Goal: Task Accomplishment & Management: Use online tool/utility

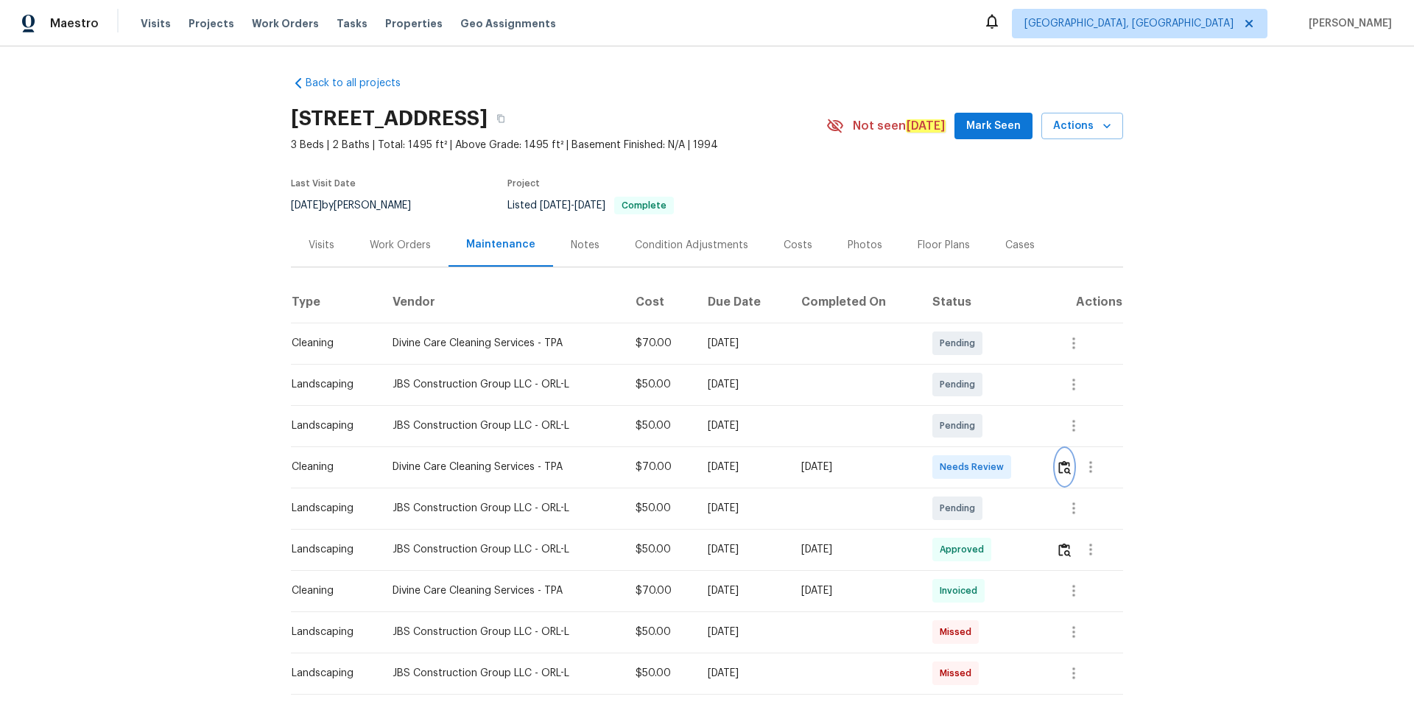
click at [1068, 466] on img "button" at bounding box center [1064, 467] width 13 height 14
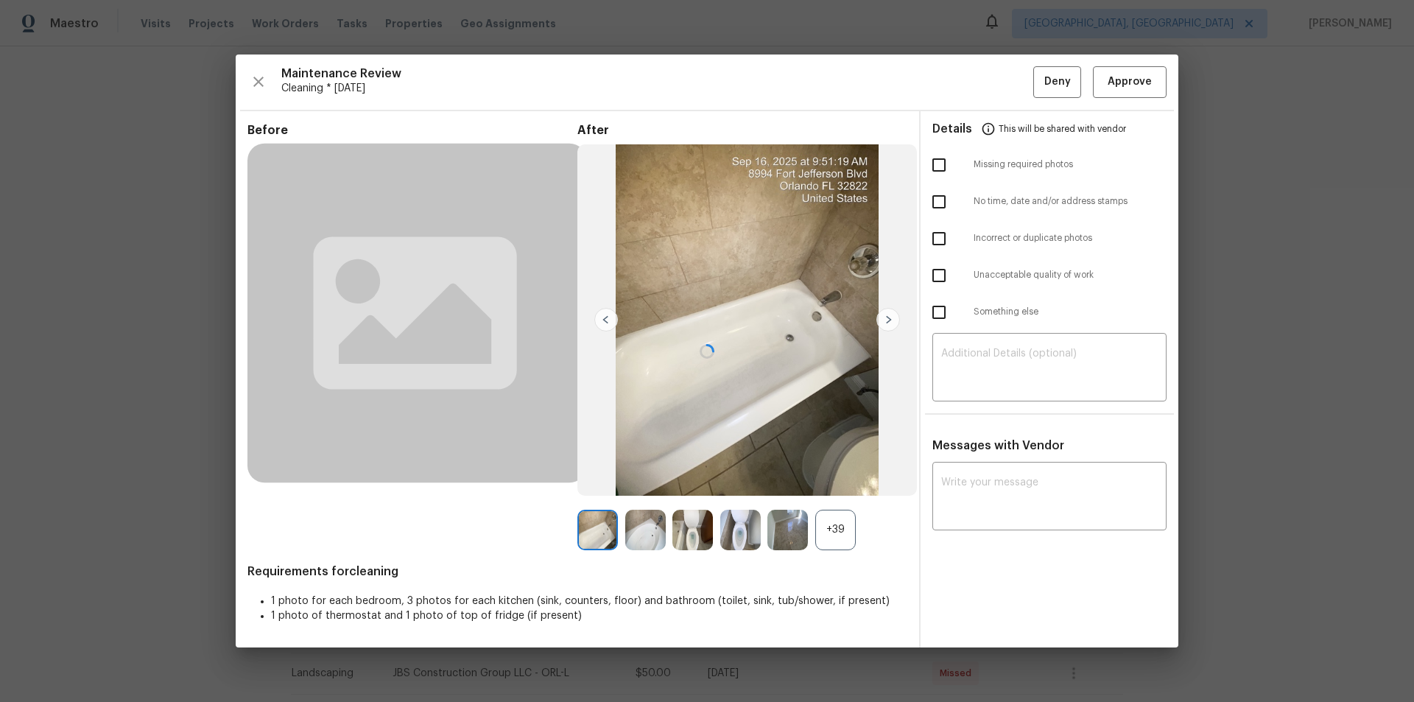
click at [1146, 71] on div "Maintenance Review Cleaning * Mon, Sep 15 Deny Approve Before After +39 Require…" at bounding box center [707, 351] width 943 height 593
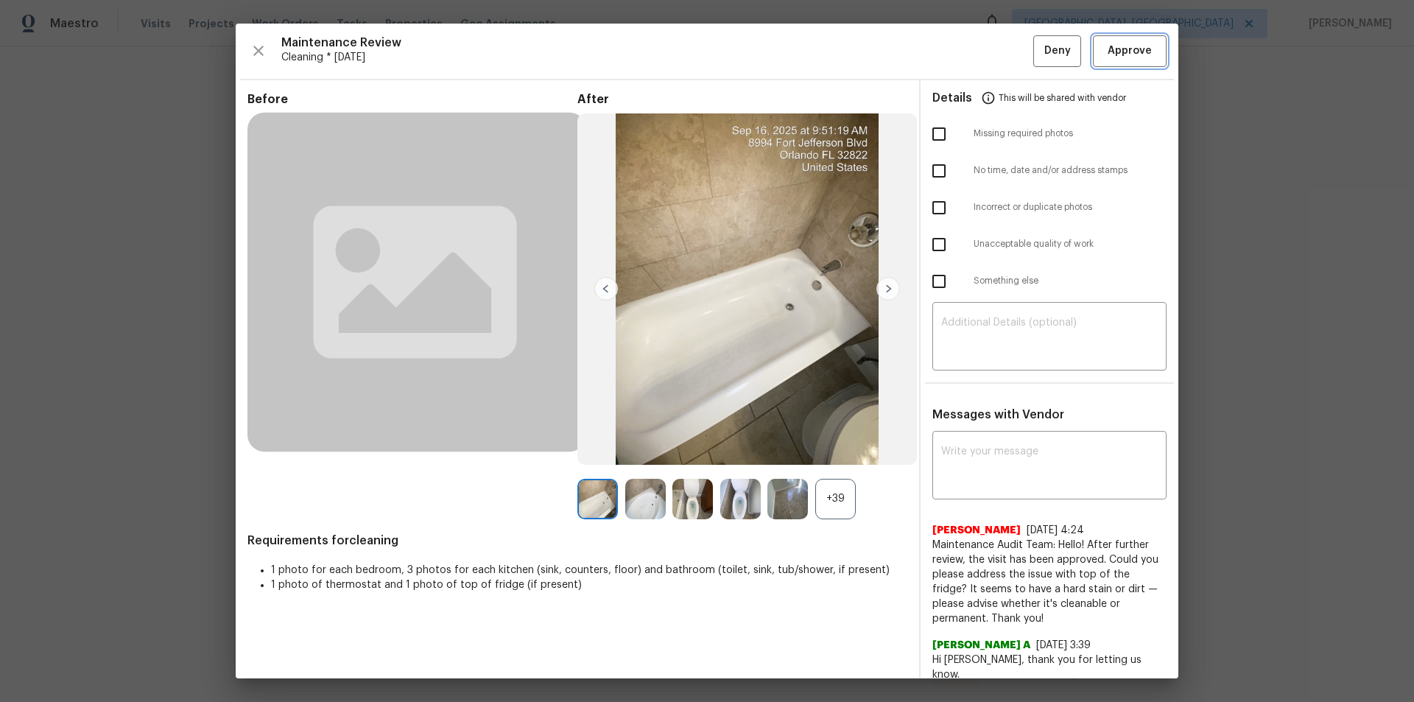
click at [1136, 45] on span "Approve" at bounding box center [1130, 51] width 44 height 18
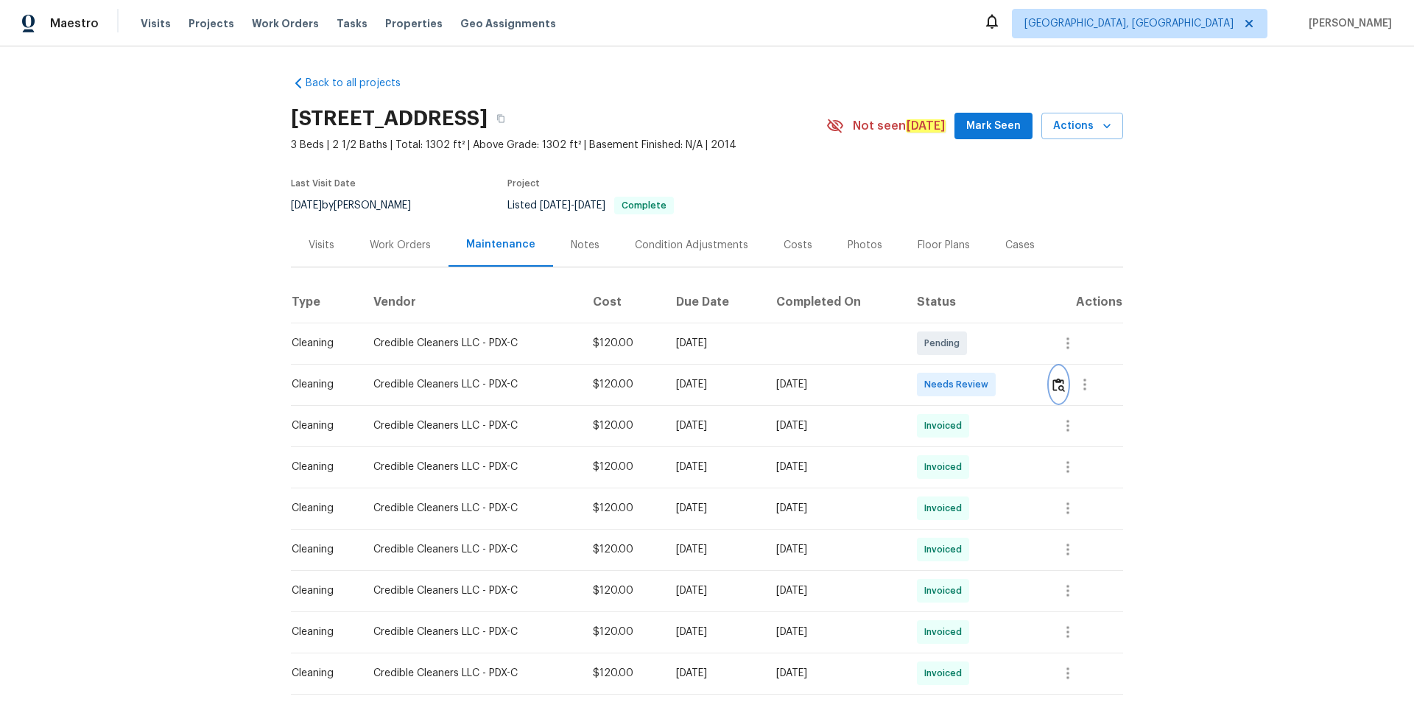
click at [1005, 378] on img "button" at bounding box center [1059, 385] width 13 height 14
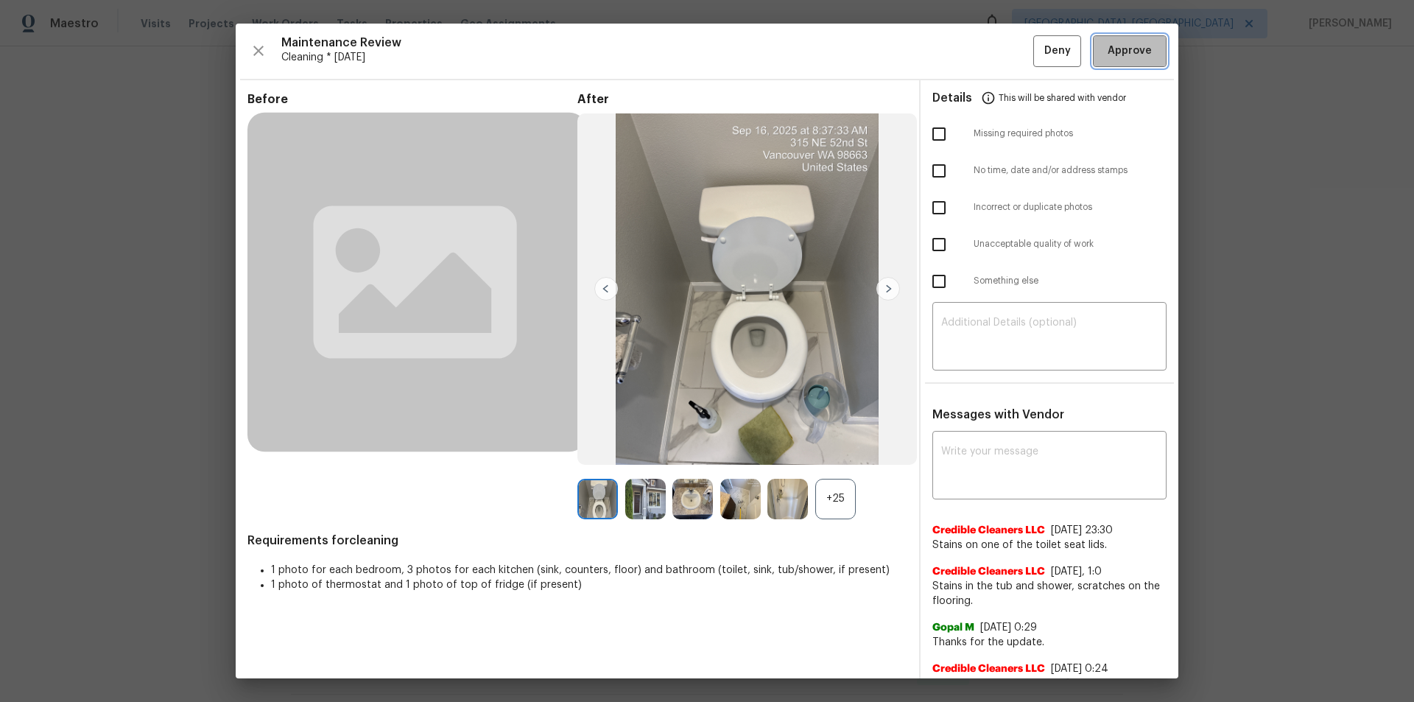
drag, startPoint x: 1142, startPoint y: 56, endPoint x: 1167, endPoint y: 111, distance: 60.7
click at [1005, 57] on span "Approve" at bounding box center [1130, 51] width 50 height 18
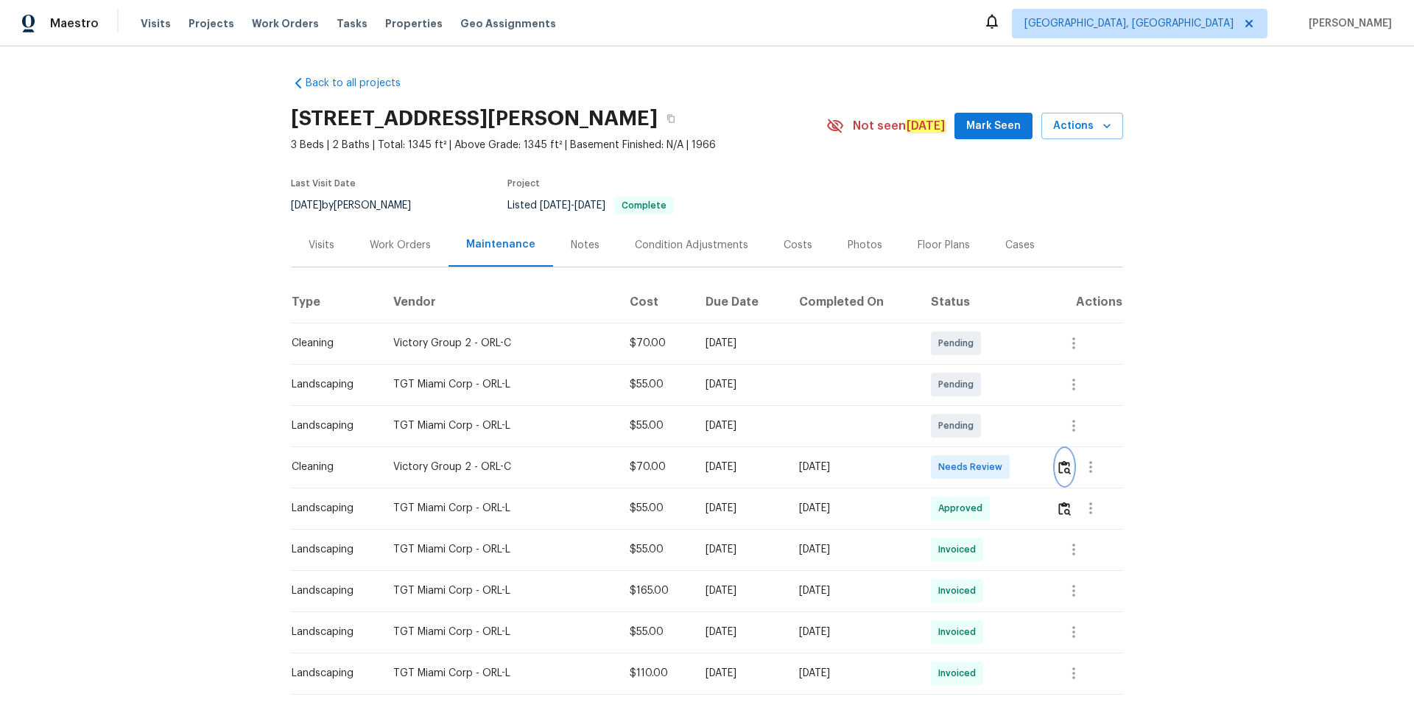
click at [1061, 468] on img "button" at bounding box center [1064, 467] width 13 height 14
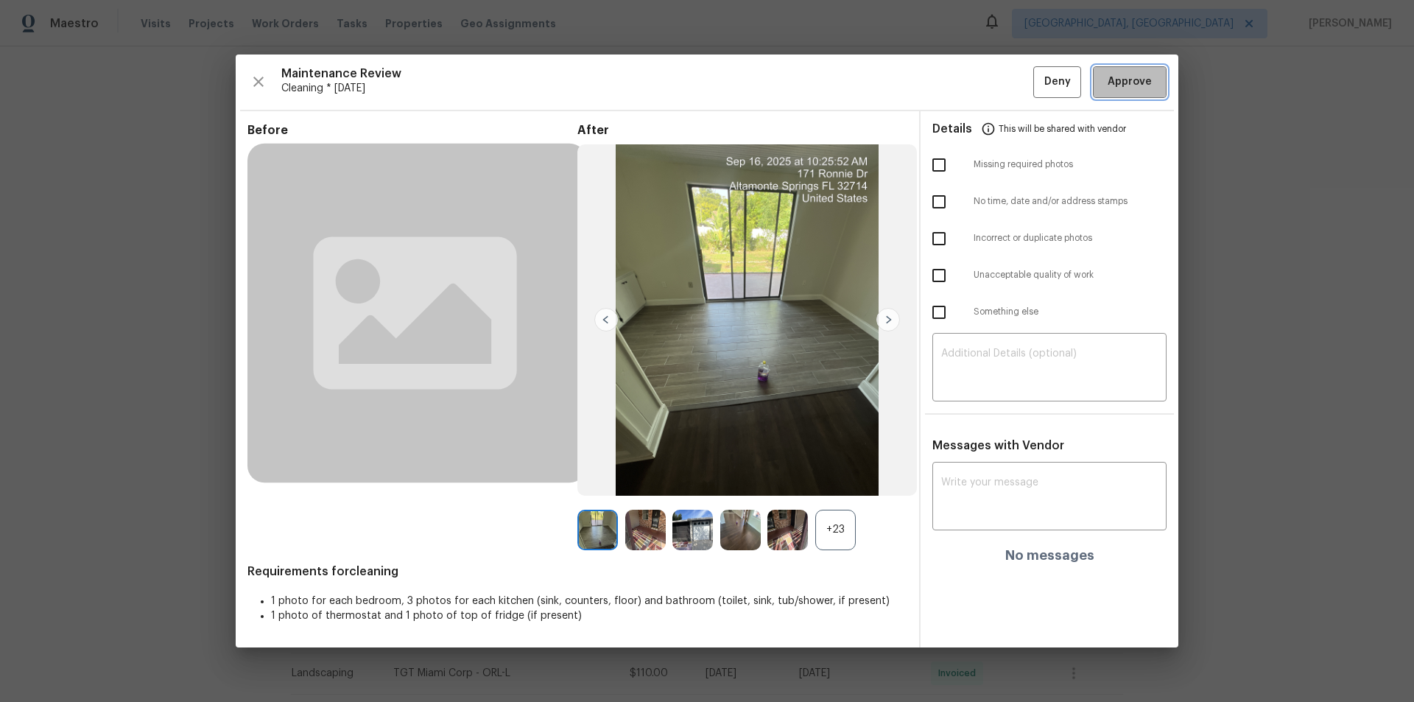
click at [1133, 86] on span "Approve" at bounding box center [1130, 82] width 44 height 18
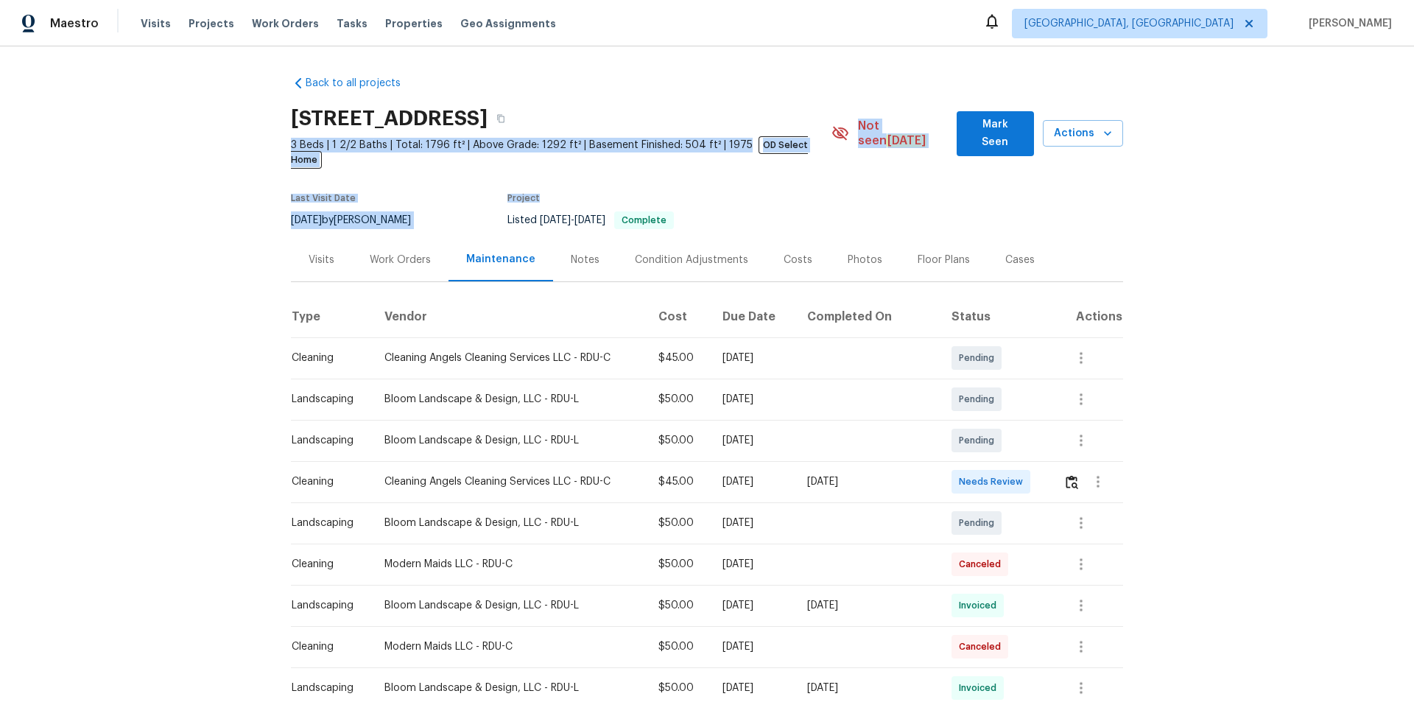
drag, startPoint x: 730, startPoint y: 111, endPoint x: 833, endPoint y: 70, distance: 111.1
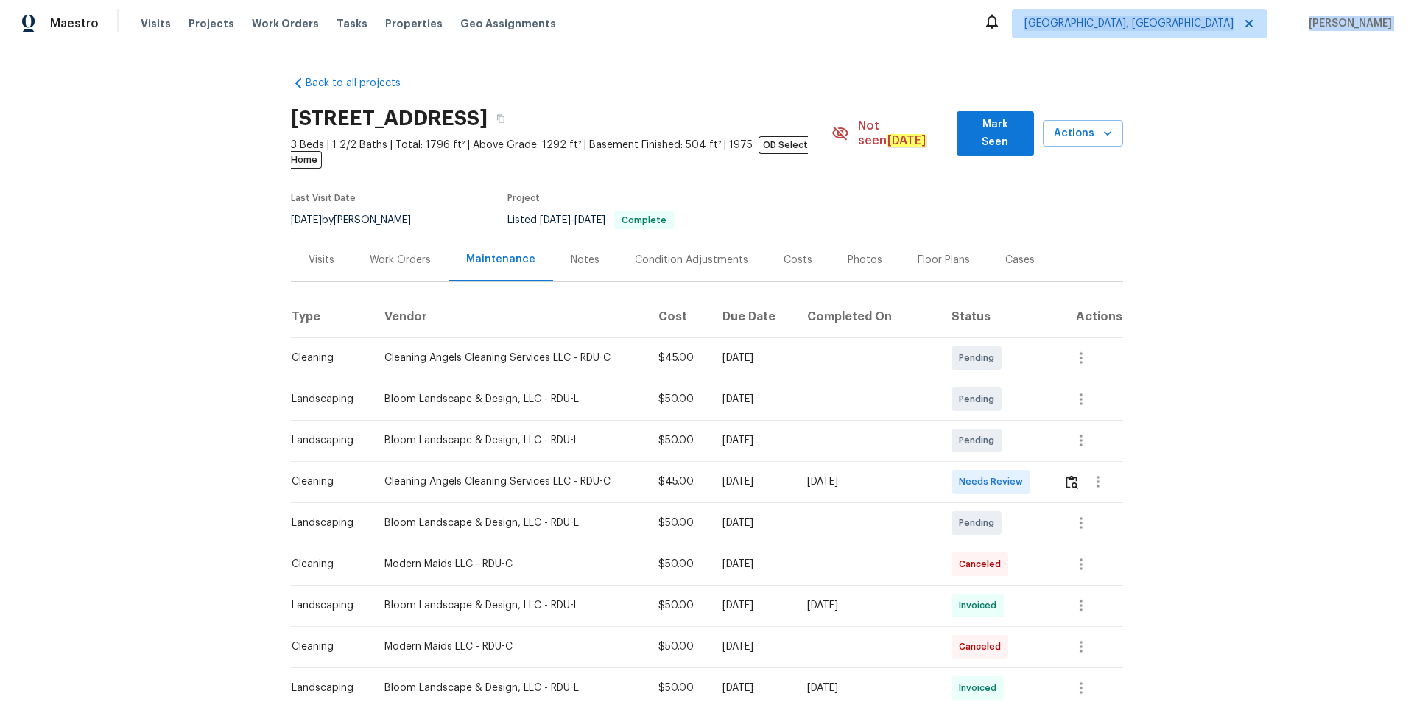
drag, startPoint x: 833, startPoint y: 70, endPoint x: 887, endPoint y: 41, distance: 61.3
click at [887, 41] on div "Maestro Visits Projects Work Orders Tasks Properties Geo Assignments [GEOGRAPHI…" at bounding box center [707, 351] width 1414 height 702
click at [1005, 471] on img "button" at bounding box center [1072, 482] width 13 height 14
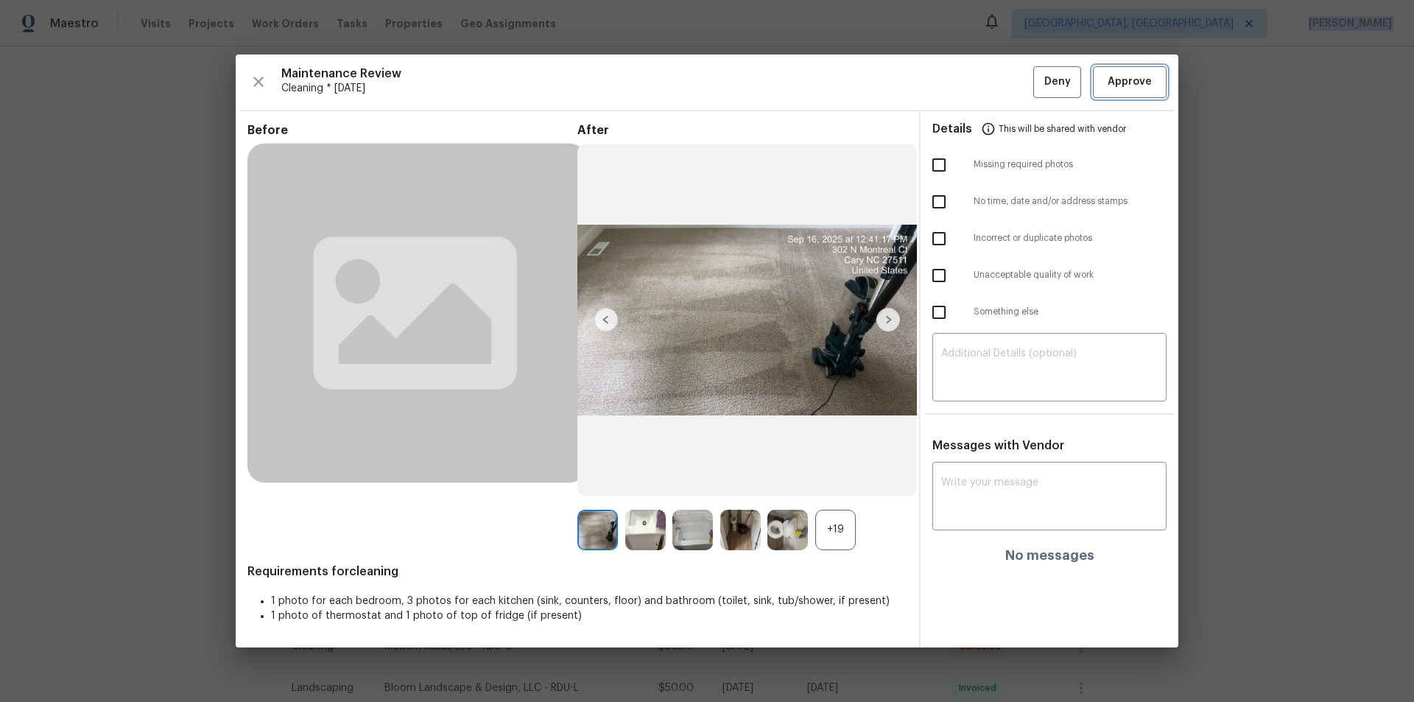
click at [1005, 85] on span "Approve" at bounding box center [1130, 82] width 44 height 18
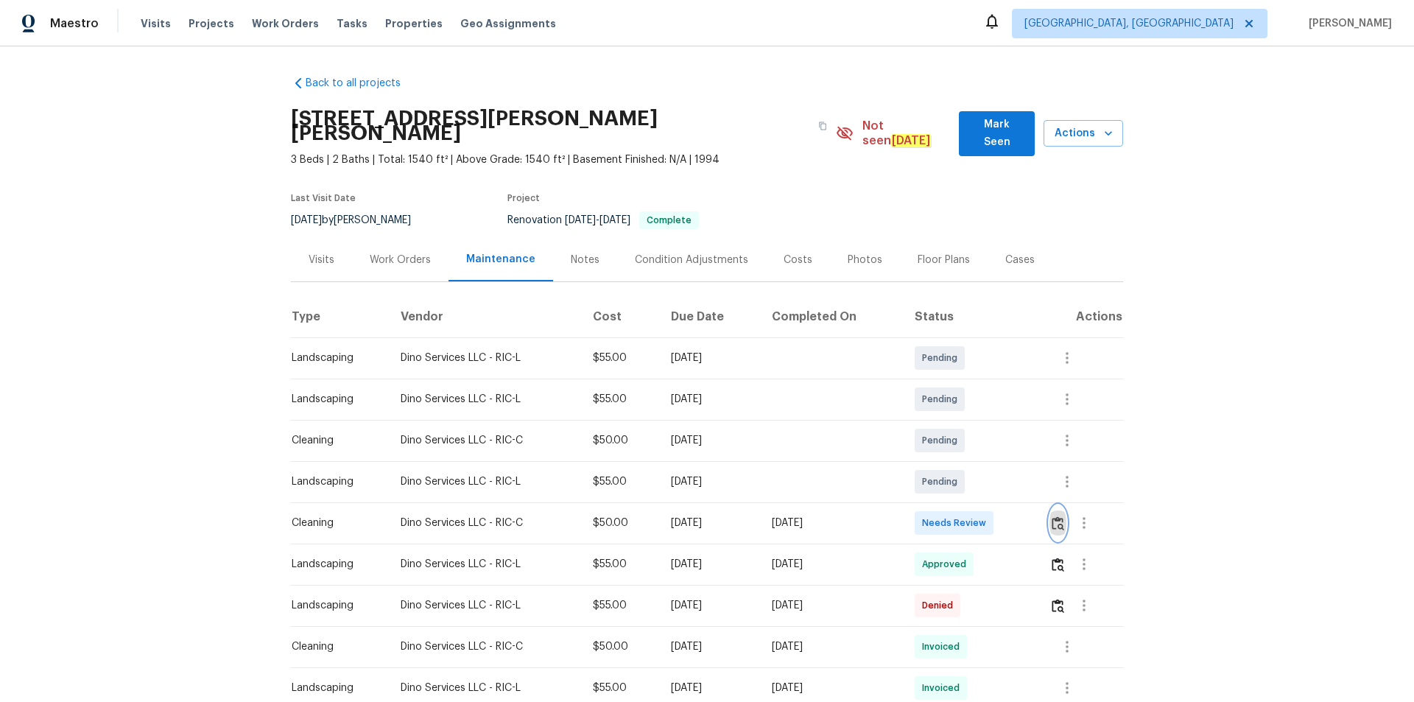
click at [1005, 471] on button "button" at bounding box center [1058, 522] width 17 height 35
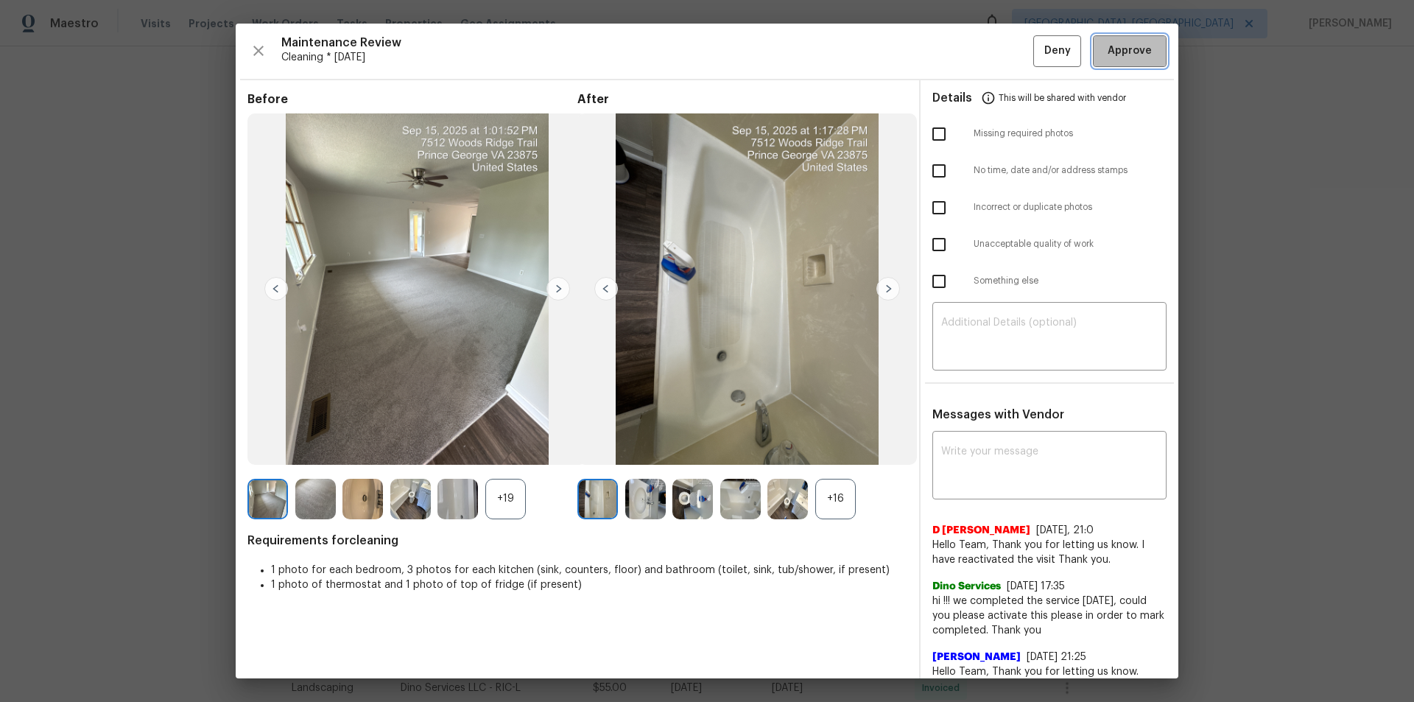
click at [1005, 43] on button "Approve" at bounding box center [1130, 51] width 74 height 32
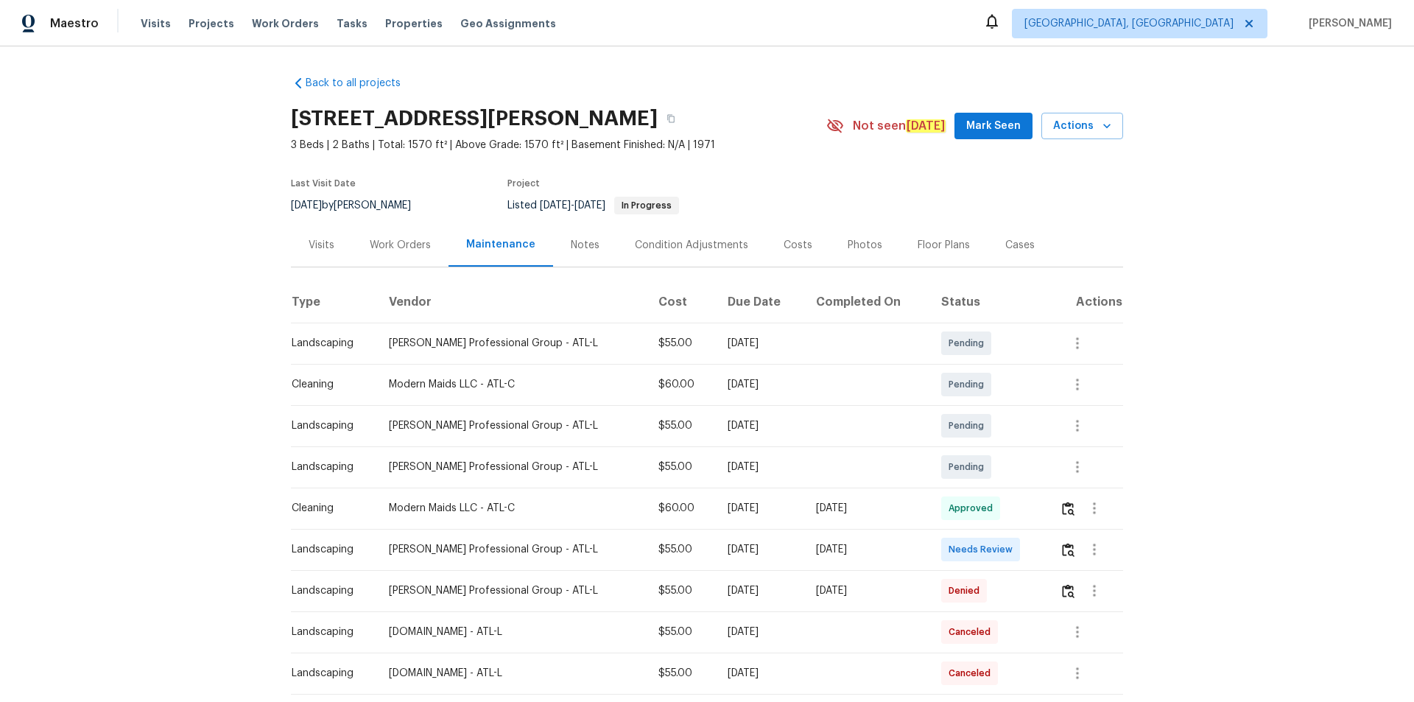
click at [1005, 471] on td at bounding box center [1085, 549] width 75 height 41
click at [1005, 471] on img "button" at bounding box center [1068, 550] width 13 height 14
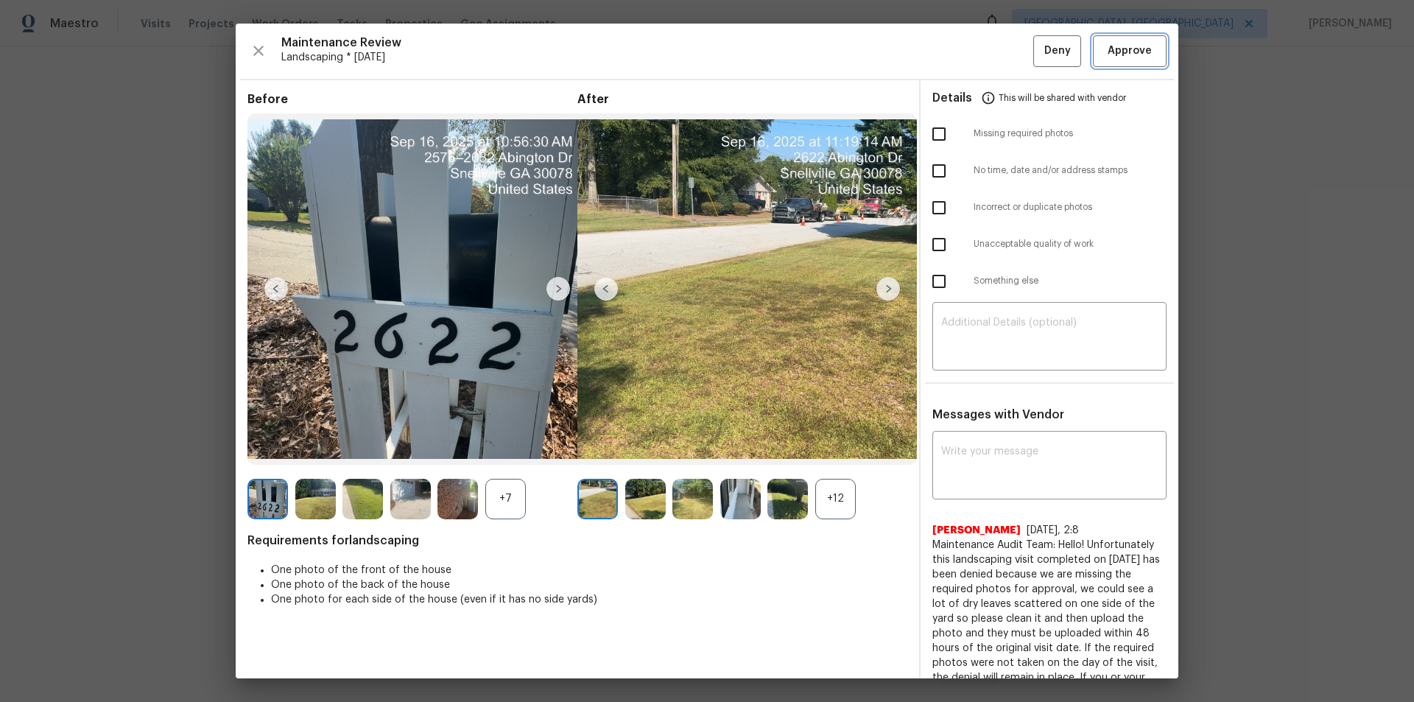
click at [1005, 49] on span "Approve" at bounding box center [1130, 51] width 44 height 18
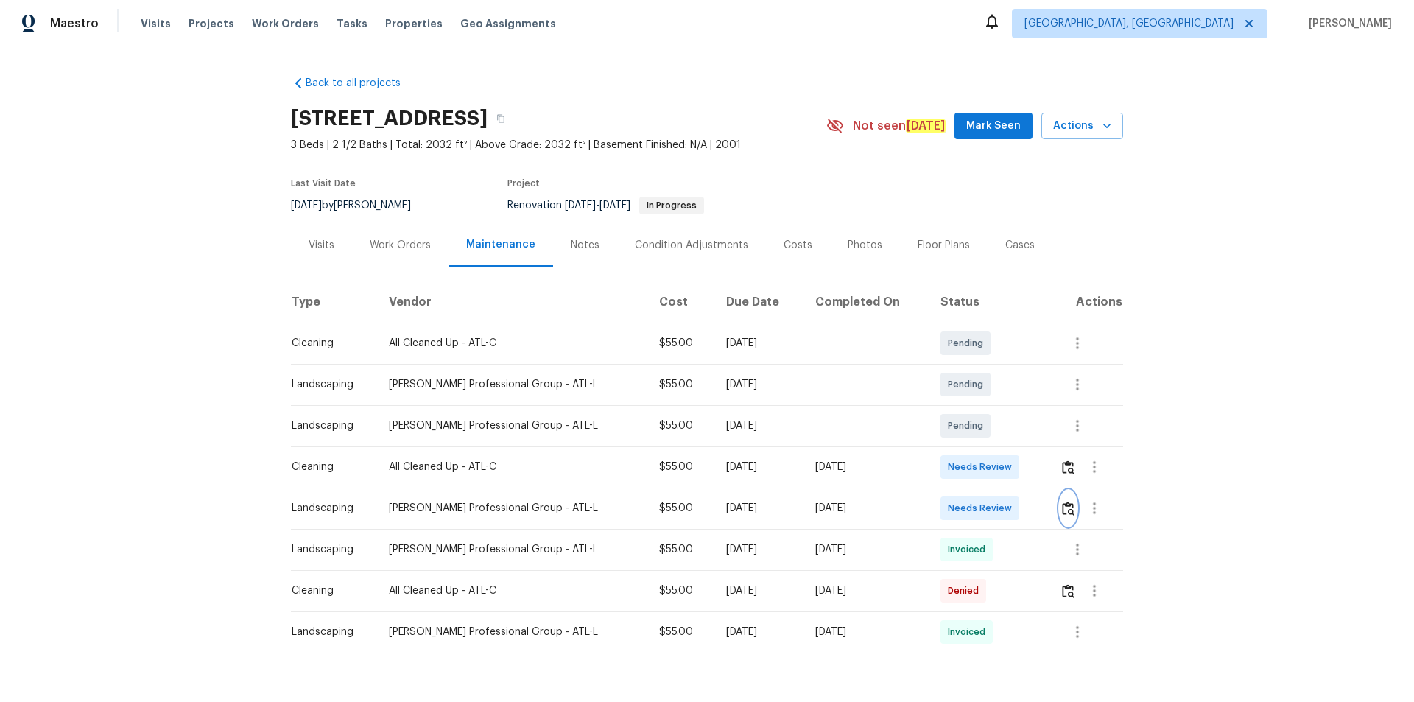
click at [1005, 471] on button "button" at bounding box center [1068, 508] width 17 height 35
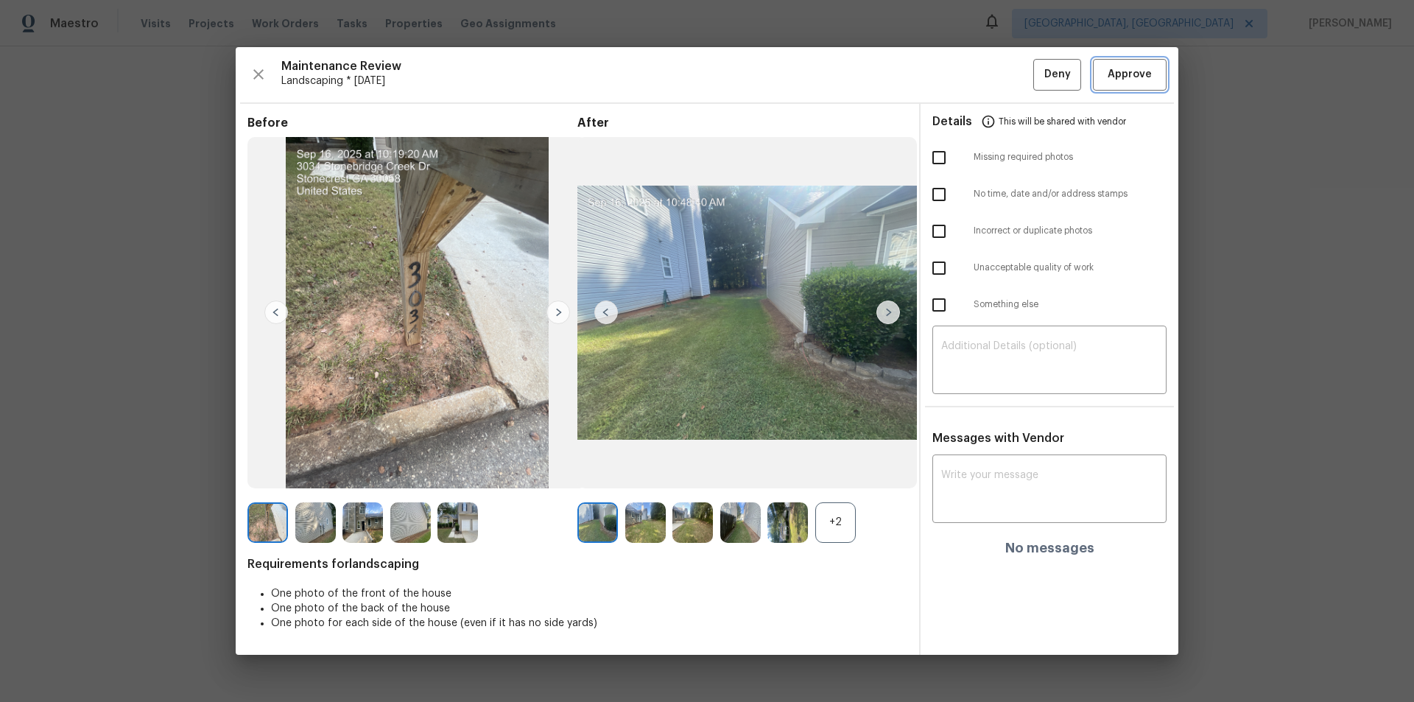
drag, startPoint x: 1149, startPoint y: 70, endPoint x: 1146, endPoint y: 79, distance: 9.3
click at [1005, 69] on span "Approve" at bounding box center [1130, 75] width 44 height 18
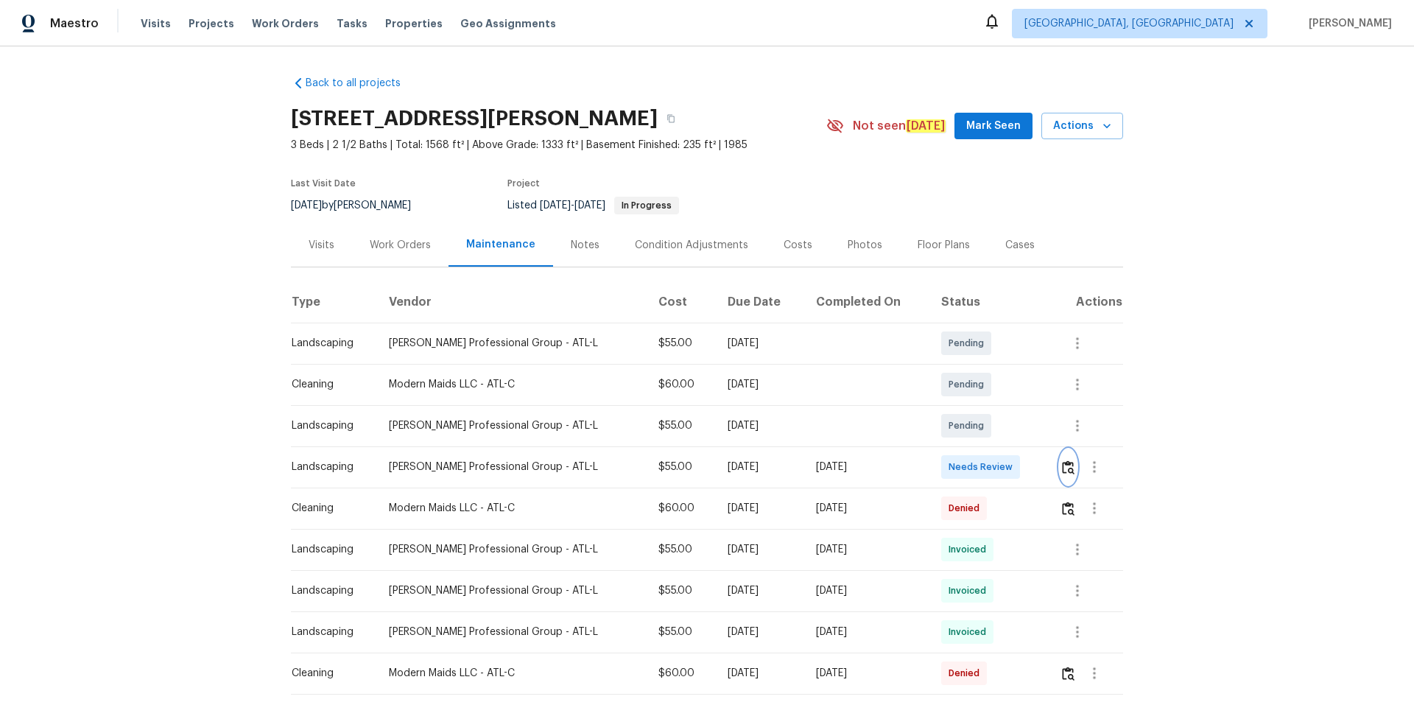
click at [1005, 459] on button "button" at bounding box center [1068, 466] width 17 height 35
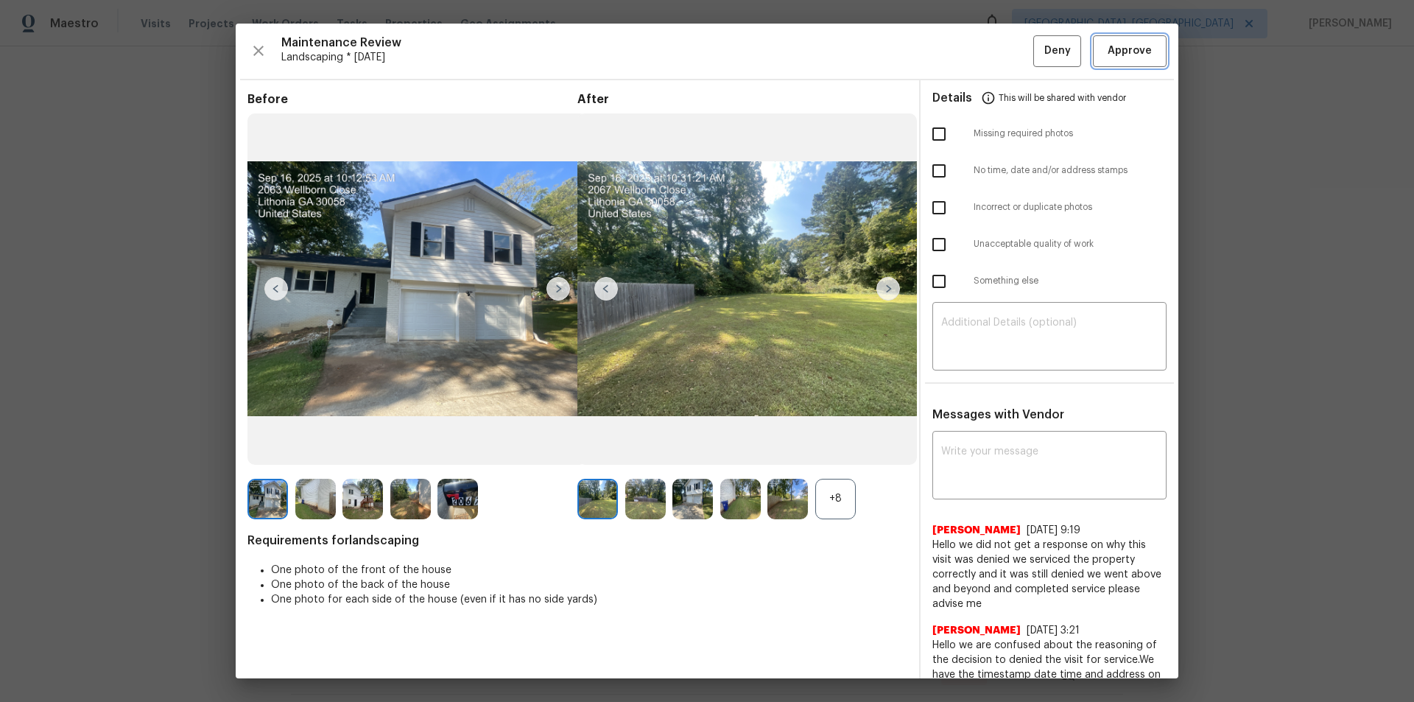
click at [1005, 55] on button "Approve" at bounding box center [1130, 51] width 74 height 32
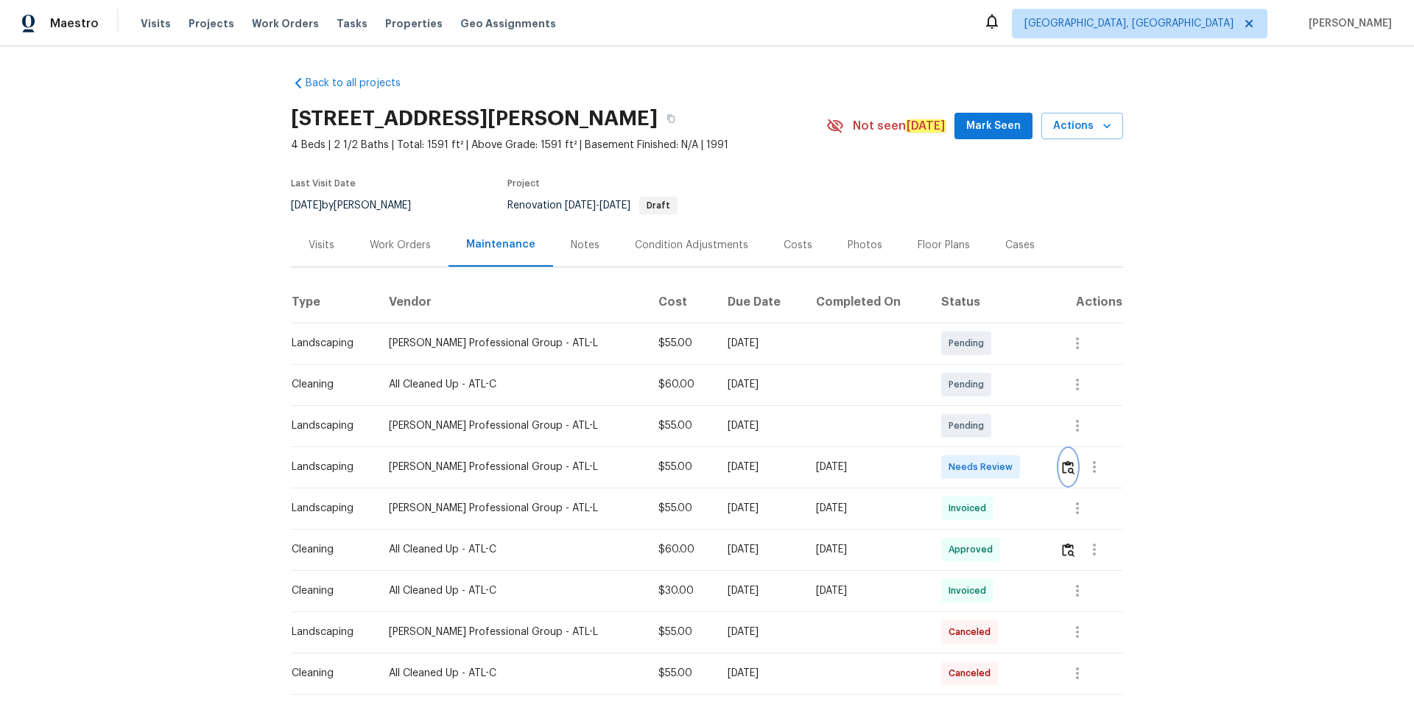
click at [1005, 471] on img "button" at bounding box center [1068, 467] width 13 height 14
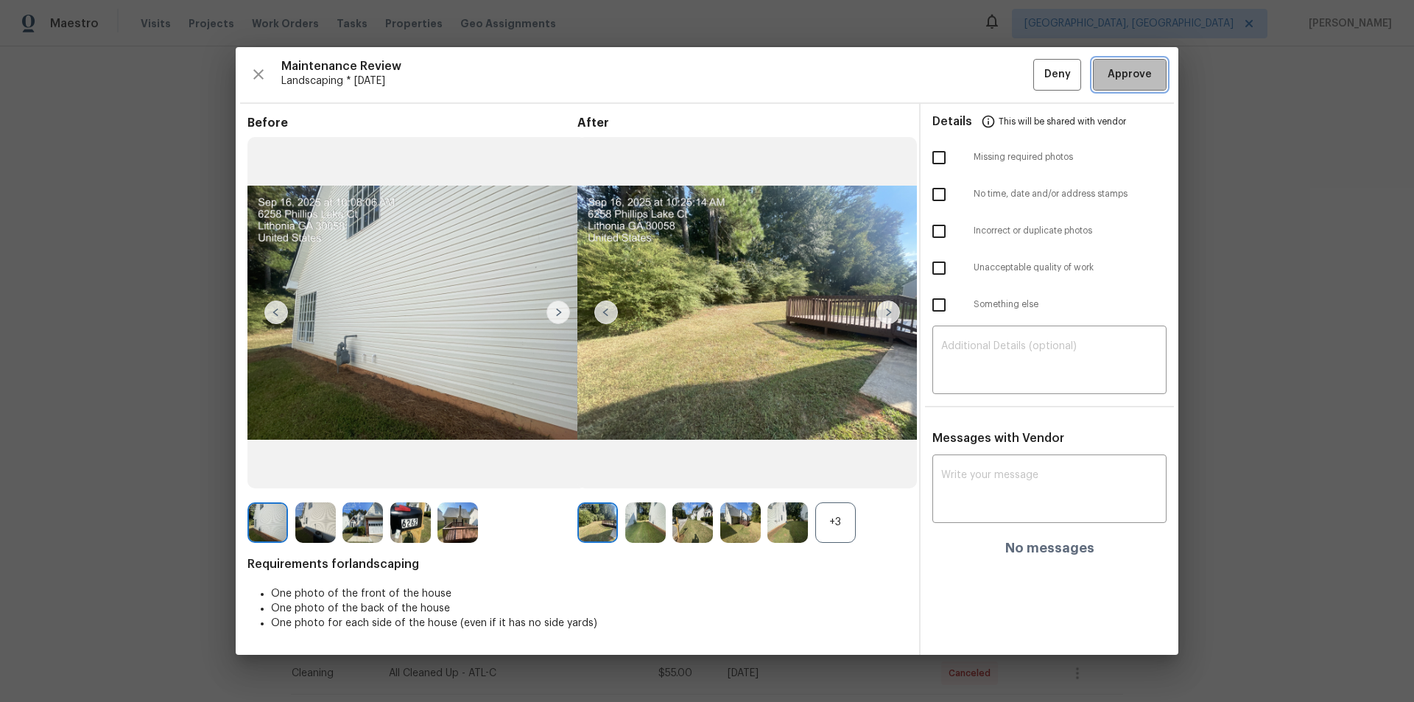
click at [1005, 65] on button "Approve" at bounding box center [1130, 75] width 74 height 32
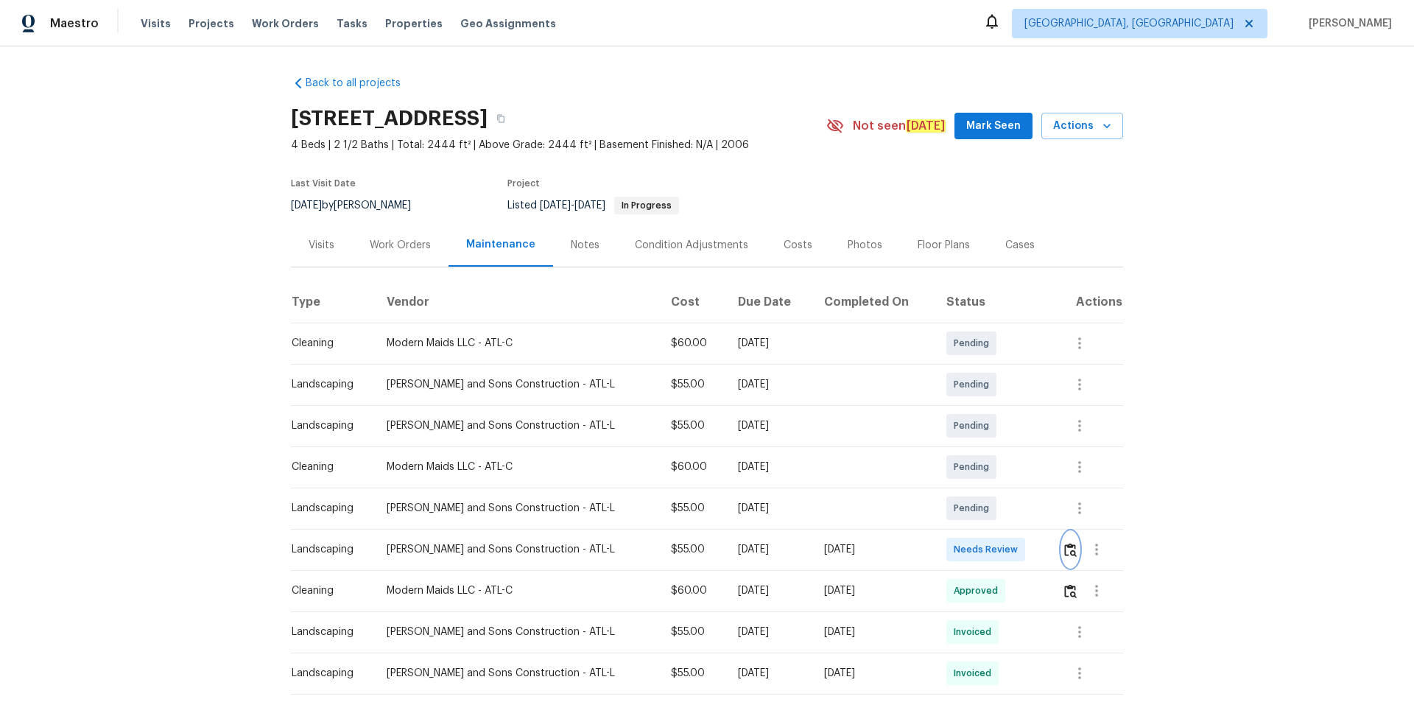
click at [1005, 471] on img "button" at bounding box center [1070, 550] width 13 height 14
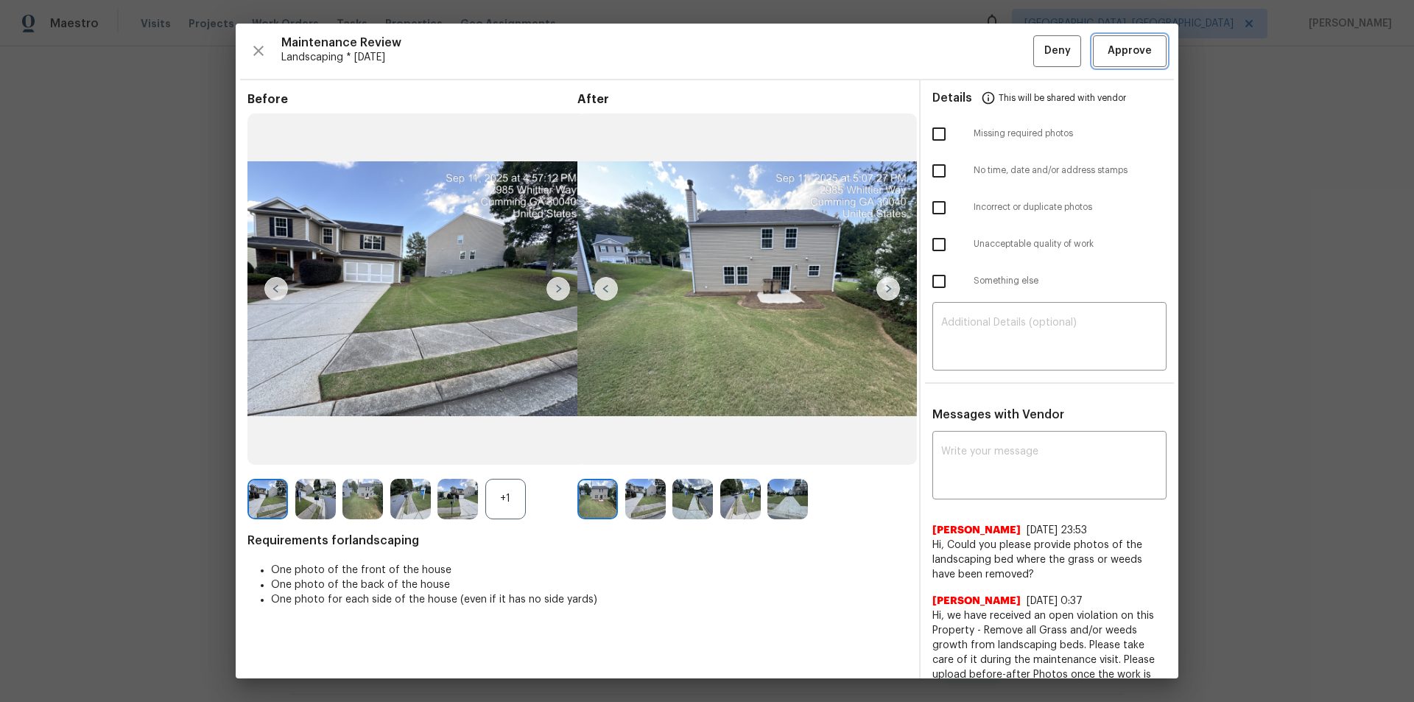
click at [1005, 54] on span "Approve" at bounding box center [1130, 51] width 44 height 18
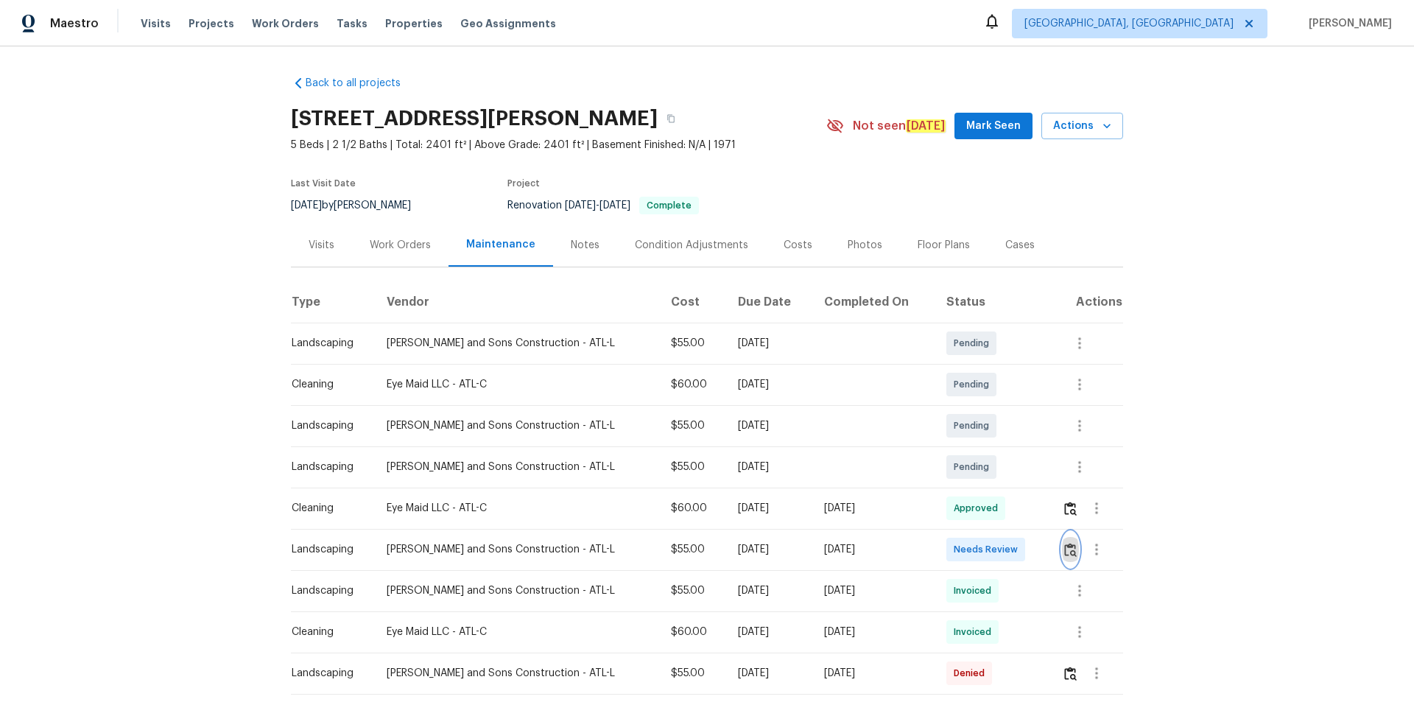
click at [1005, 471] on button "button" at bounding box center [1070, 549] width 17 height 35
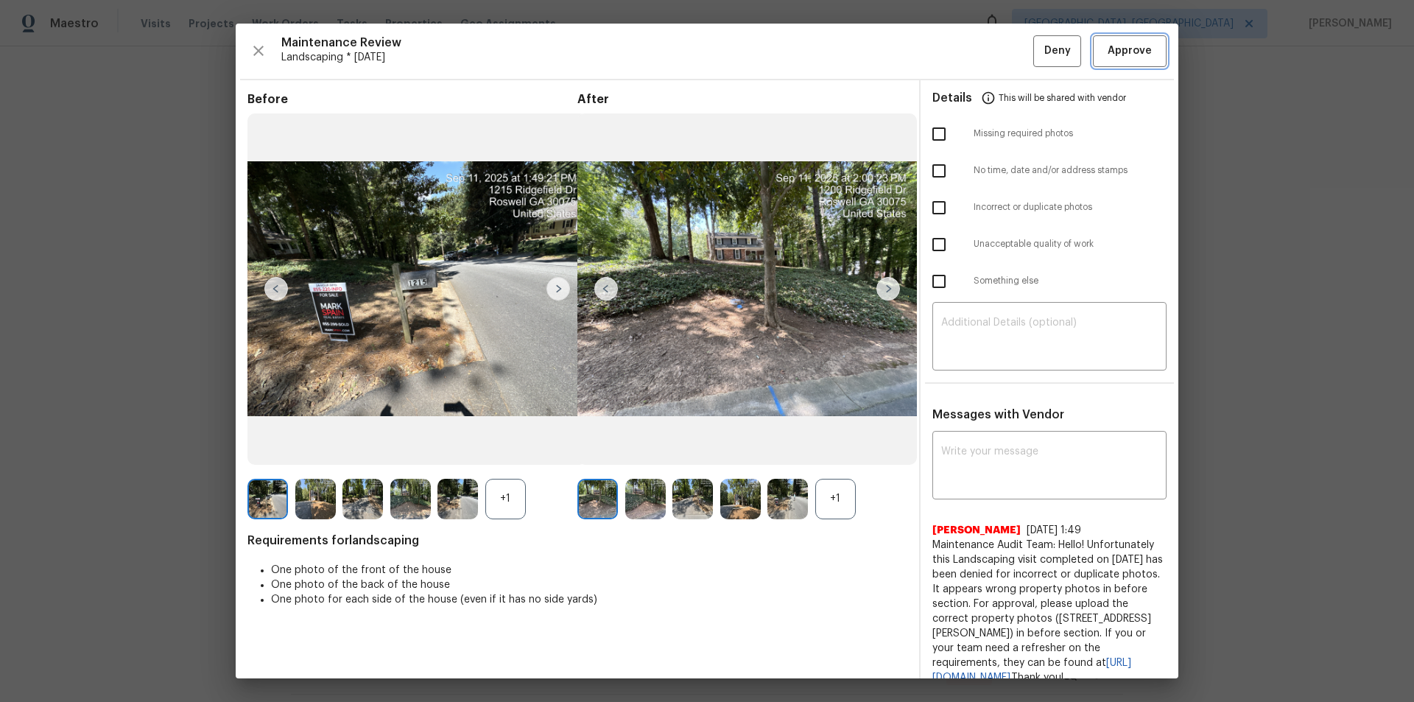
click at [1005, 55] on button "Approve" at bounding box center [1130, 51] width 74 height 32
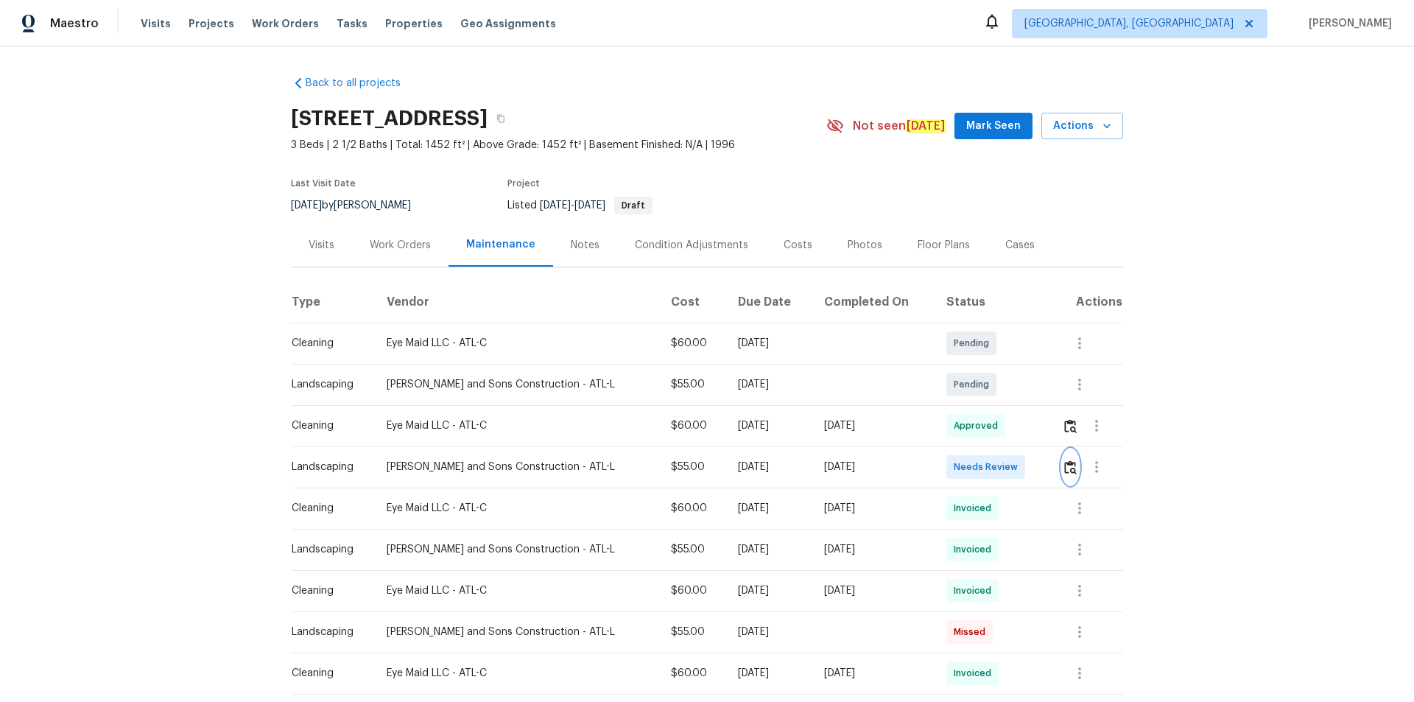
click at [1005, 465] on img "button" at bounding box center [1070, 467] width 13 height 14
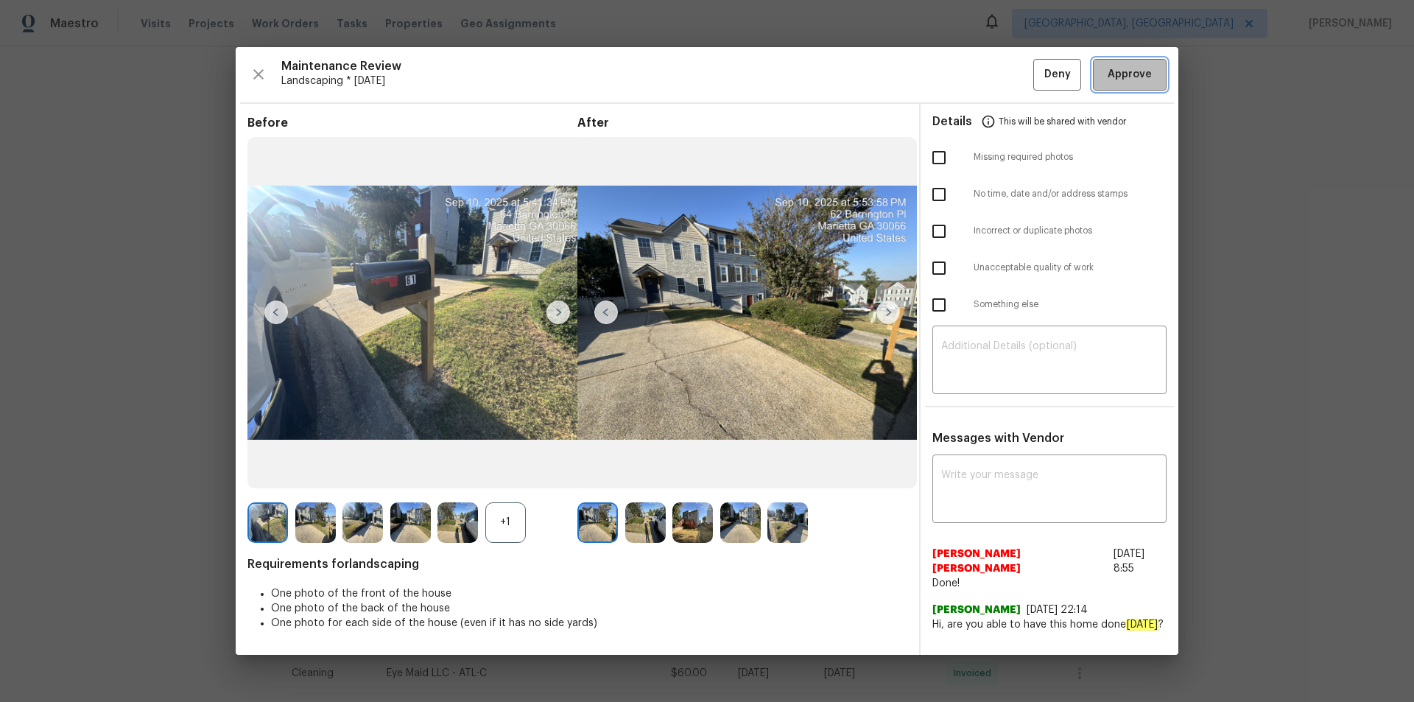
click at [1005, 68] on span "Approve" at bounding box center [1130, 75] width 44 height 18
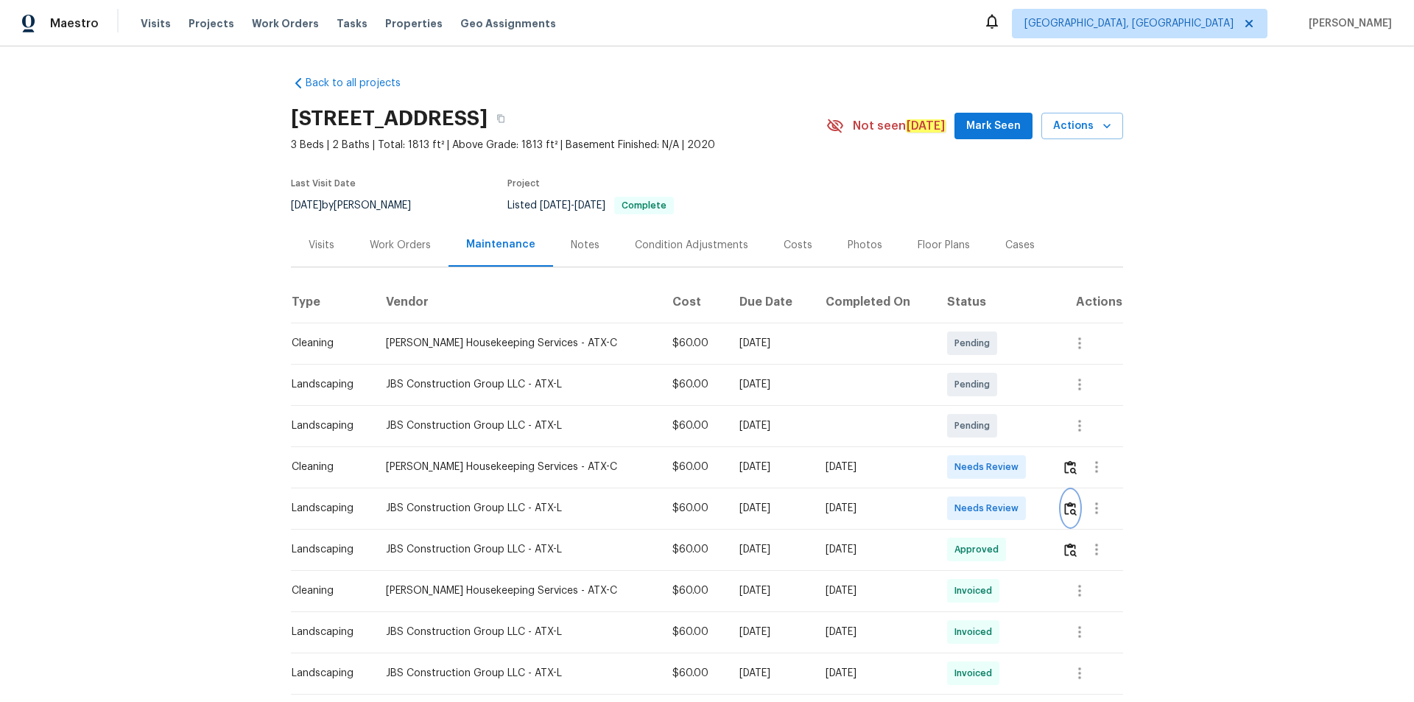
click at [1005, 471] on img "button" at bounding box center [1070, 509] width 13 height 14
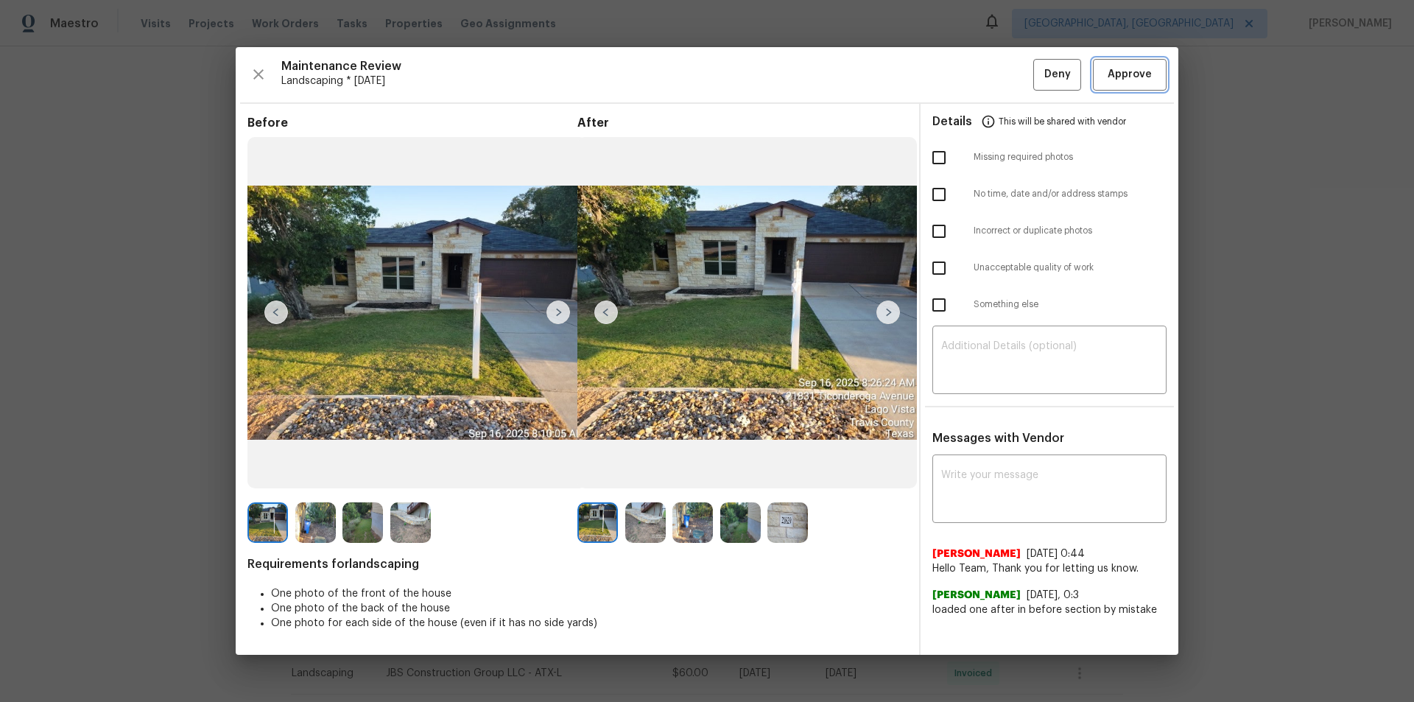
drag, startPoint x: 1138, startPoint y: 71, endPoint x: 1152, endPoint y: 138, distance: 69.2
click at [1005, 71] on span "Approve" at bounding box center [1130, 75] width 44 height 18
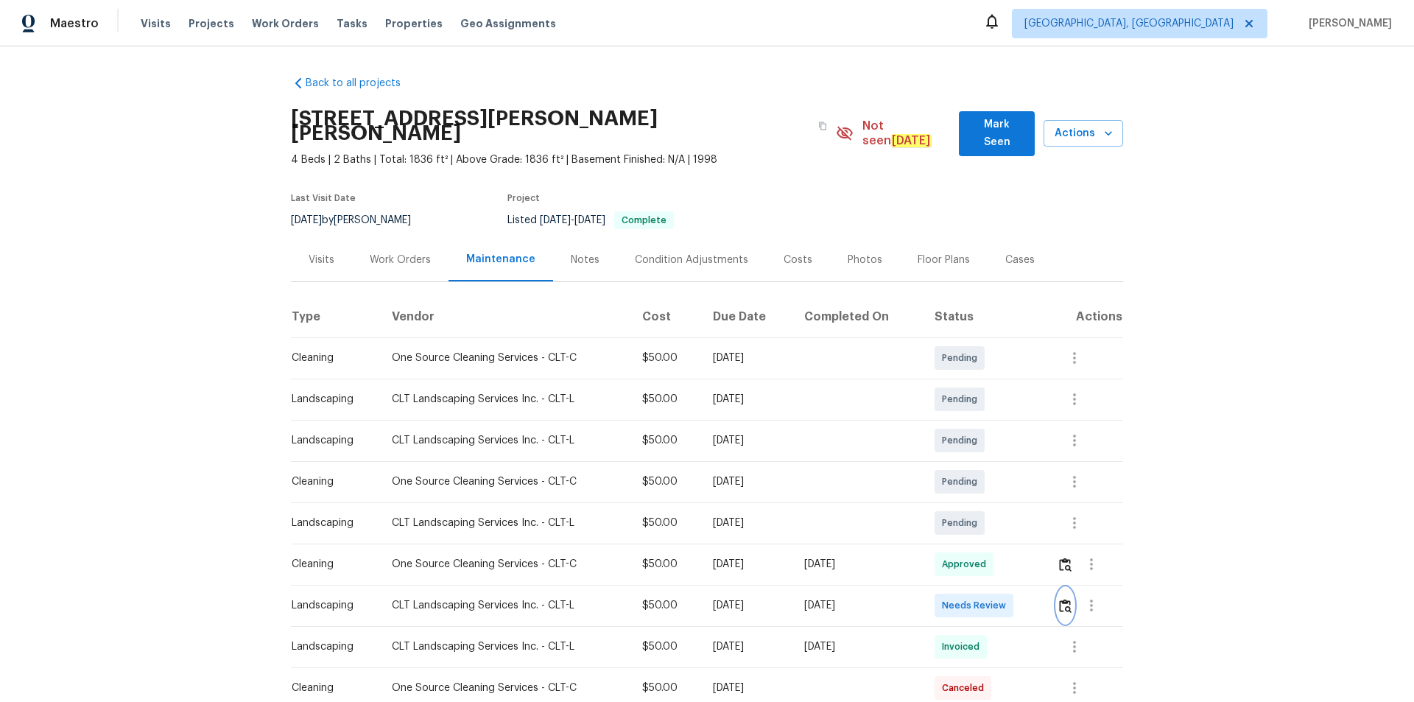
click at [1005, 471] on button "button" at bounding box center [1065, 605] width 17 height 35
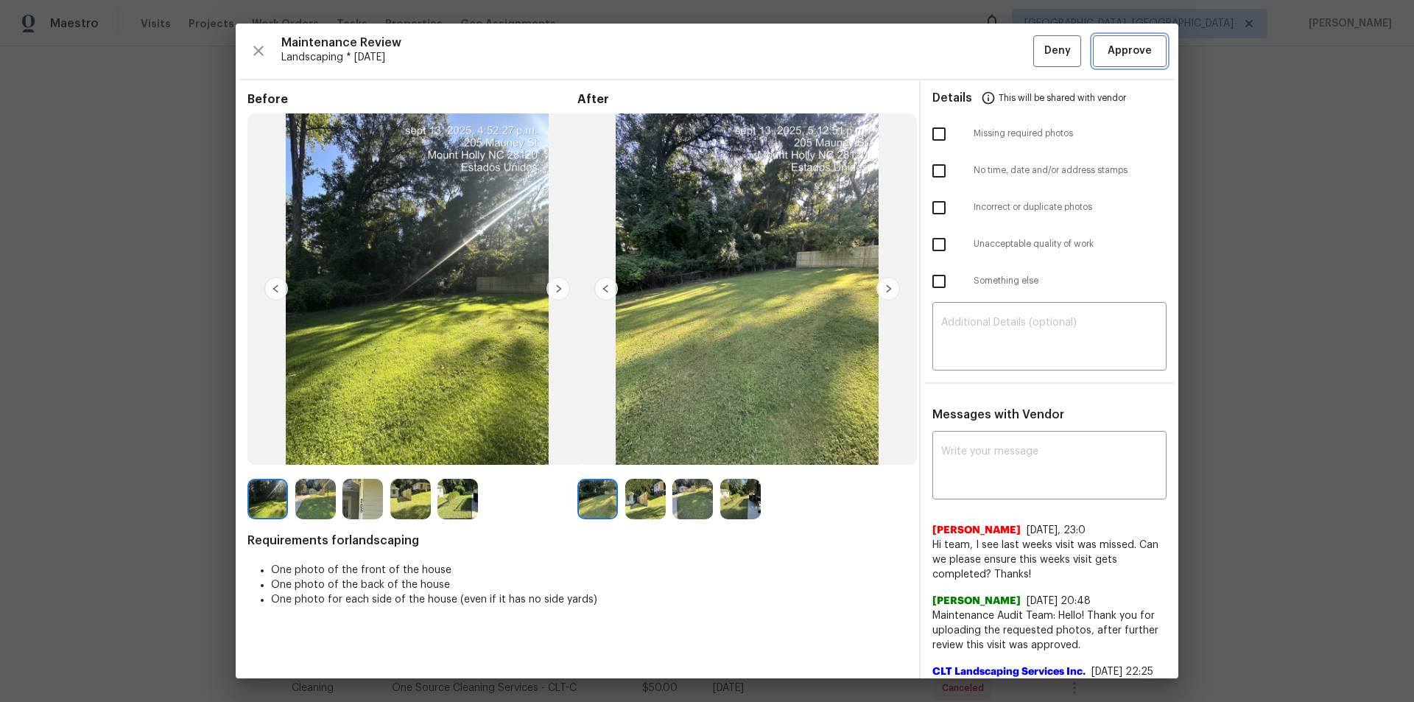
click at [1005, 52] on button "Approve" at bounding box center [1130, 51] width 74 height 32
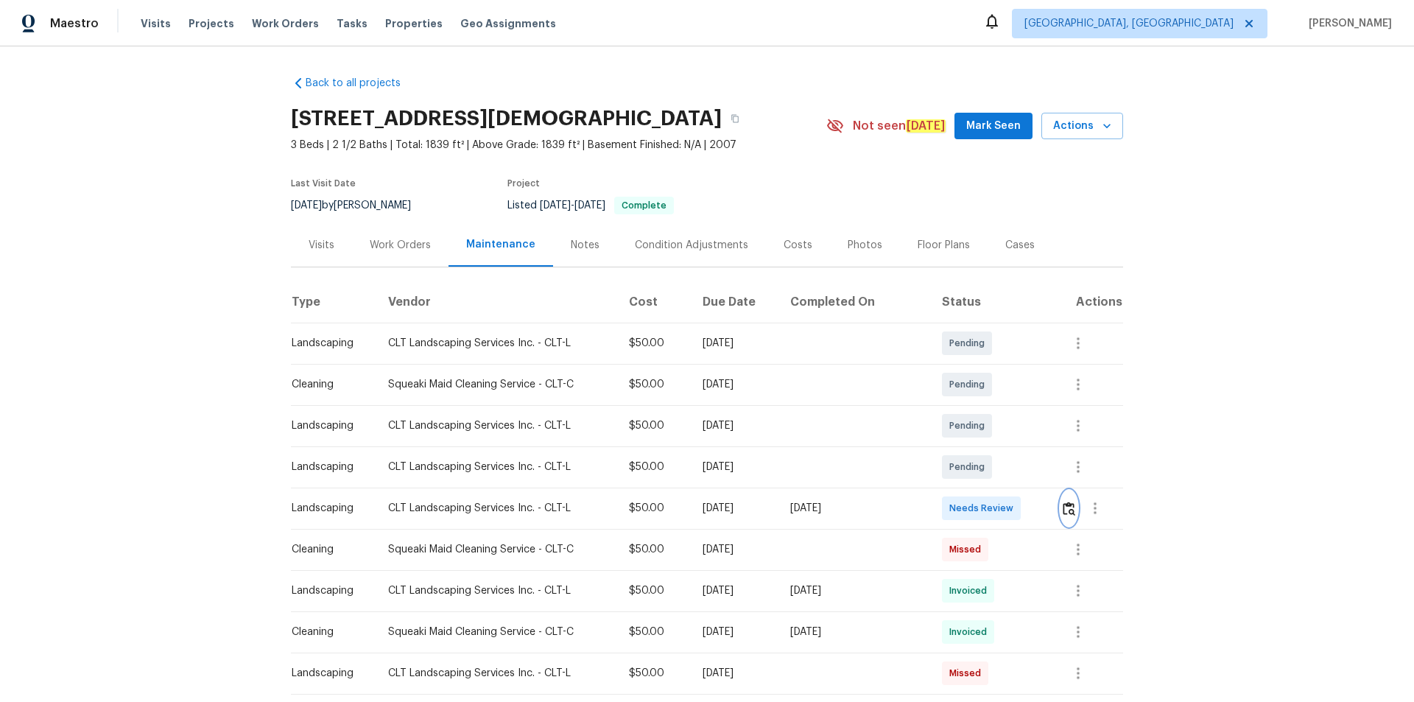
click at [1005, 471] on img "button" at bounding box center [1069, 509] width 13 height 14
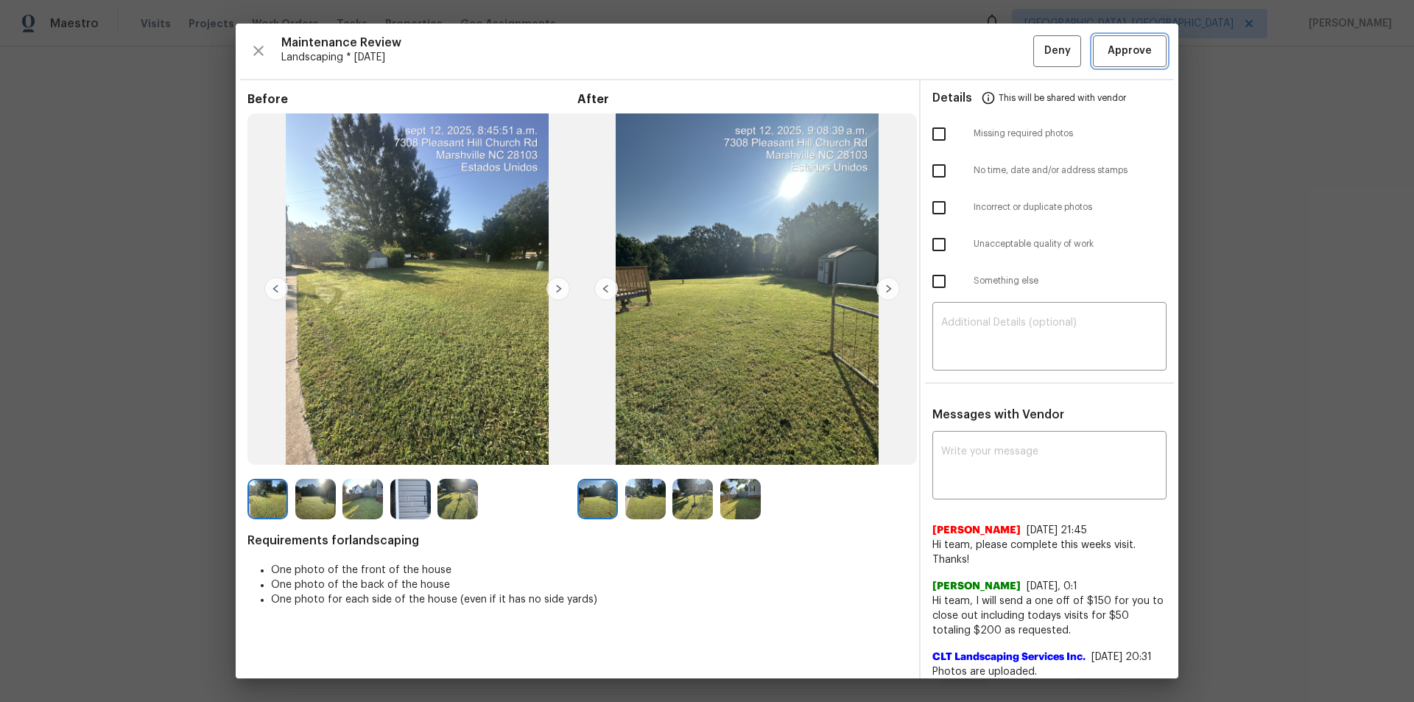
click at [1005, 51] on span "Approve" at bounding box center [1130, 51] width 50 height 18
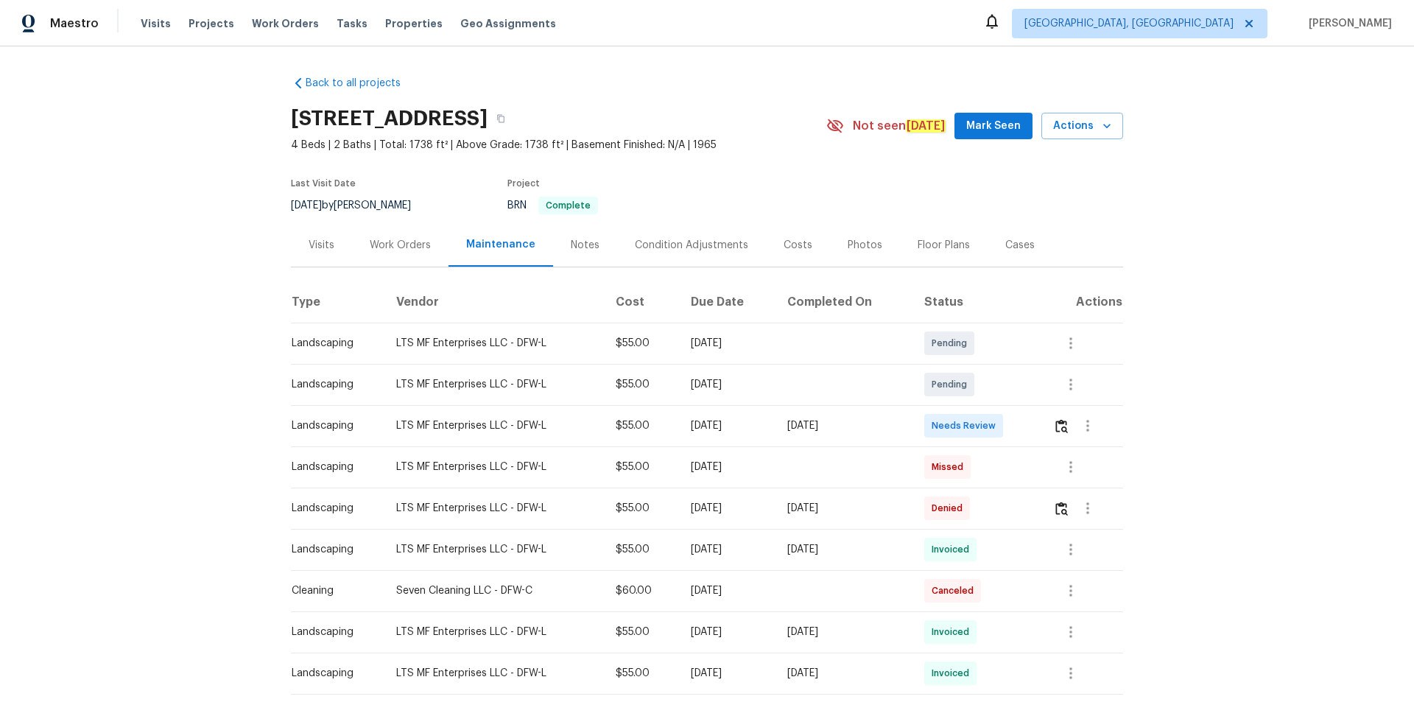
click at [274, 49] on div "Back to all projects 1224 Briarwood Dr, Cleburne, TX 76033 4 Beds | 2 Baths | T…" at bounding box center [707, 374] width 1414 height 656
drag, startPoint x: 280, startPoint y: 41, endPoint x: 354, endPoint y: 30, distance: 75.2
click at [354, 30] on div "Maestro Visits Projects Work Orders Tasks Properties Geo Assignments Albuquerqu…" at bounding box center [707, 23] width 1414 height 46
click at [1005, 425] on img "button" at bounding box center [1061, 426] width 13 height 14
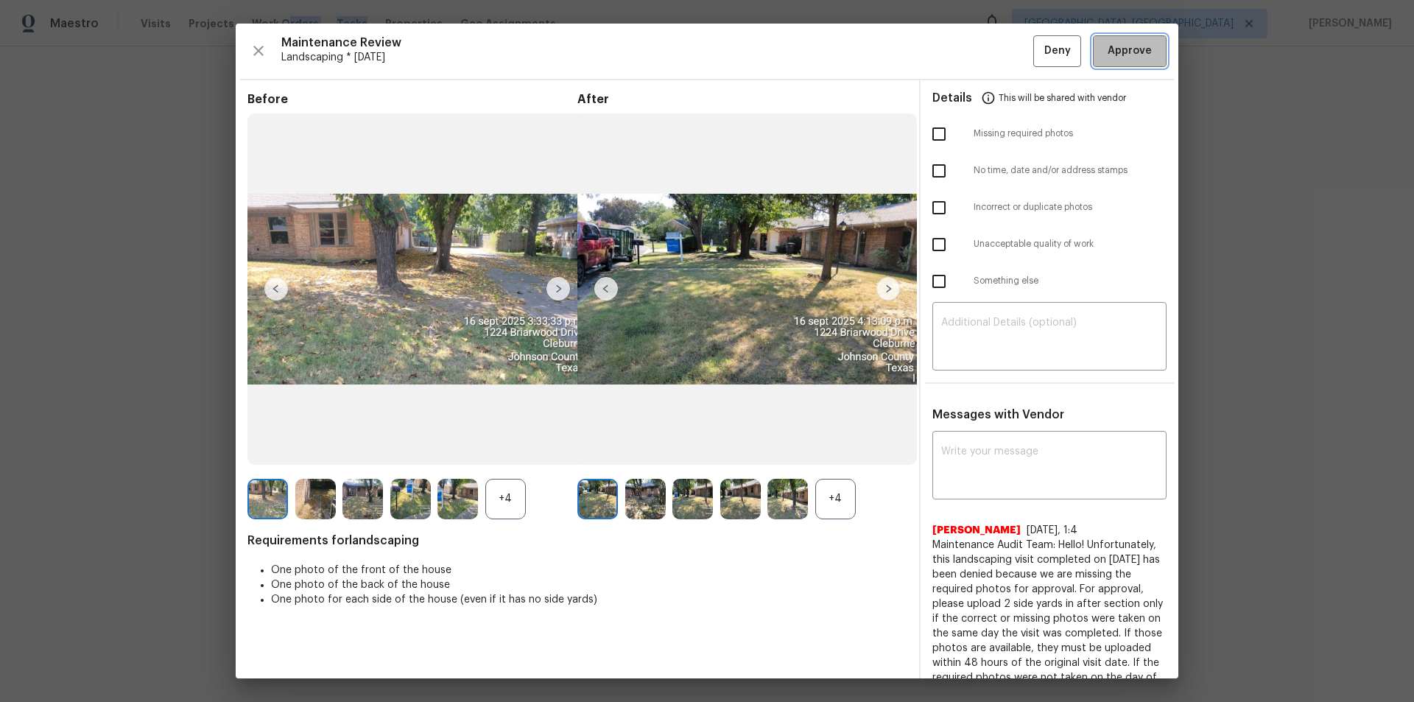
click at [1005, 49] on button "Approve" at bounding box center [1130, 51] width 74 height 32
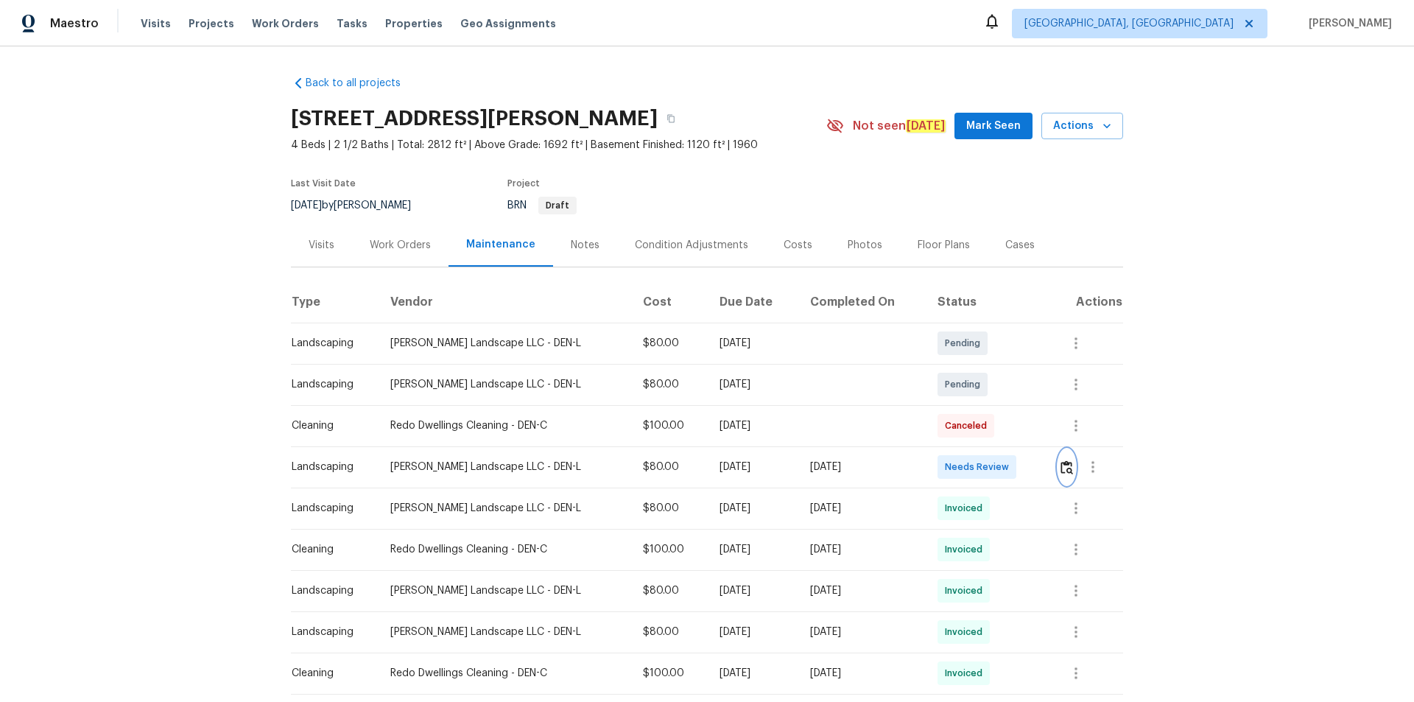
click at [1005, 466] on img "button" at bounding box center [1067, 467] width 13 height 14
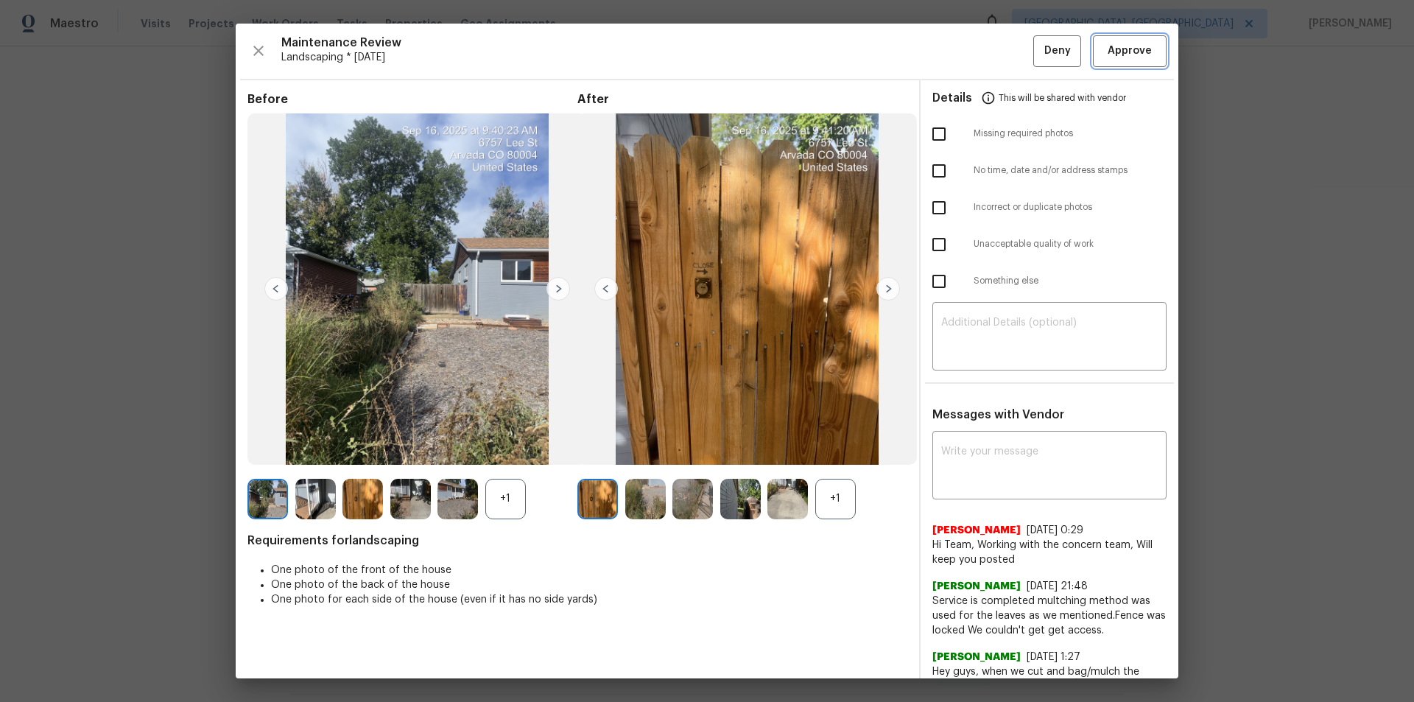
click at [1005, 56] on span "Approve" at bounding box center [1130, 51] width 44 height 18
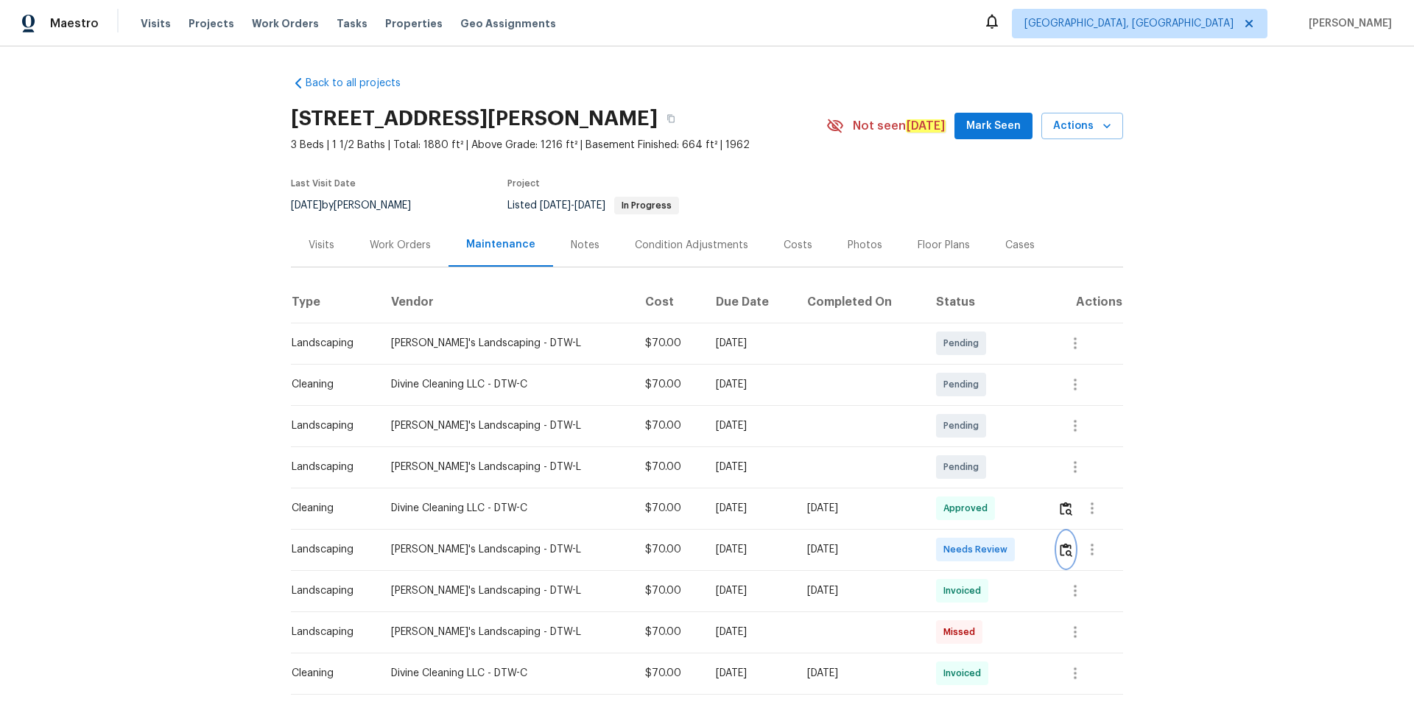
click at [1005, 471] on img "button" at bounding box center [1066, 550] width 13 height 14
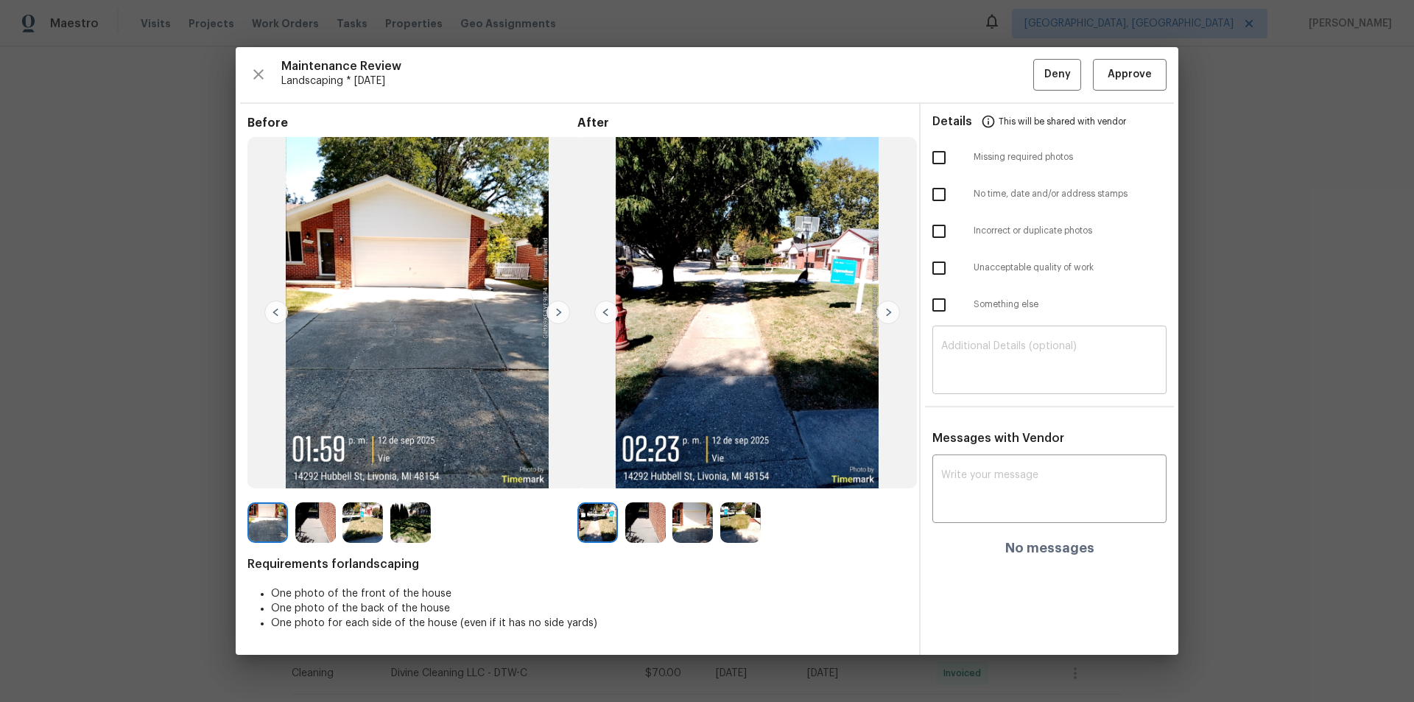
click at [1005, 359] on textarea at bounding box center [1049, 361] width 217 height 41
paste textarea "Maintenance Audit Team: Hello! Unfortunately, this landscaping visit completed …"
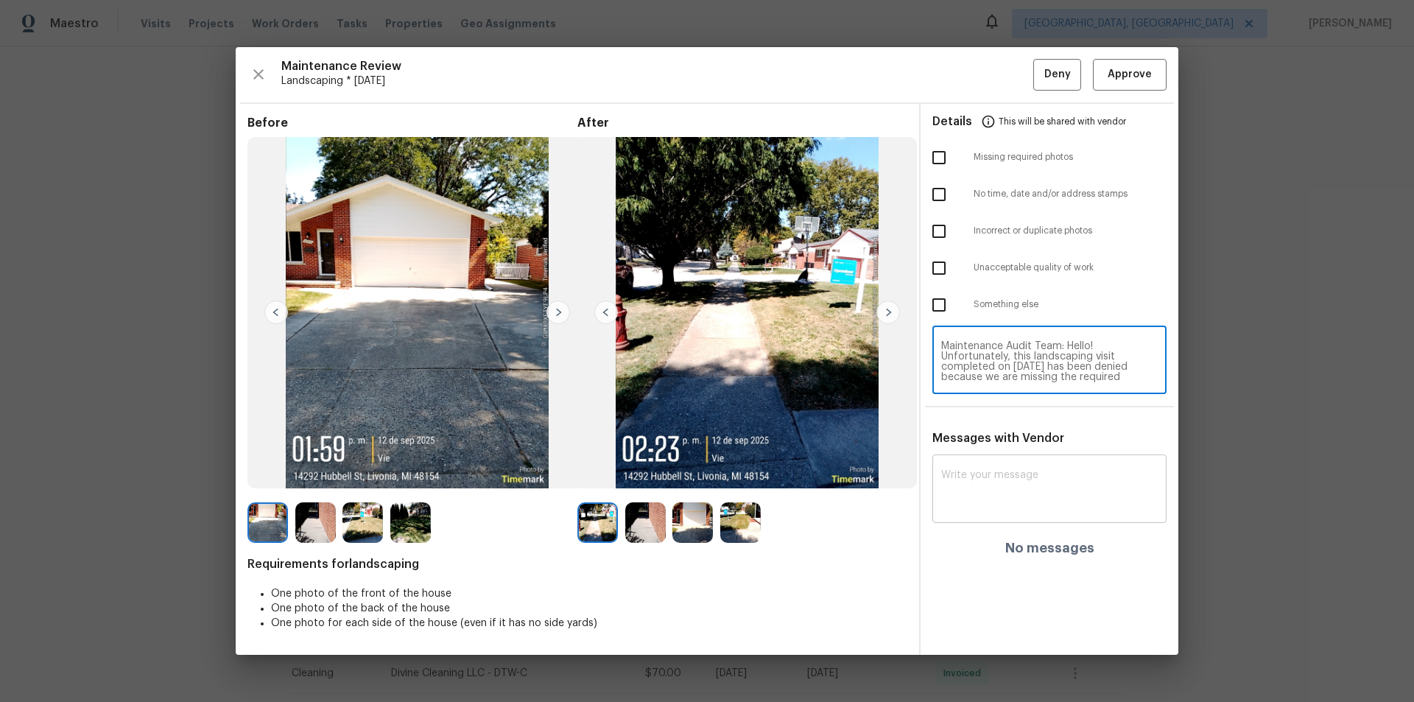
scroll to position [165, 0]
type textarea "Maintenance Audit Team: Hello! Unfortunately, this landscaping visit completed …"
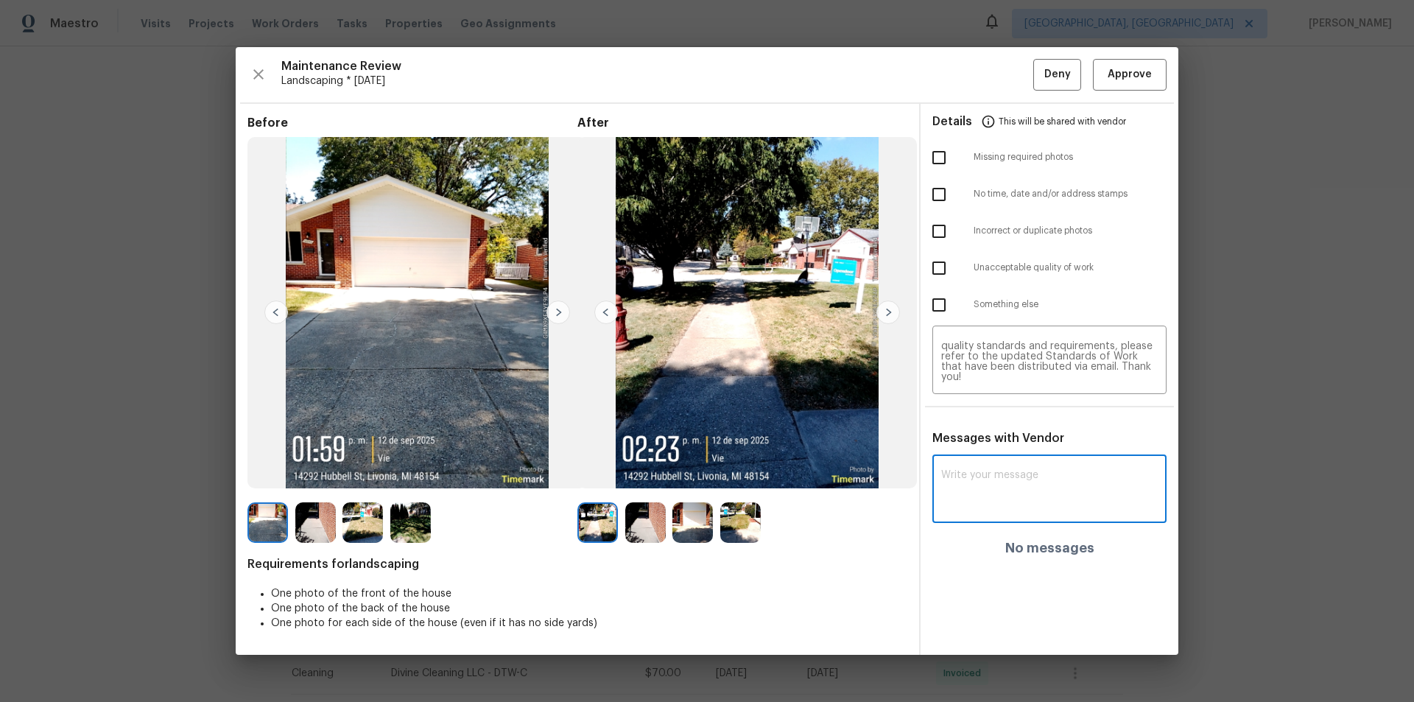
click at [1005, 471] on textarea at bounding box center [1049, 490] width 217 height 41
paste textarea "Maintenance Audit Team: Hello! Unfortunately, this landscaping visit completed …"
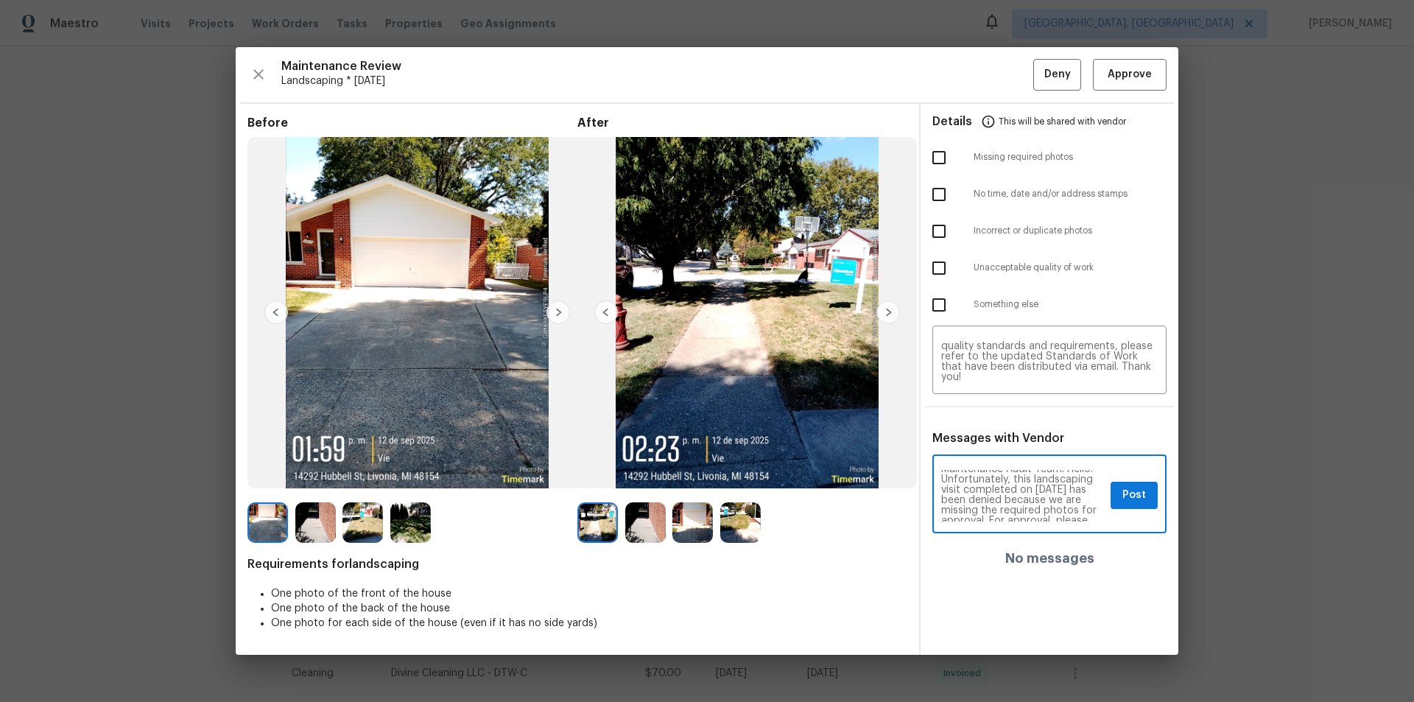
scroll to position [0, 0]
click at [1005, 471] on textarea "Maintenance Audit Team: Hello! Unfortunately, this landscaping visit completed …" at bounding box center [1023, 496] width 164 height 52
type textarea "Maintenance Audit Team: Hello! Unfortunately, this landscaping visit completed …"
drag, startPoint x: 945, startPoint y: 261, endPoint x: 1045, endPoint y: 411, distance: 180.6
click at [945, 264] on input "checkbox" at bounding box center [939, 268] width 31 height 31
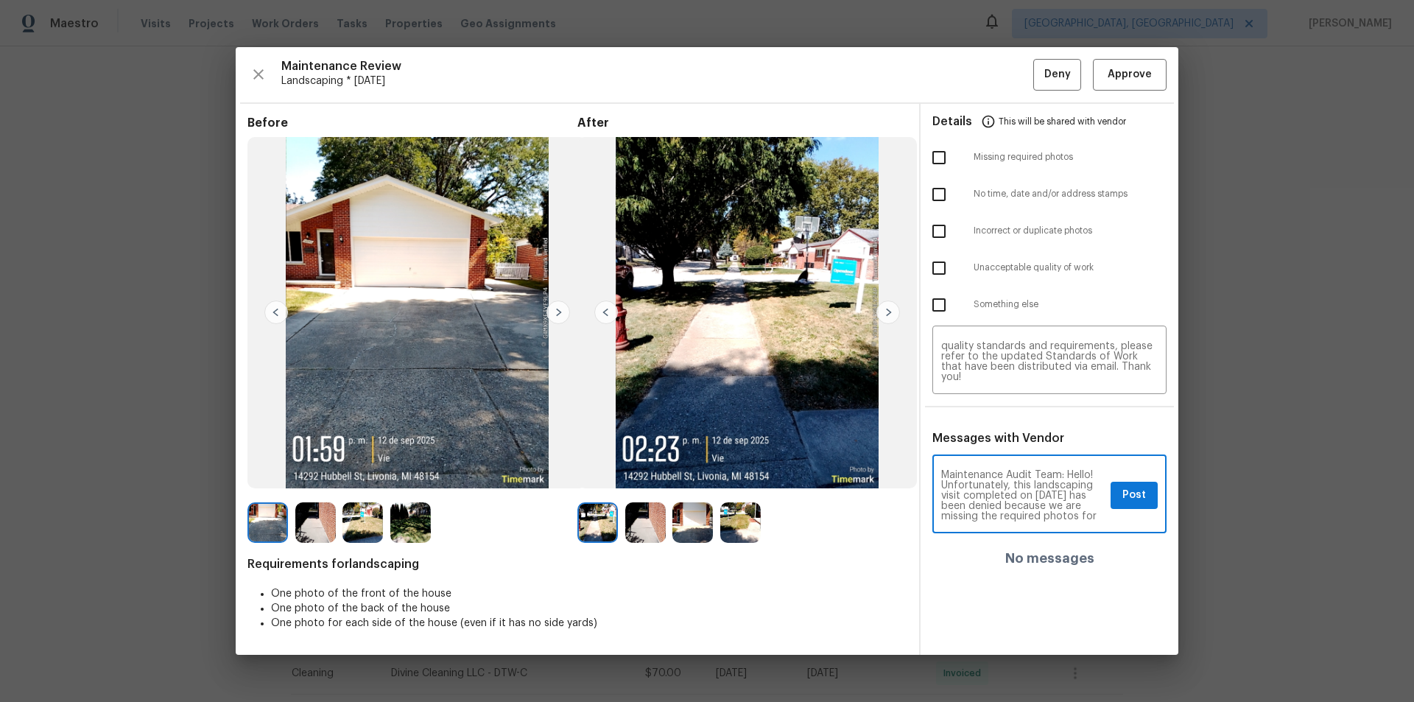
checkbox input "true"
click at [1005, 471] on textarea "Maintenance Audit Team: Hello! Unfortunately, this landscaping visit completed …" at bounding box center [1023, 496] width 164 height 52
type textarea "Maintenance Audit Team: Hello! Unfortunately, this landscaping visit completed …"
click at [1005, 372] on textarea "Maintenance Audit Team: Hello! Unfortunately, this landscaping visit completed …" at bounding box center [1049, 361] width 217 height 41
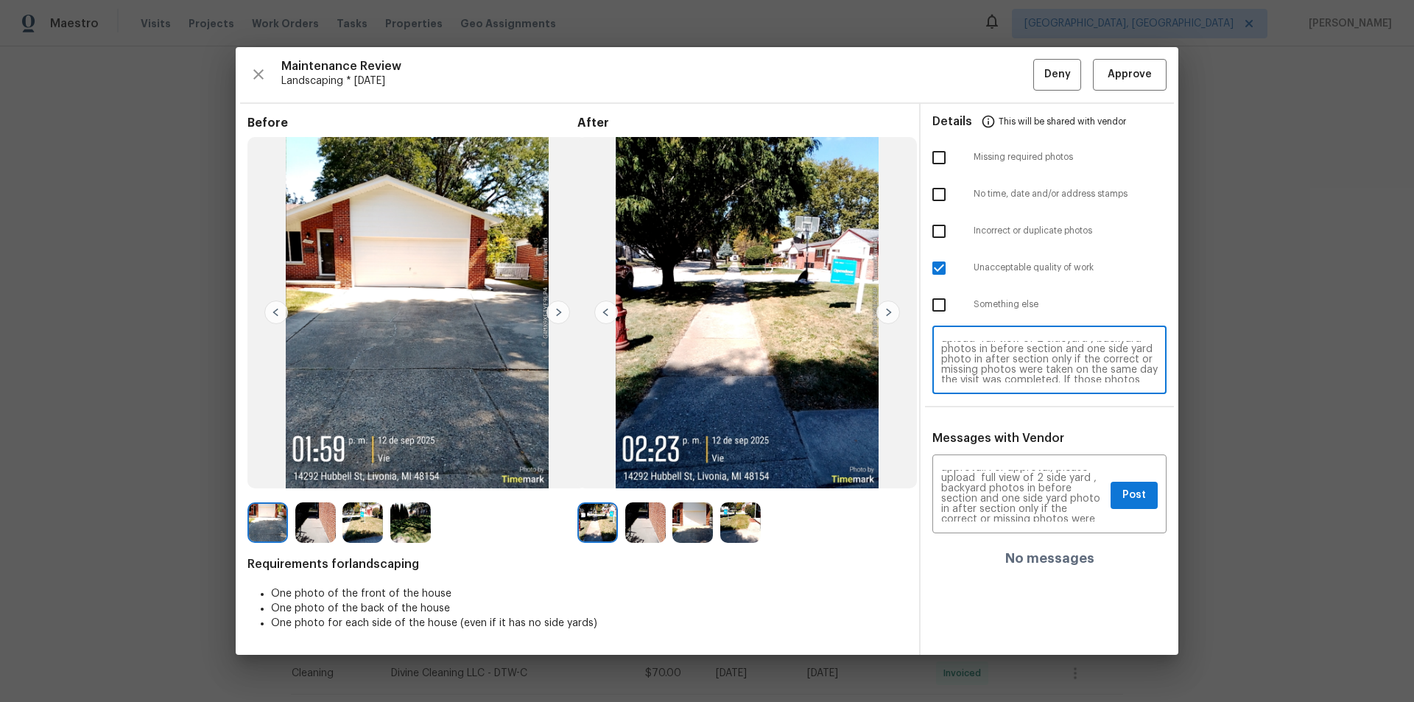
click at [971, 349] on textarea "Maintenance Audit Team: Hello! Unfortunately, this landscaping visit completed …" at bounding box center [1049, 361] width 217 height 41
type textarea "Maintenance Audit Team: Hello! Unfortunately, this landscaping visit completed …"
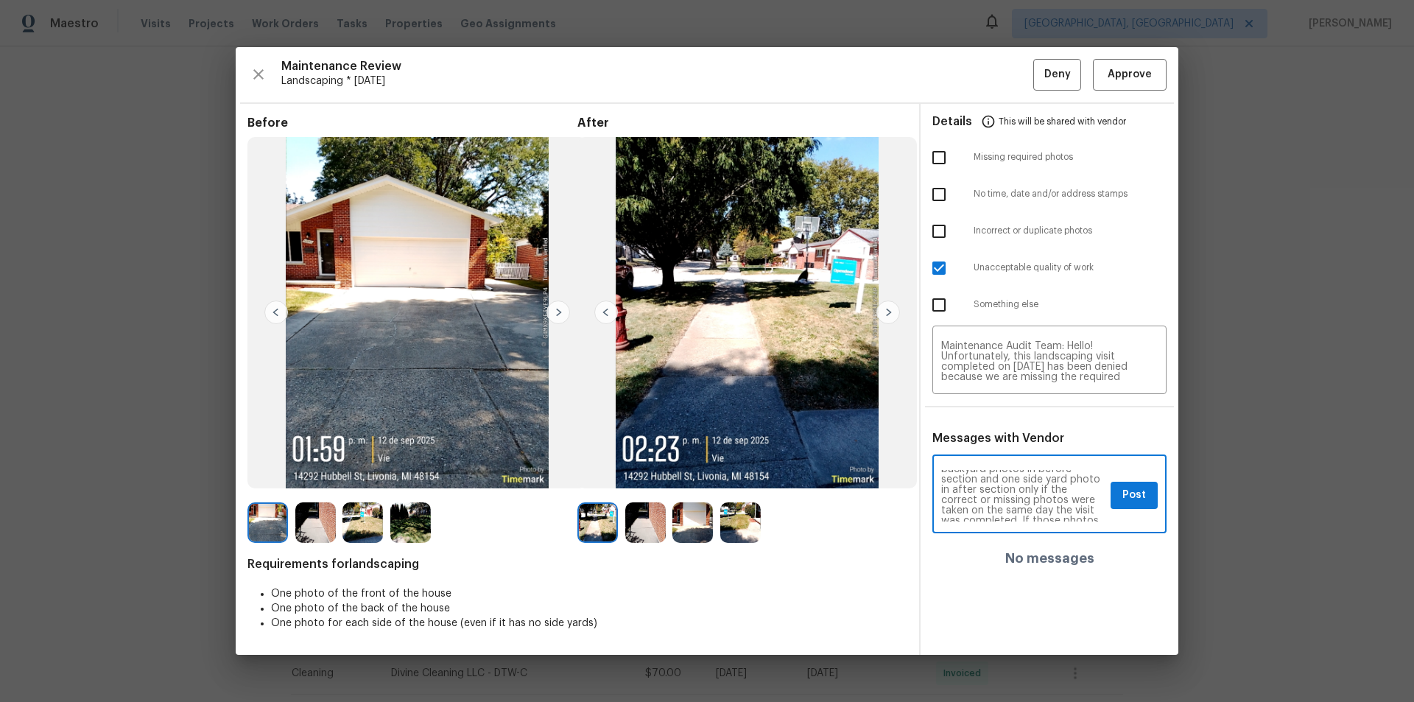
scroll to position [88, 0]
click at [1005, 471] on button "Post" at bounding box center [1134, 495] width 47 height 27
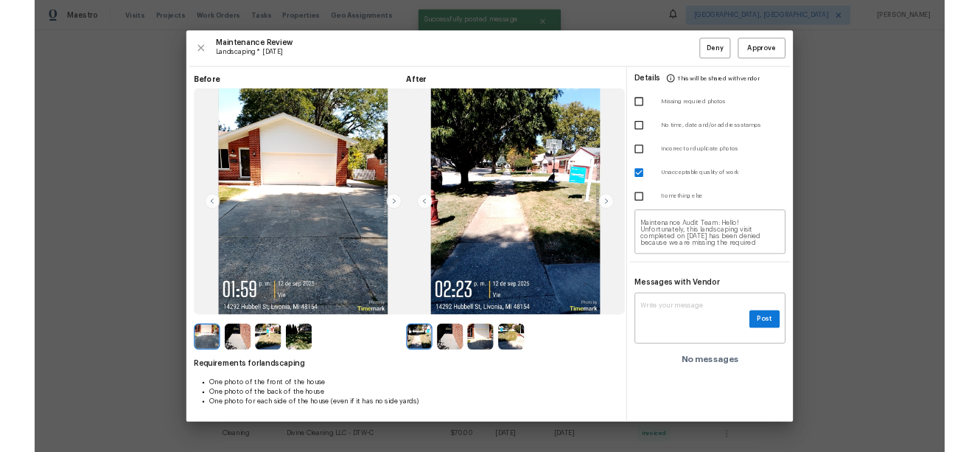
scroll to position [0, 0]
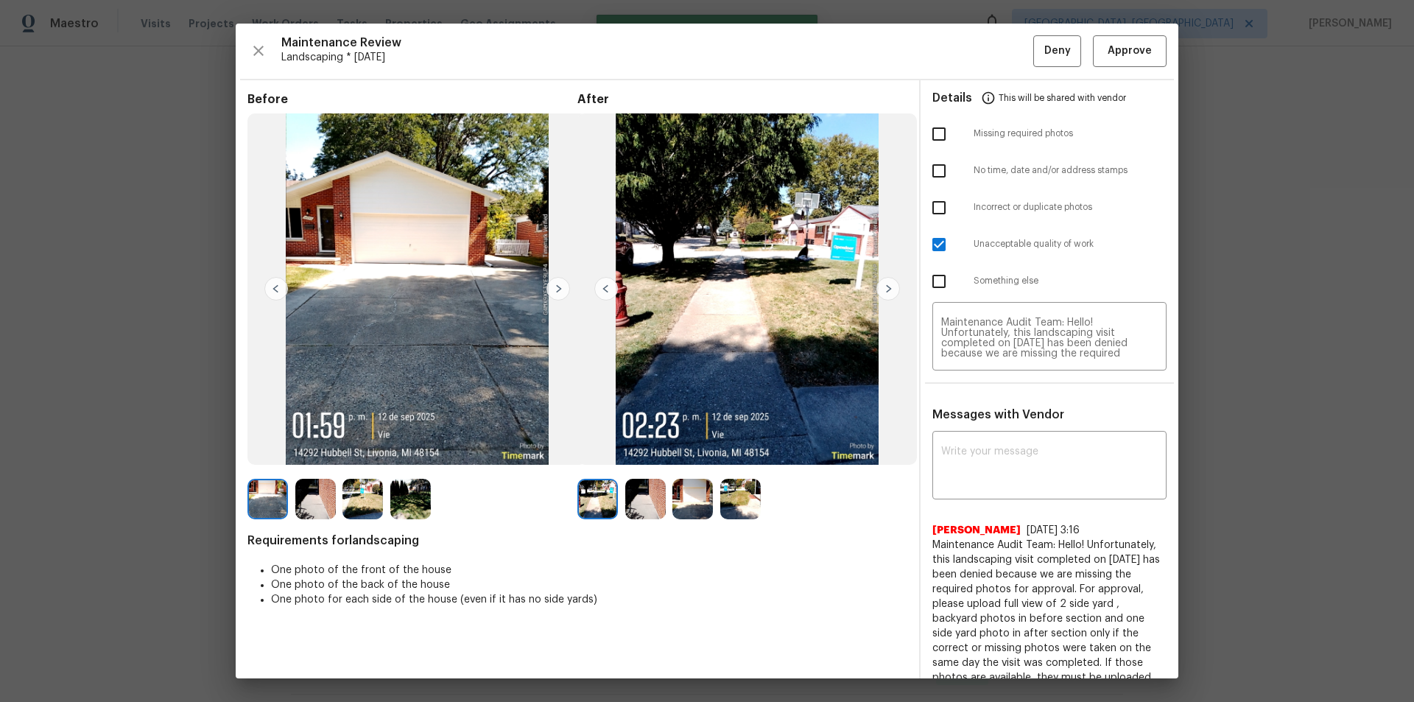
click at [935, 239] on input "checkbox" at bounding box center [939, 244] width 31 height 31
checkbox input "false"
click at [932, 105] on span "Details" at bounding box center [952, 97] width 40 height 35
drag, startPoint x: 941, startPoint y: 152, endPoint x: 935, endPoint y: 140, distance: 13.5
click at [940, 152] on div "No time, date and/or address stamps" at bounding box center [1050, 170] width 258 height 37
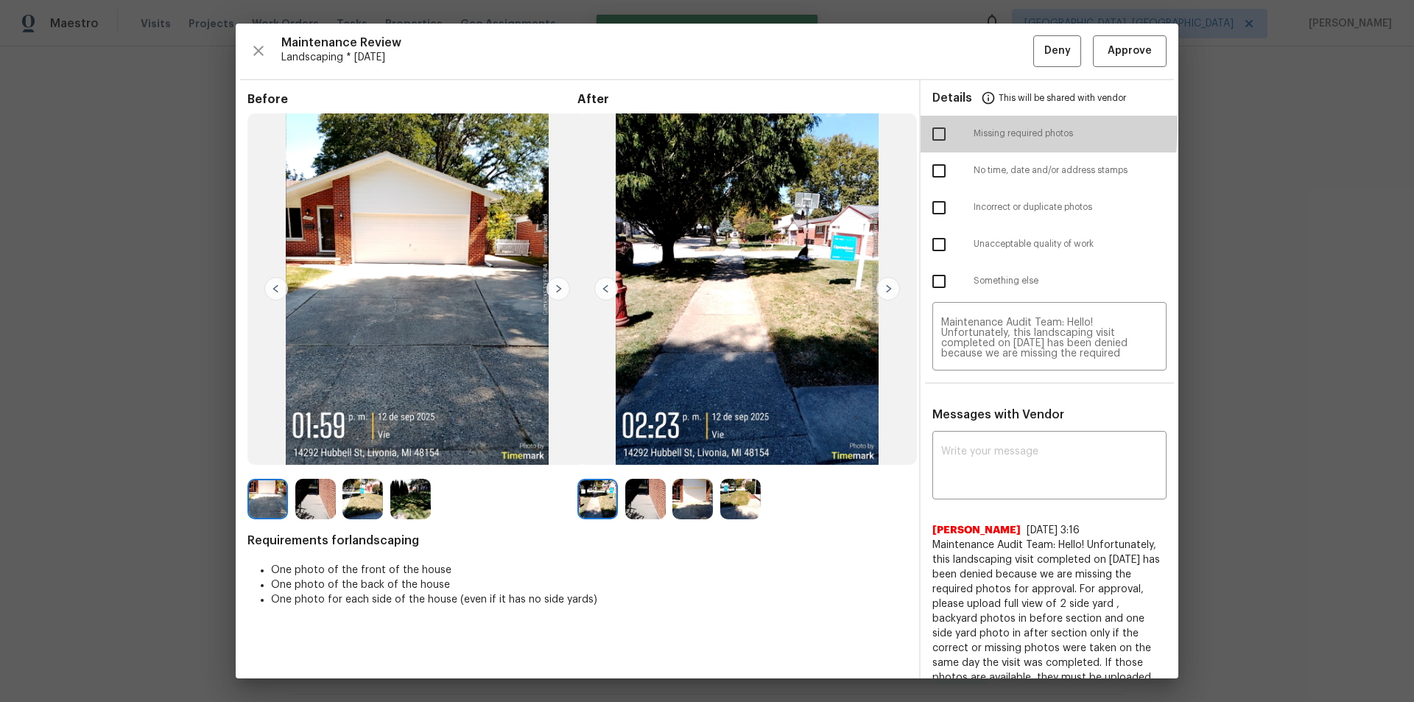
click at [930, 127] on input "checkbox" at bounding box center [939, 134] width 31 height 31
checkbox input "true"
click at [1005, 33] on div "Maintenance Review Landscaping * Mon, Sep 08 Deny Approve Before After Requirem…" at bounding box center [707, 351] width 943 height 655
click at [1005, 49] on span "Deny" at bounding box center [1057, 51] width 27 height 18
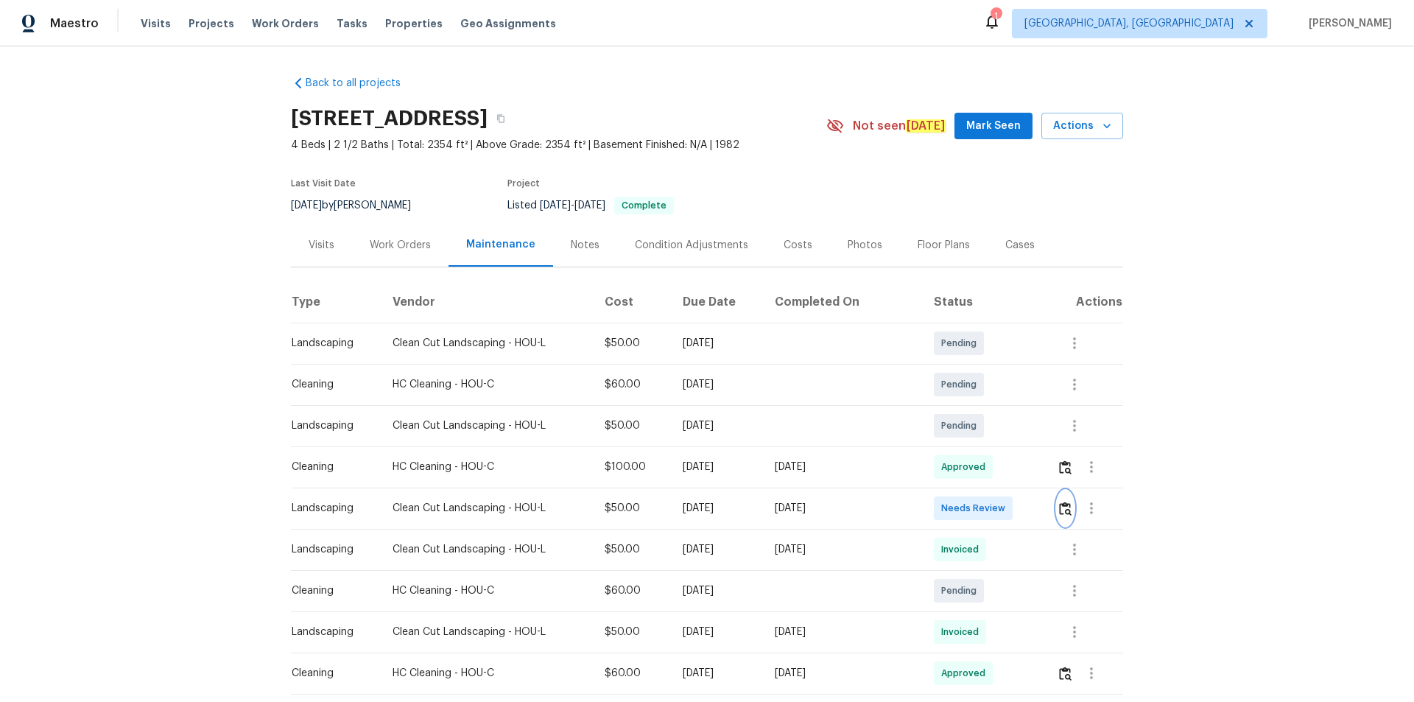
click at [1005, 471] on img "button" at bounding box center [1065, 509] width 13 height 14
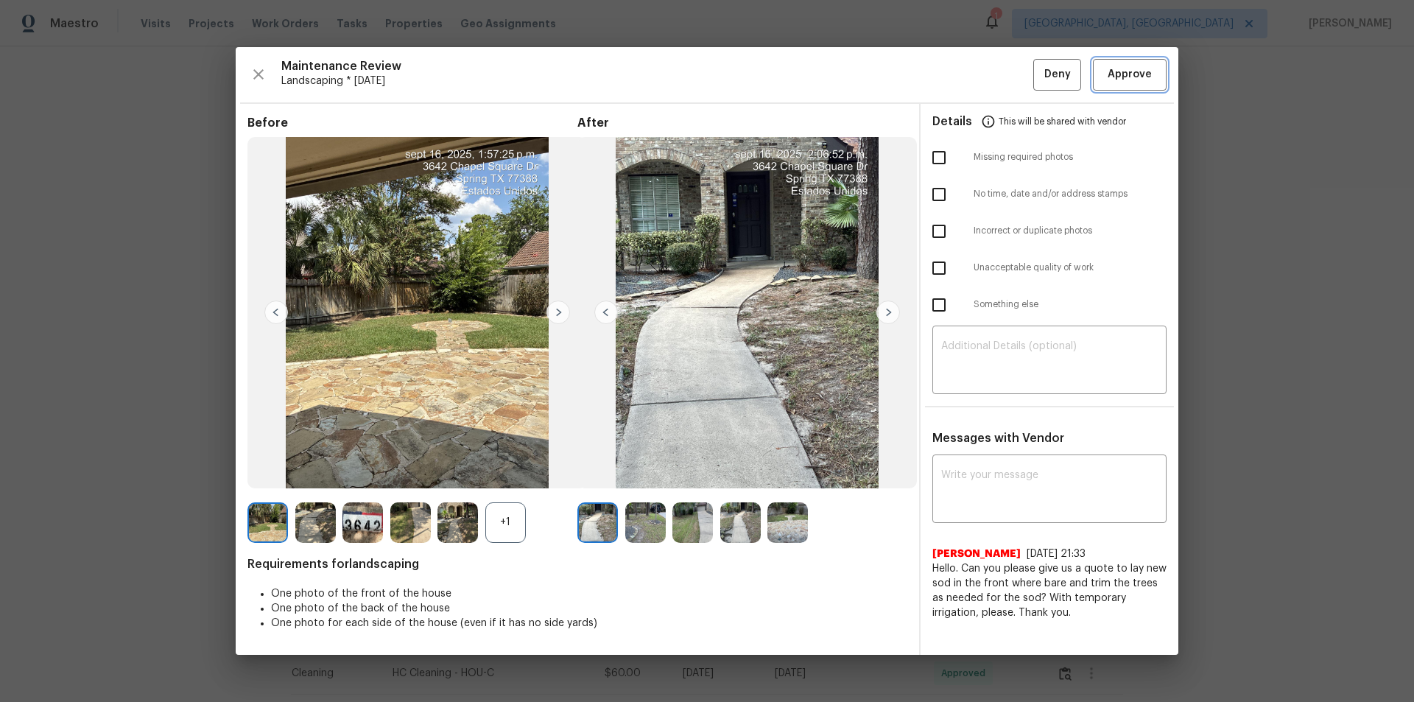
click at [1005, 74] on span "Approve" at bounding box center [1130, 75] width 44 height 18
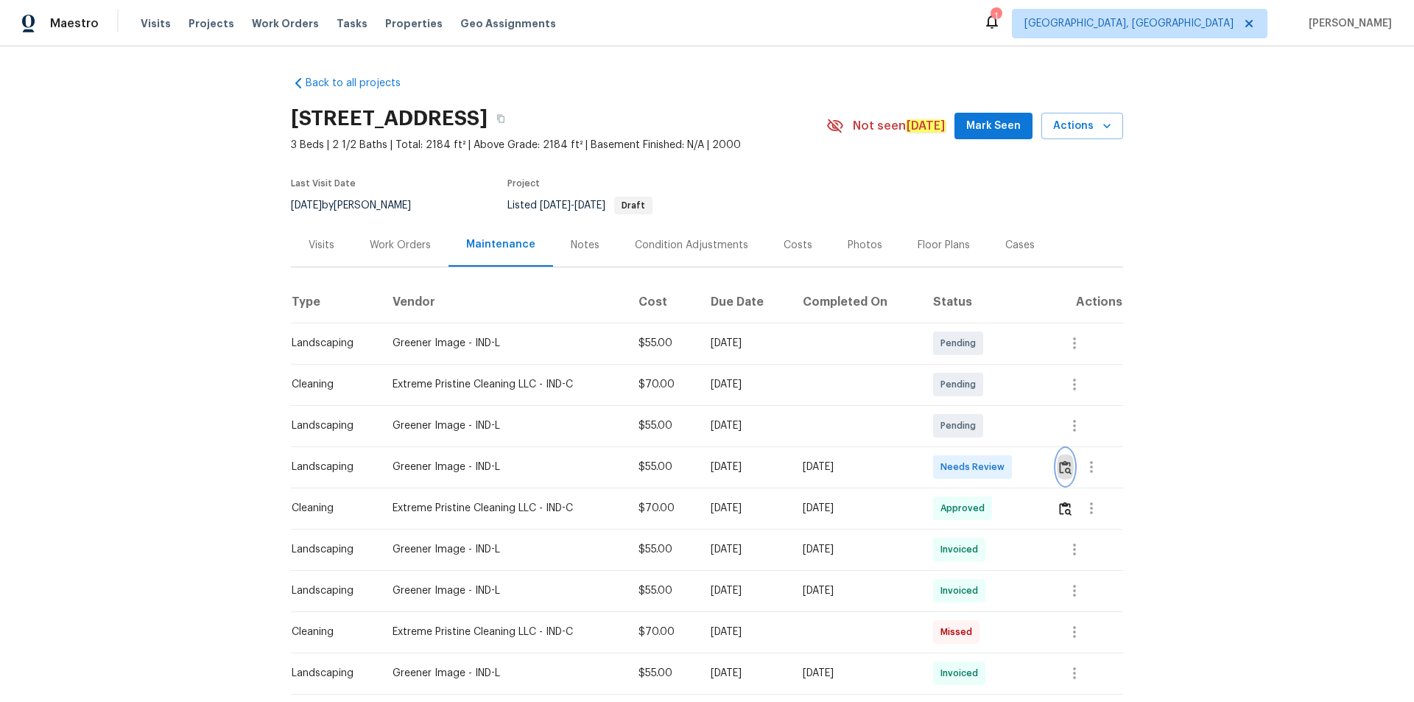
click at [1005, 460] on button "button" at bounding box center [1065, 466] width 17 height 35
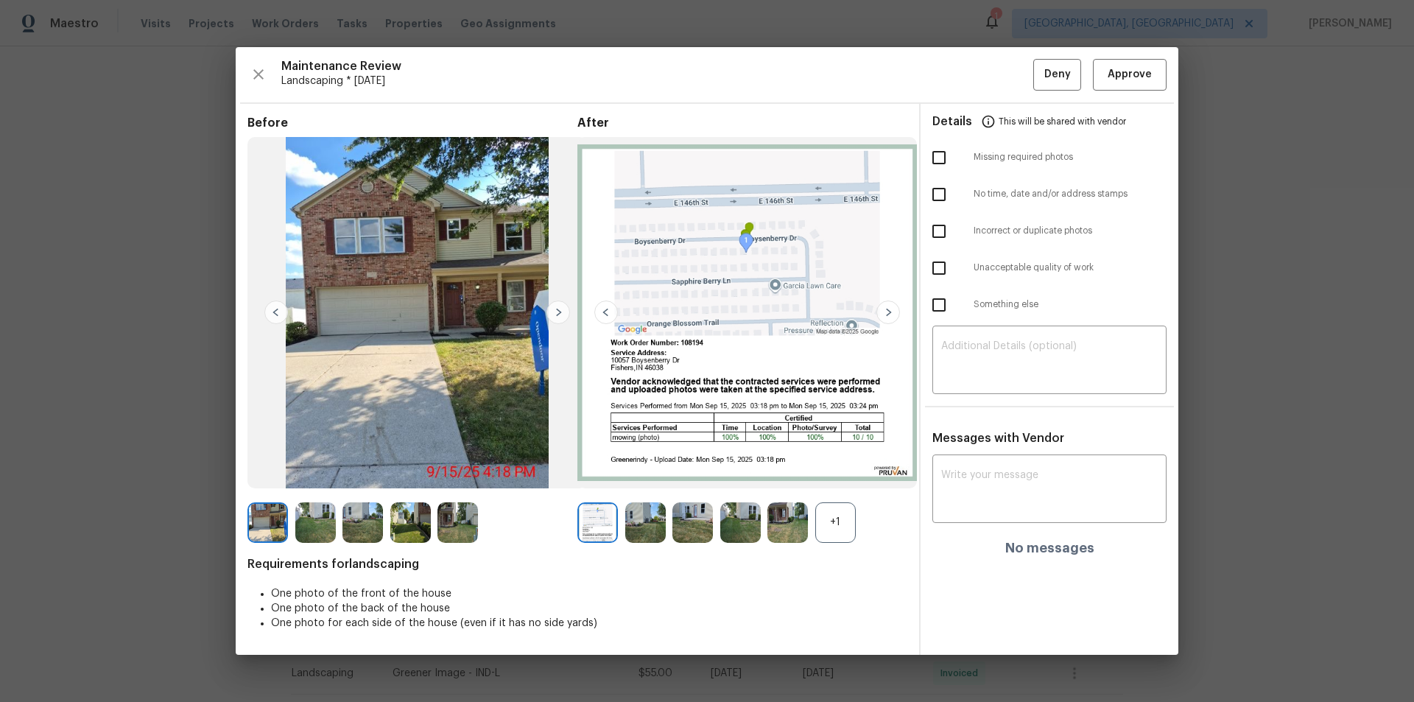
click at [561, 312] on img at bounding box center [559, 313] width 24 height 24
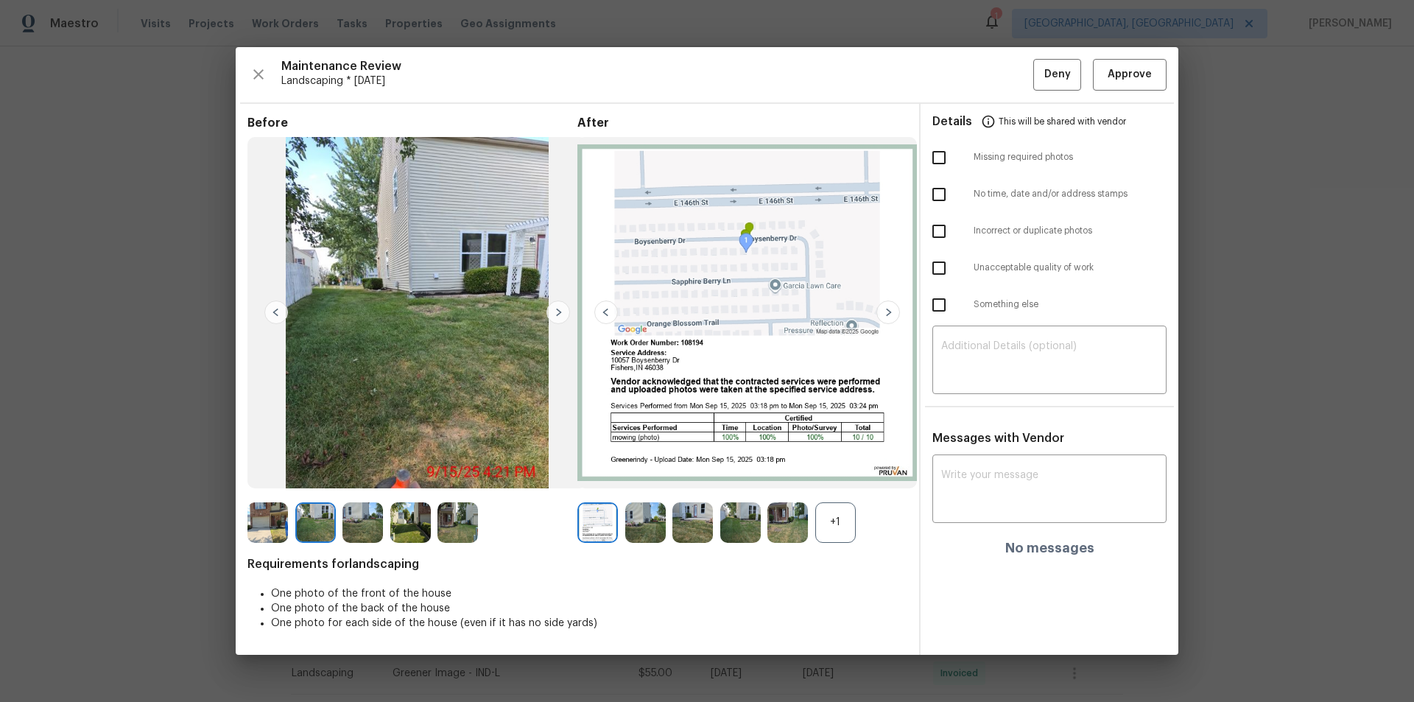
click at [561, 312] on img at bounding box center [559, 313] width 24 height 24
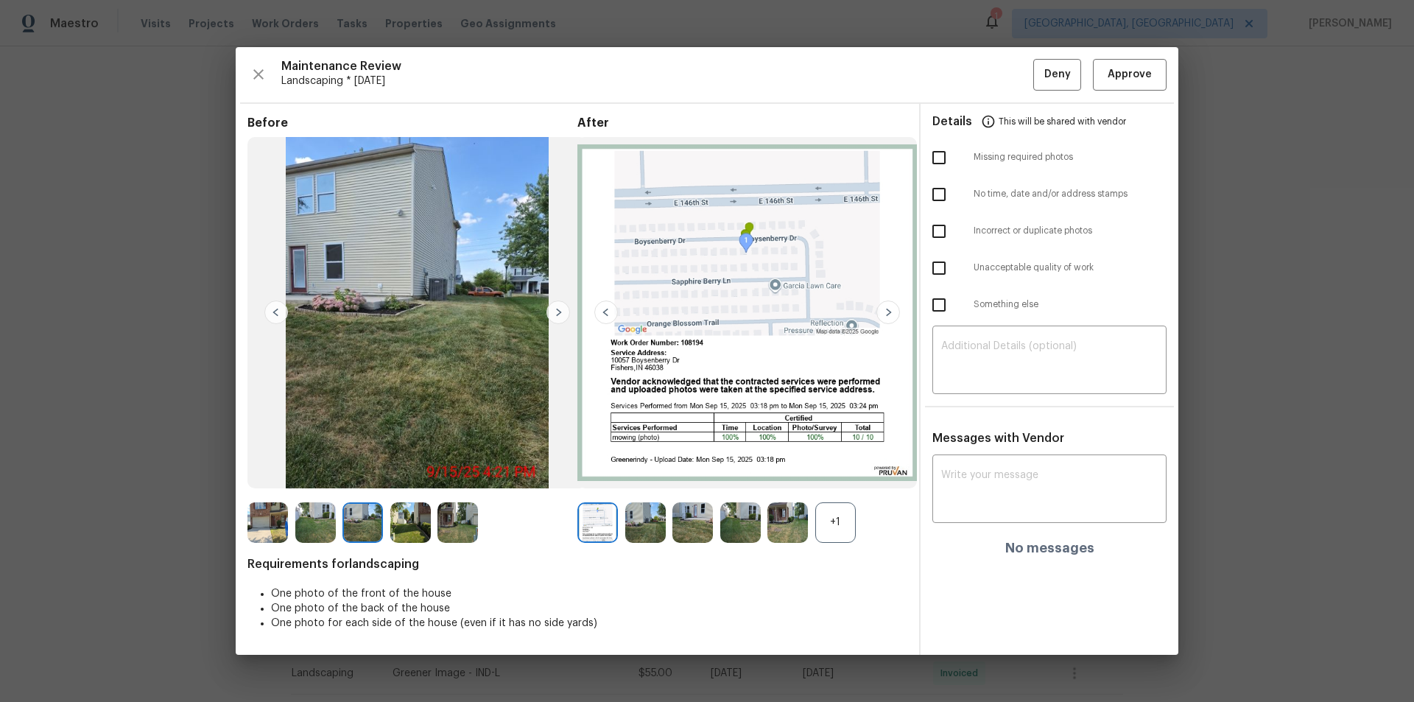
click at [561, 312] on img at bounding box center [559, 313] width 24 height 24
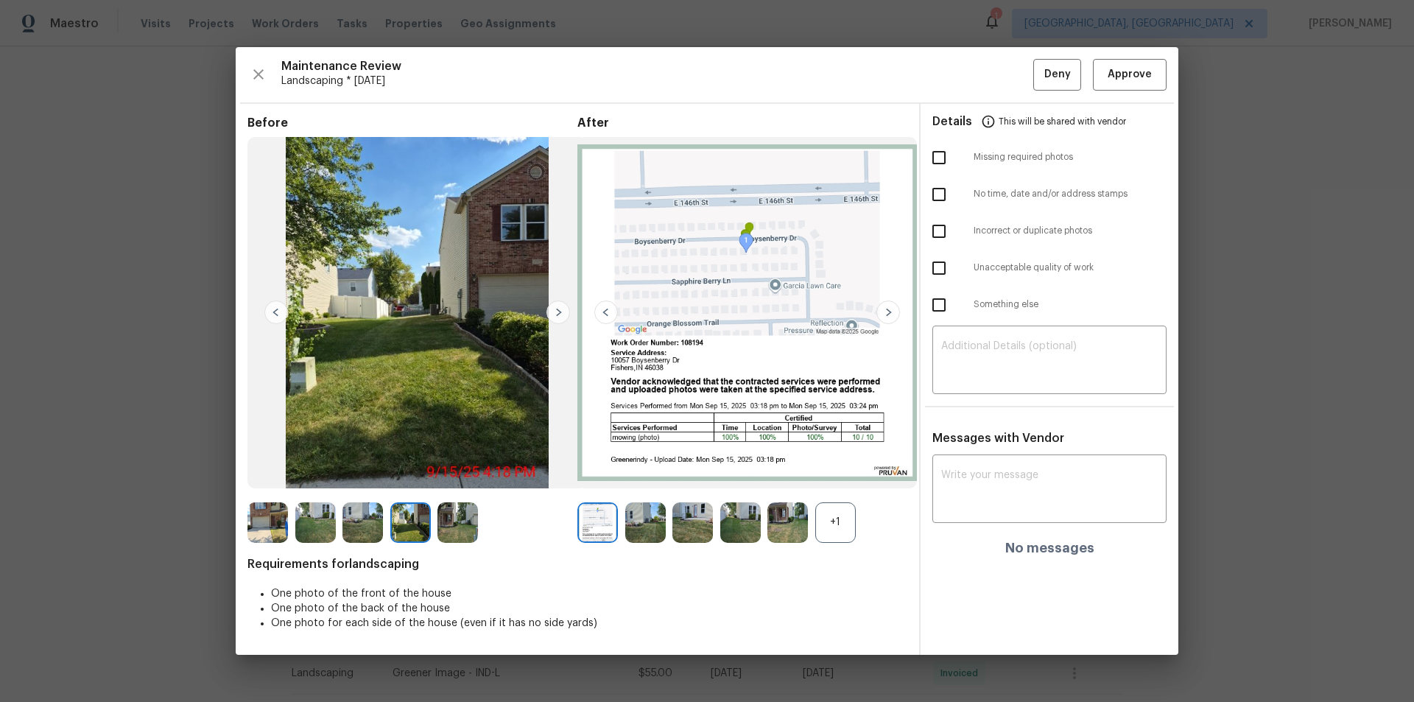
click at [561, 312] on img at bounding box center [559, 313] width 24 height 24
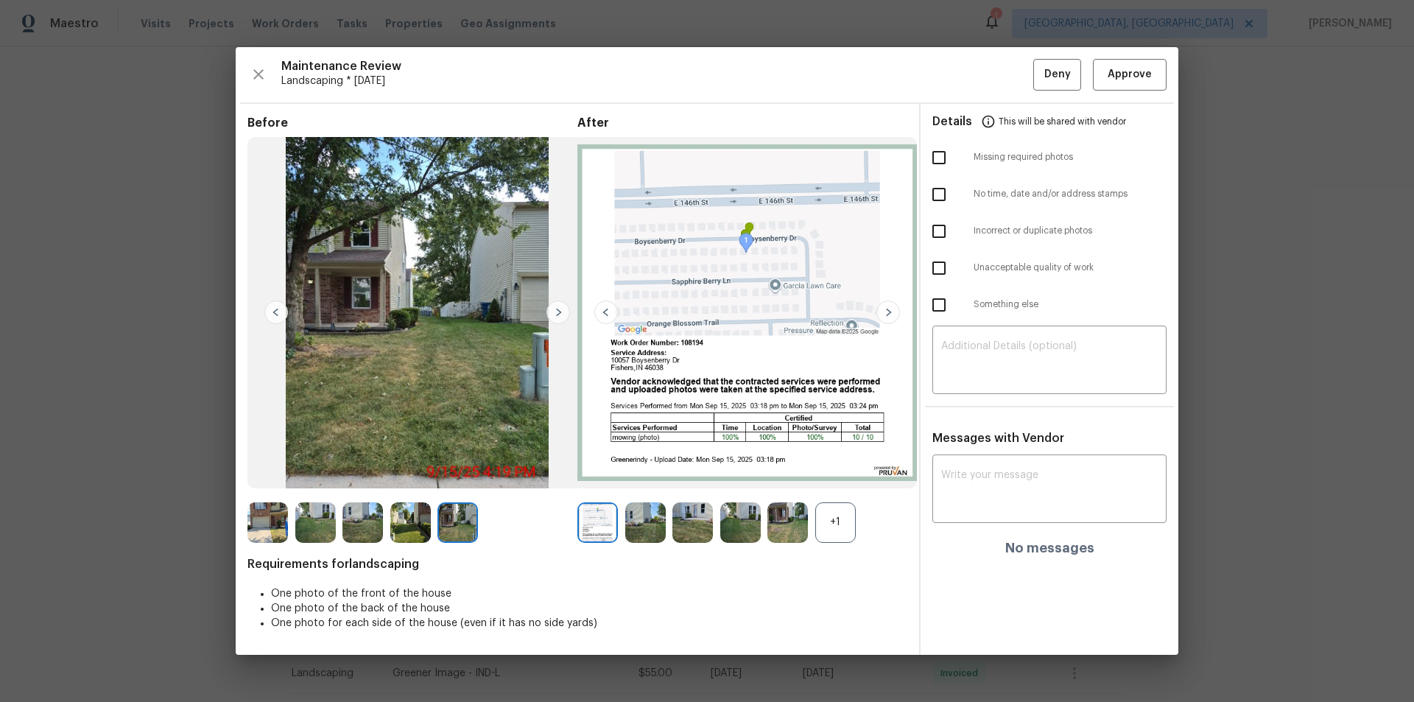
click at [561, 312] on img at bounding box center [559, 313] width 24 height 24
click at [278, 310] on img at bounding box center [276, 313] width 24 height 24
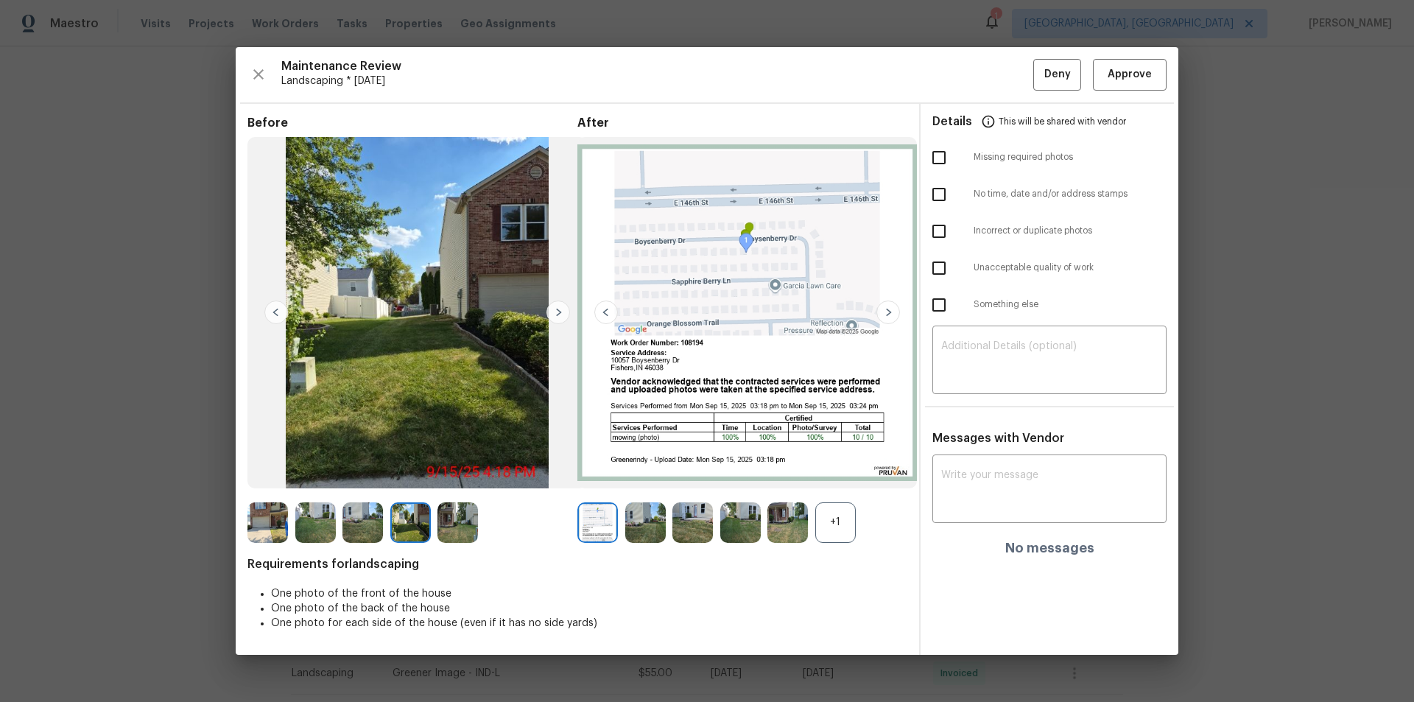
click at [278, 310] on img at bounding box center [276, 313] width 24 height 24
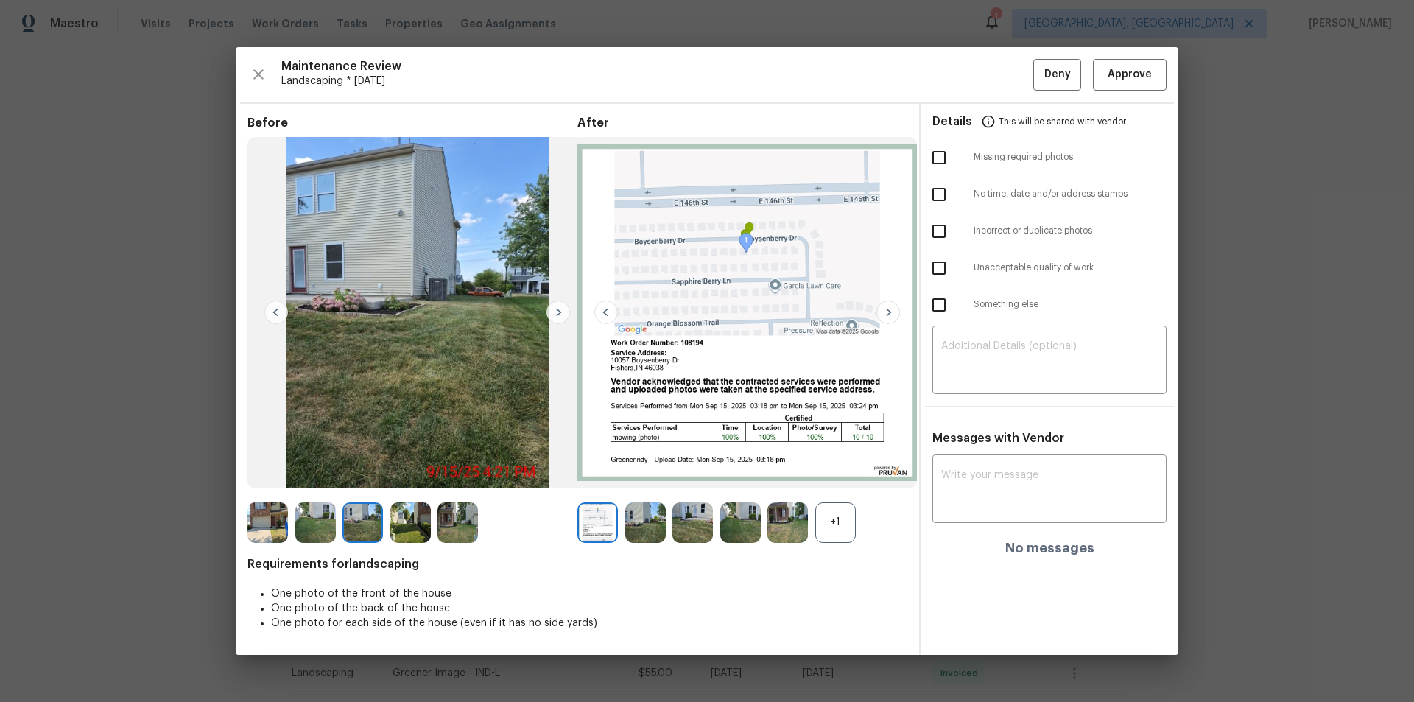
click at [278, 310] on img at bounding box center [276, 313] width 24 height 24
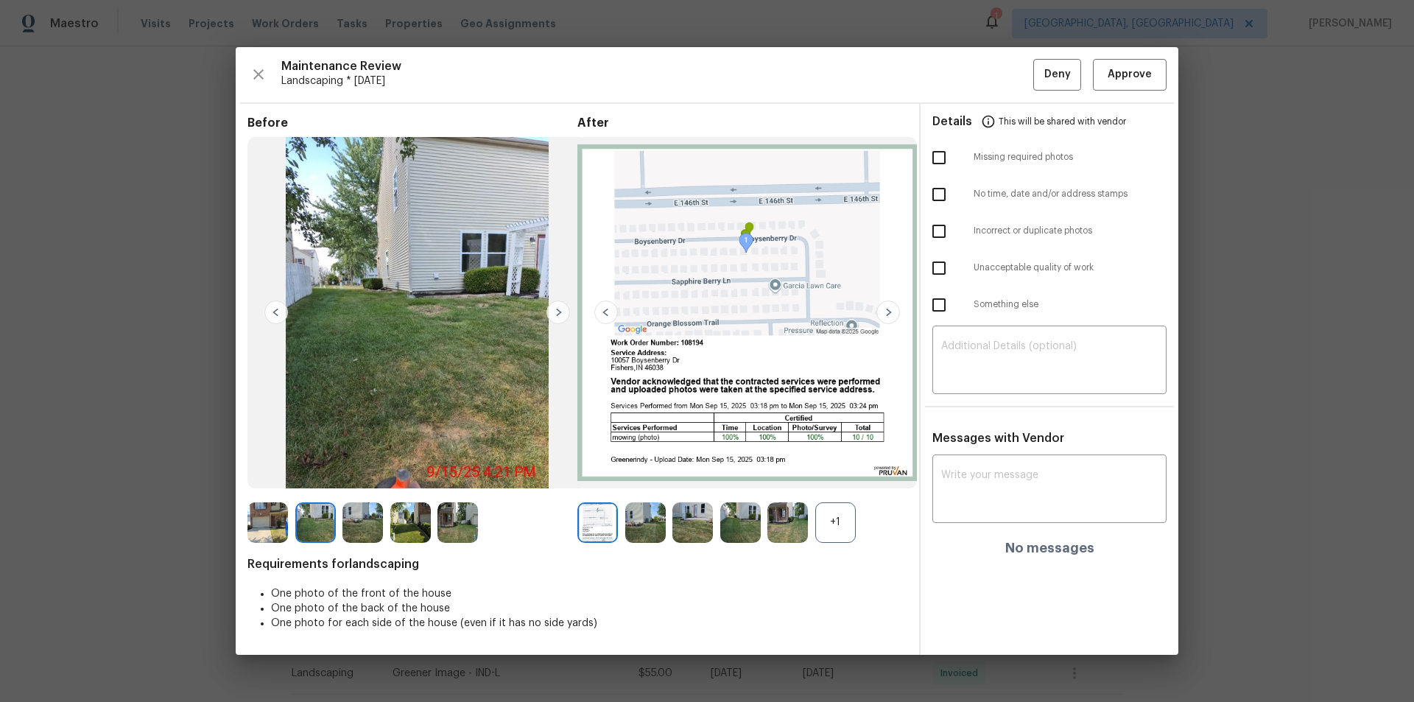
click at [278, 310] on img at bounding box center [276, 313] width 24 height 24
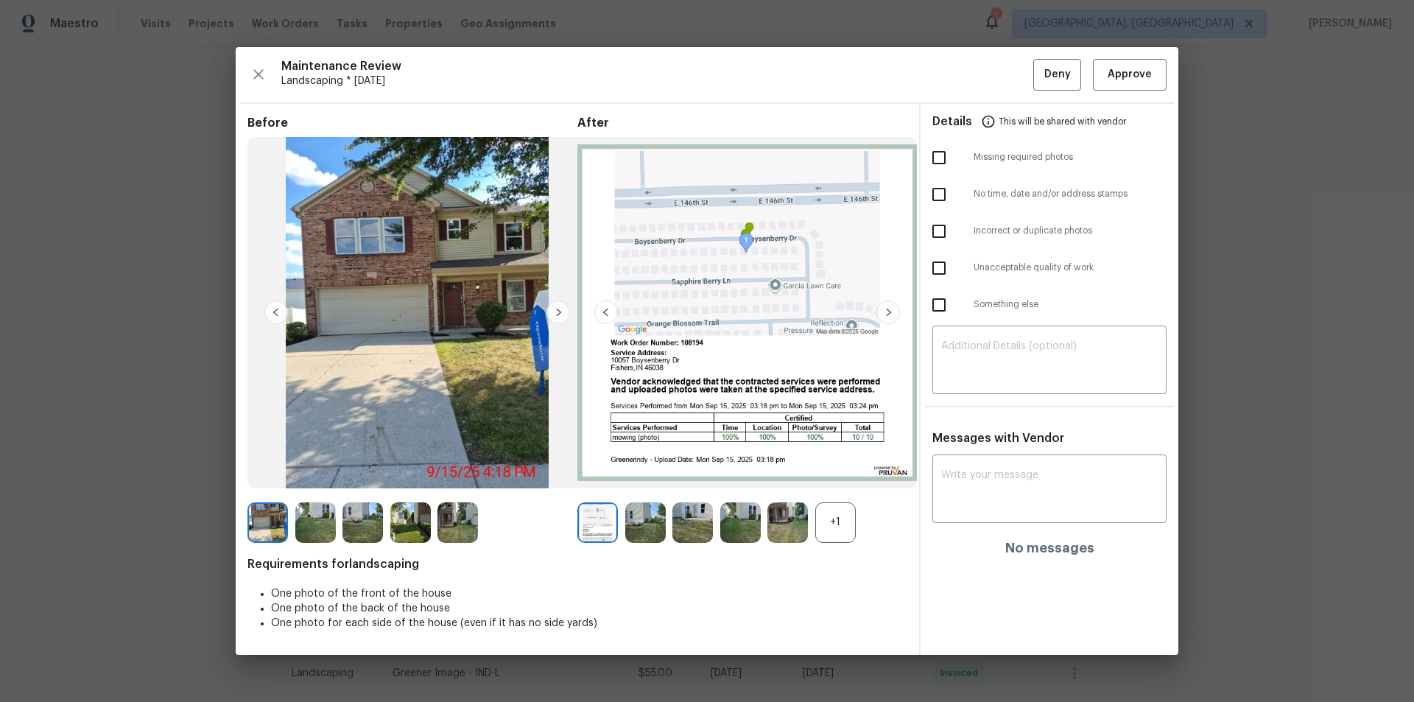
click at [278, 310] on img at bounding box center [276, 313] width 24 height 24
click at [893, 309] on img at bounding box center [889, 313] width 24 height 24
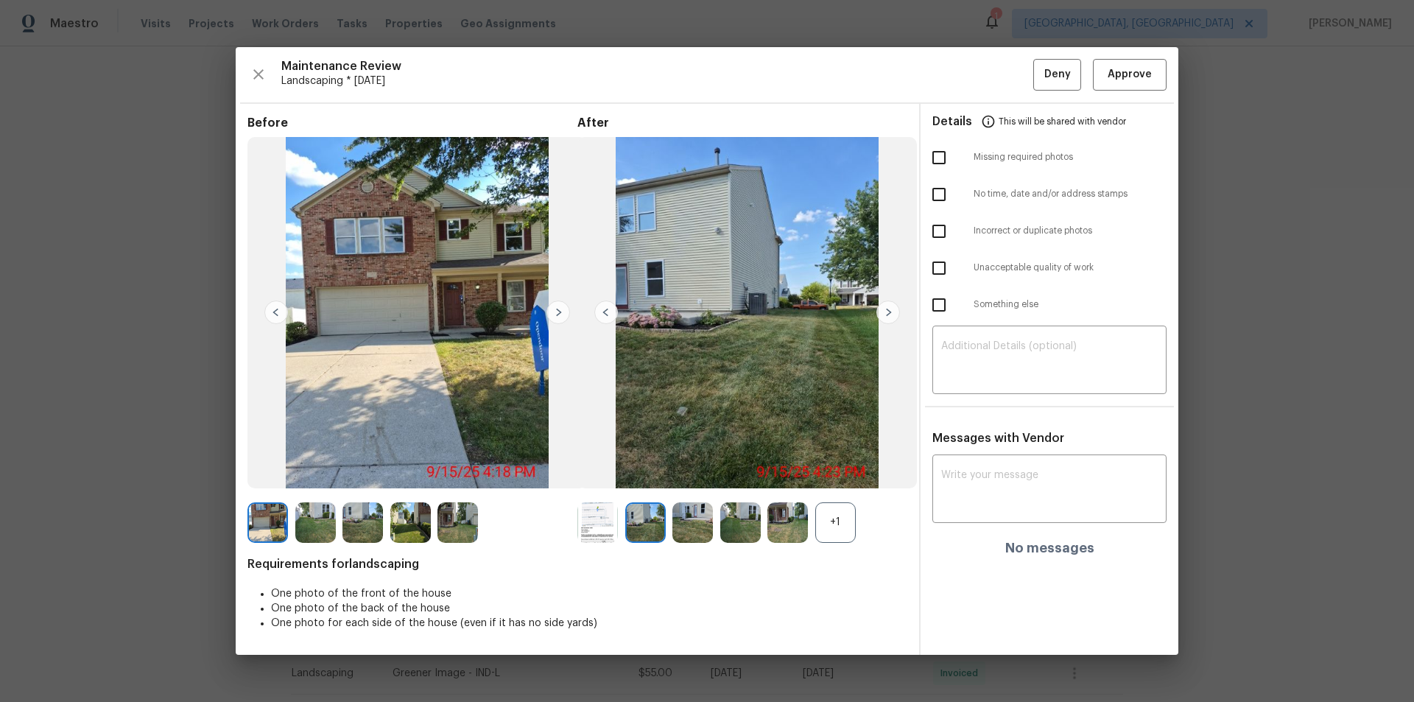
click at [893, 309] on img at bounding box center [889, 313] width 24 height 24
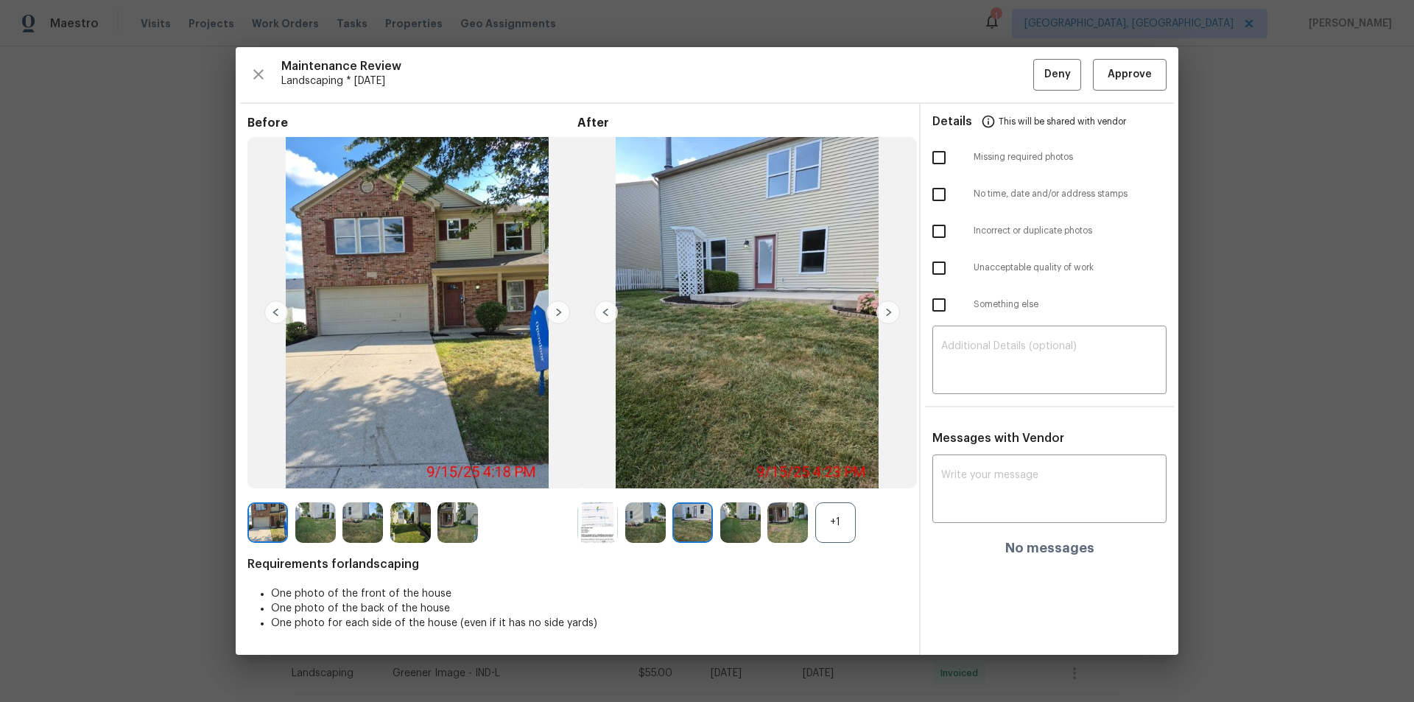
click at [893, 309] on img at bounding box center [889, 313] width 24 height 24
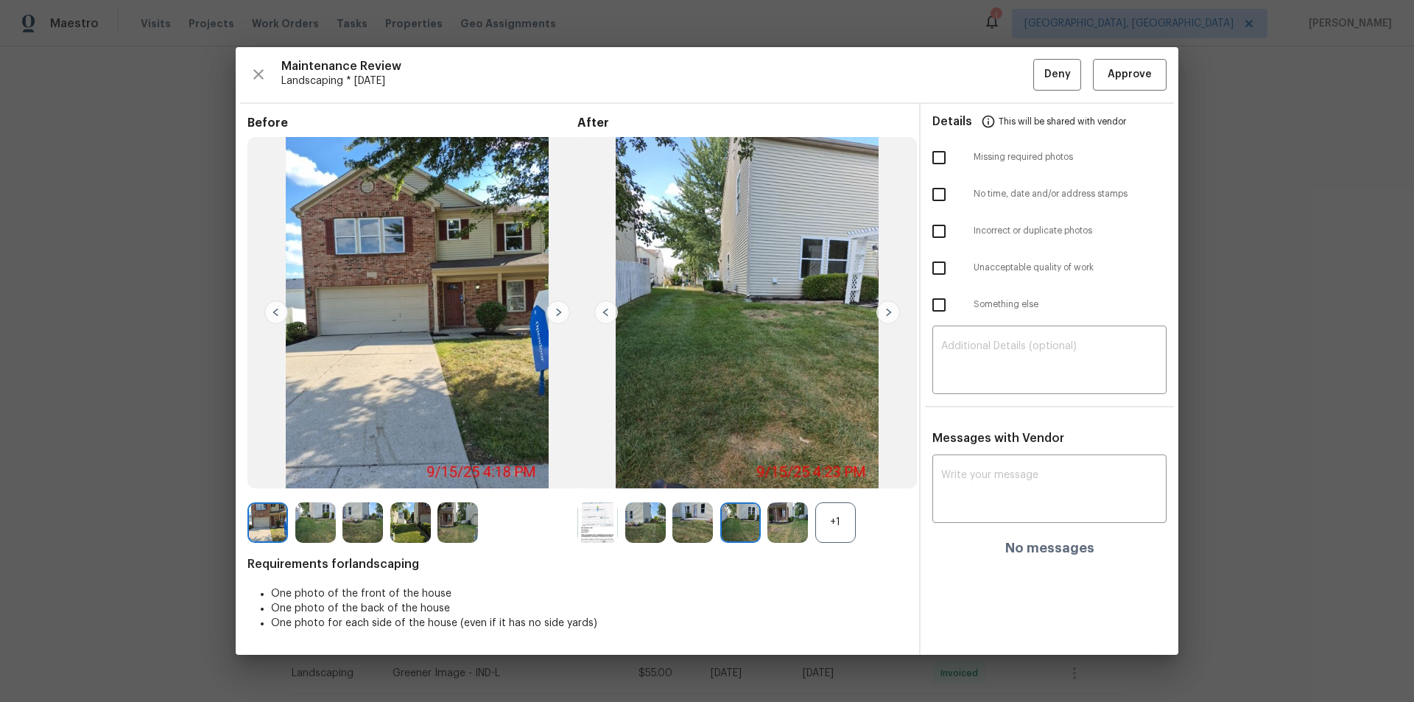
click at [893, 309] on img at bounding box center [889, 313] width 24 height 24
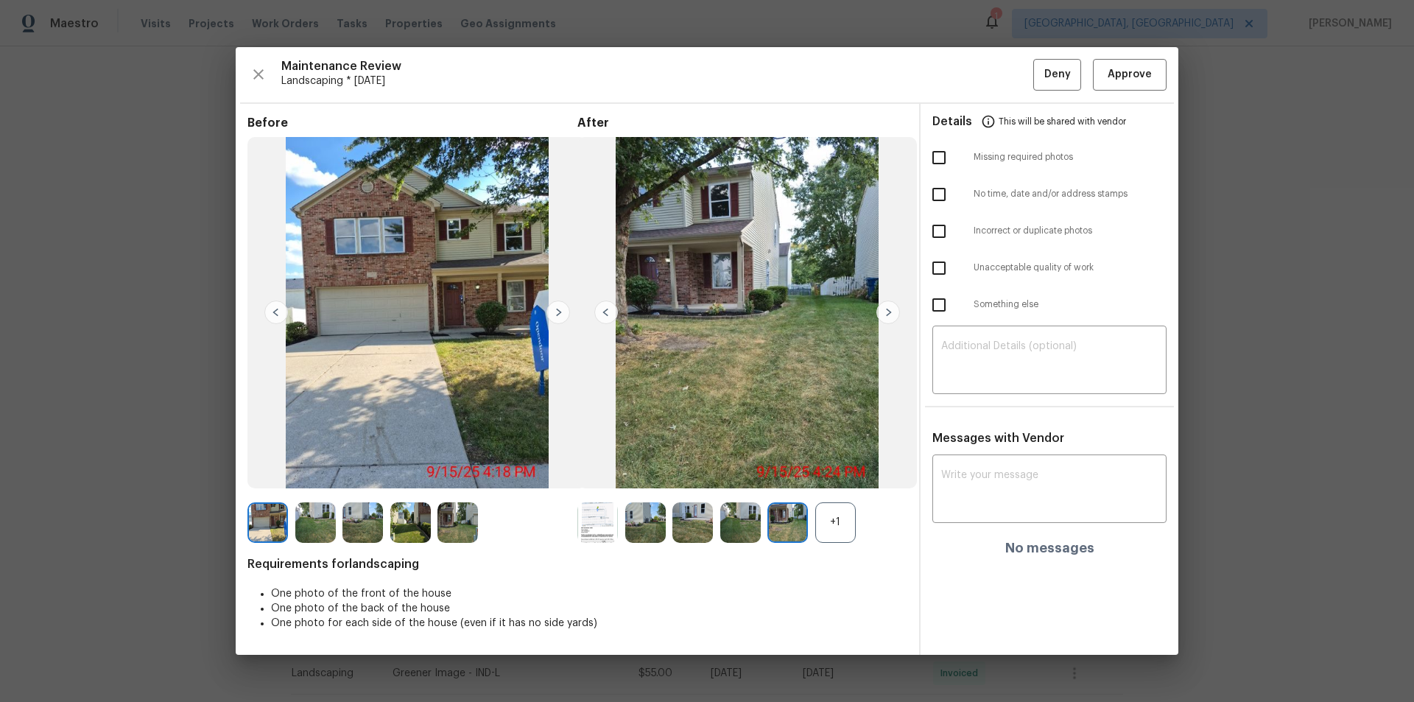
click at [894, 308] on img at bounding box center [889, 313] width 24 height 24
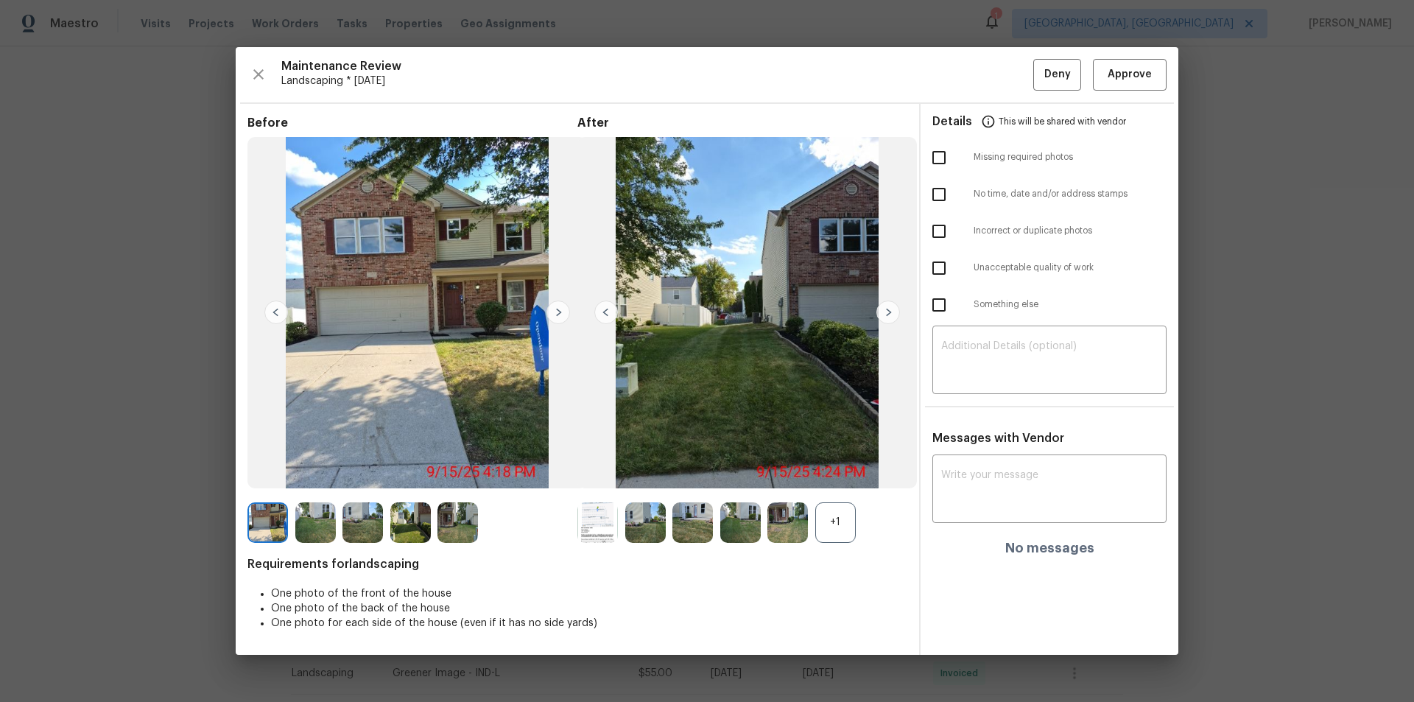
click at [894, 308] on img at bounding box center [889, 313] width 24 height 24
drag, startPoint x: 1145, startPoint y: 67, endPoint x: 1212, endPoint y: 256, distance: 200.1
click at [1005, 68] on span "Approve" at bounding box center [1130, 75] width 44 height 18
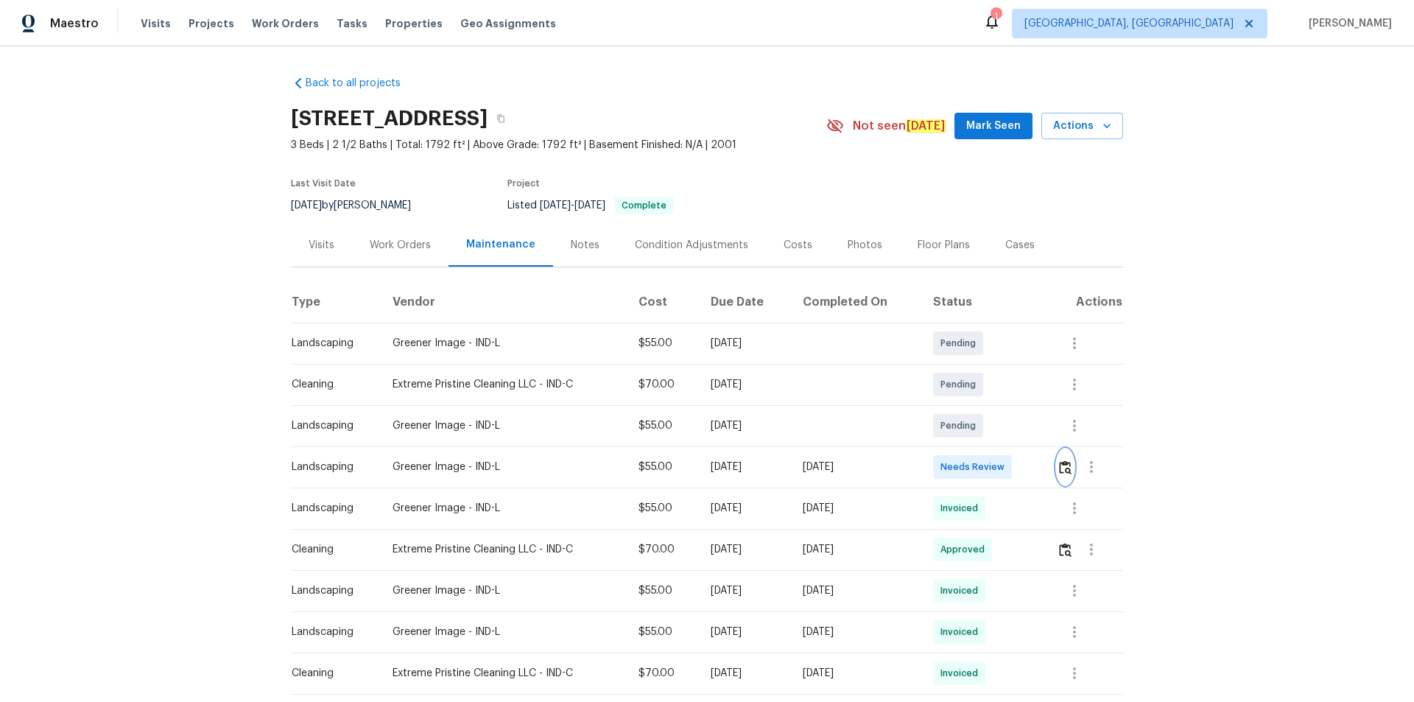
click at [1005, 461] on img "button" at bounding box center [1065, 467] width 13 height 14
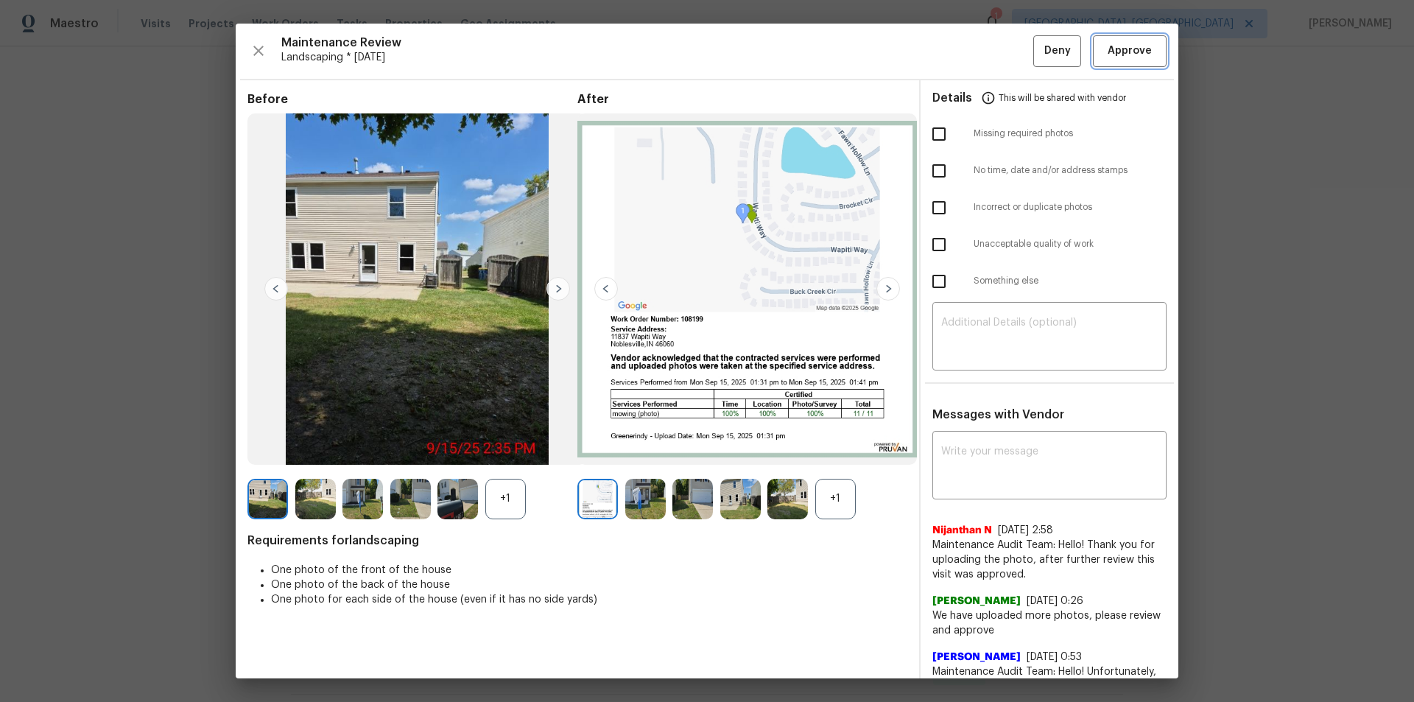
click at [1005, 35] on button "Approve" at bounding box center [1130, 51] width 74 height 32
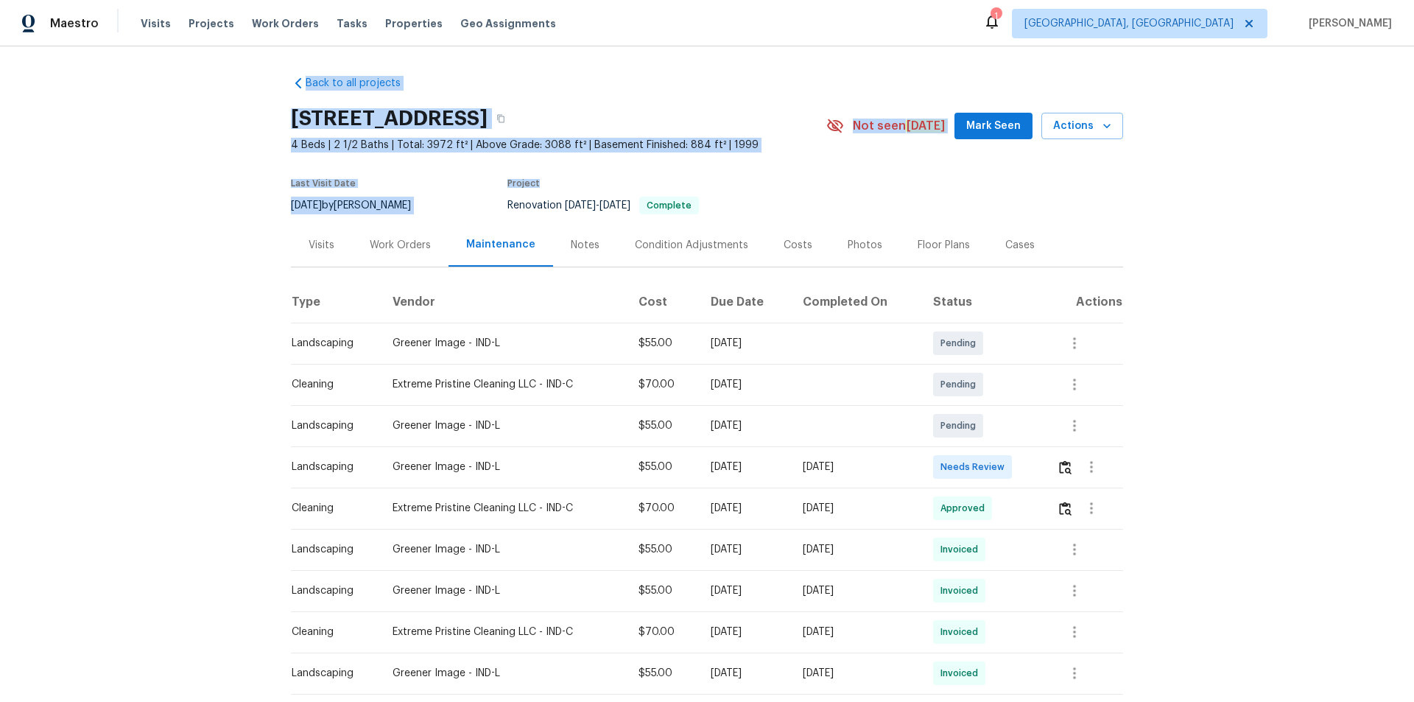
drag, startPoint x: 949, startPoint y: 159, endPoint x: 1174, endPoint y: 66, distance: 243.3
click at [1005, 63] on div "Back to all projects 10093 Parkshore Dr, Fishers, IN 46038 4 Beds | 2 1/2 Baths…" at bounding box center [707, 374] width 1414 height 656
drag, startPoint x: 569, startPoint y: 699, endPoint x: 723, endPoint y: 664, distance: 157.9
click at [723, 471] on td "[DATE]" at bounding box center [745, 673] width 92 height 41
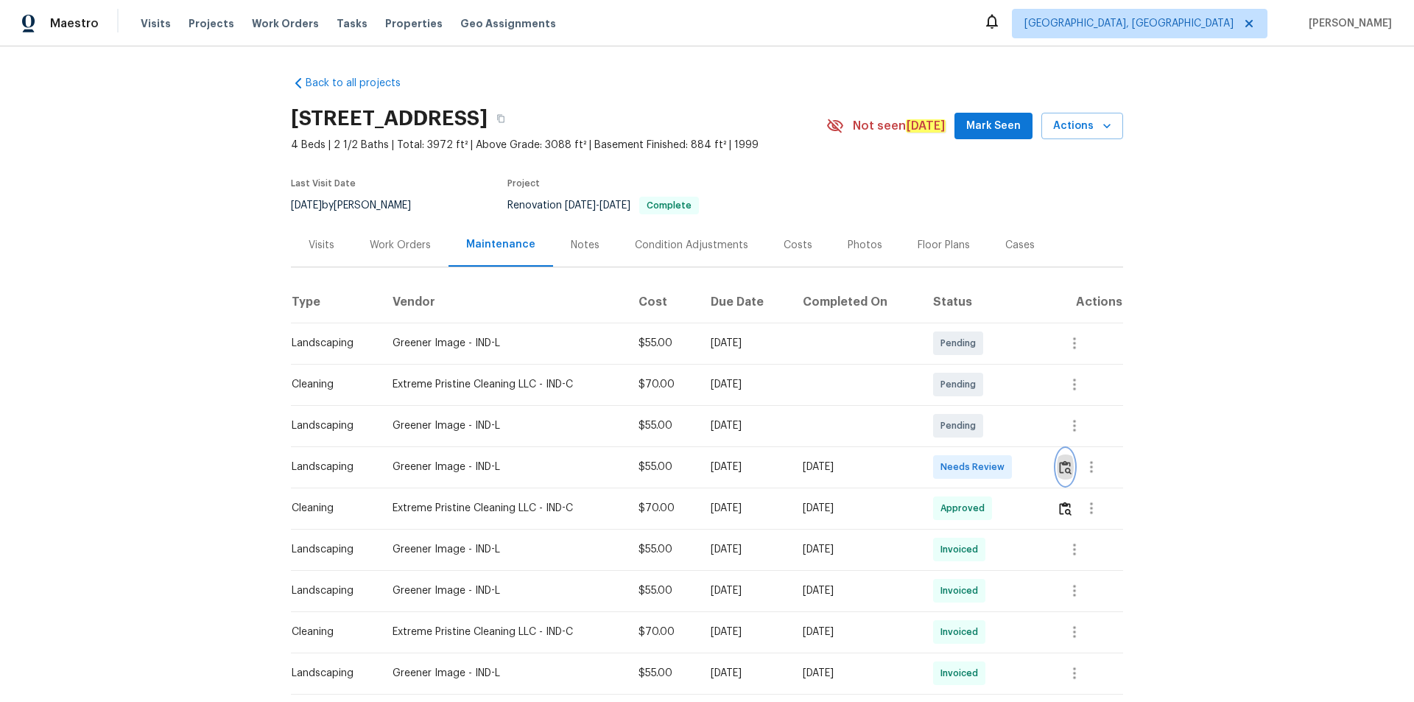
click at [1005, 468] on img "button" at bounding box center [1065, 467] width 13 height 14
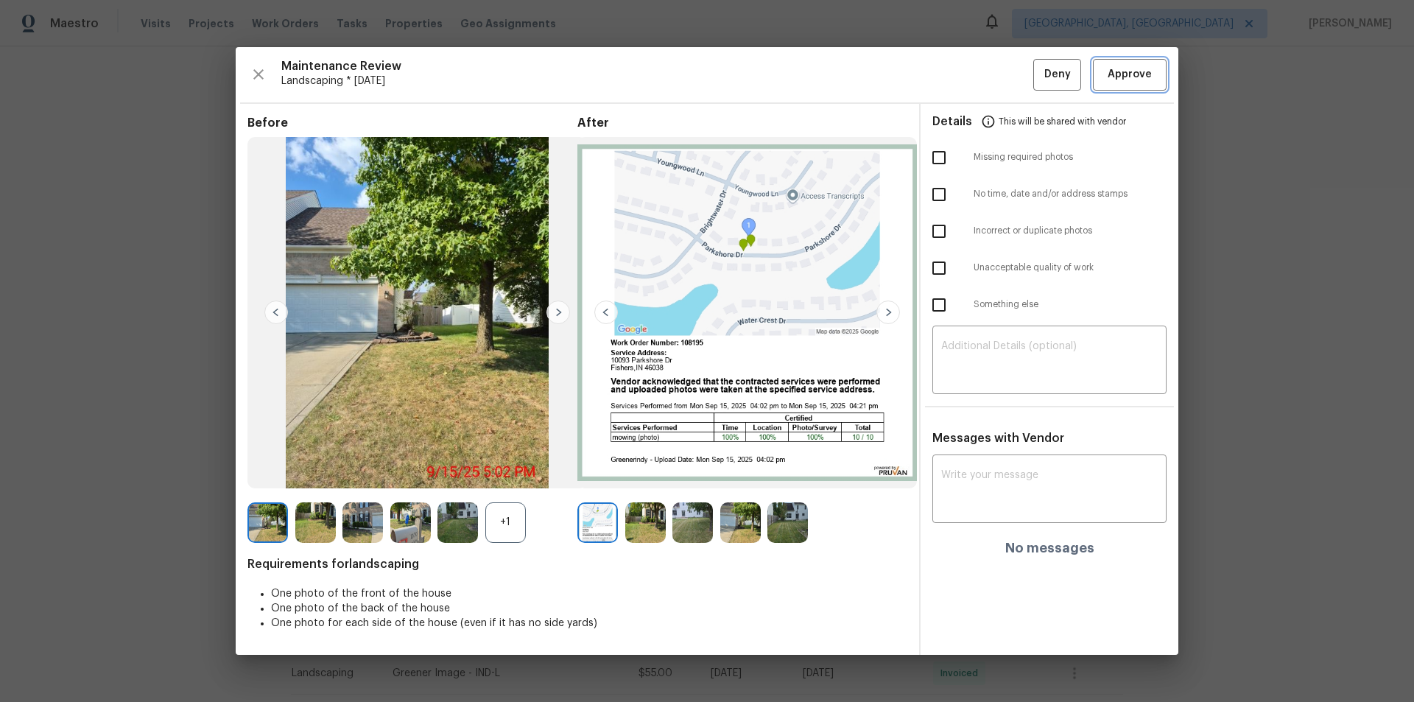
click at [1005, 80] on span "Approve" at bounding box center [1130, 75] width 50 height 18
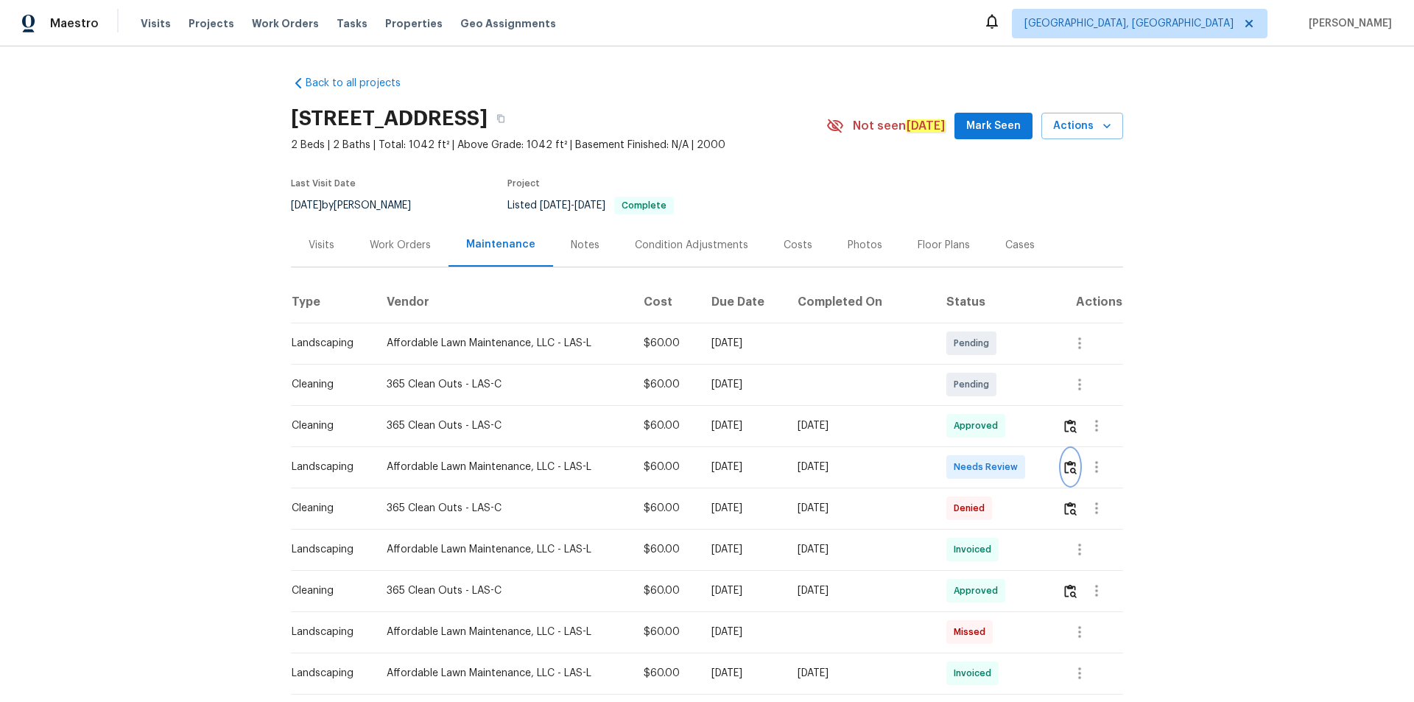
click at [1005, 465] on img "button" at bounding box center [1070, 467] width 13 height 14
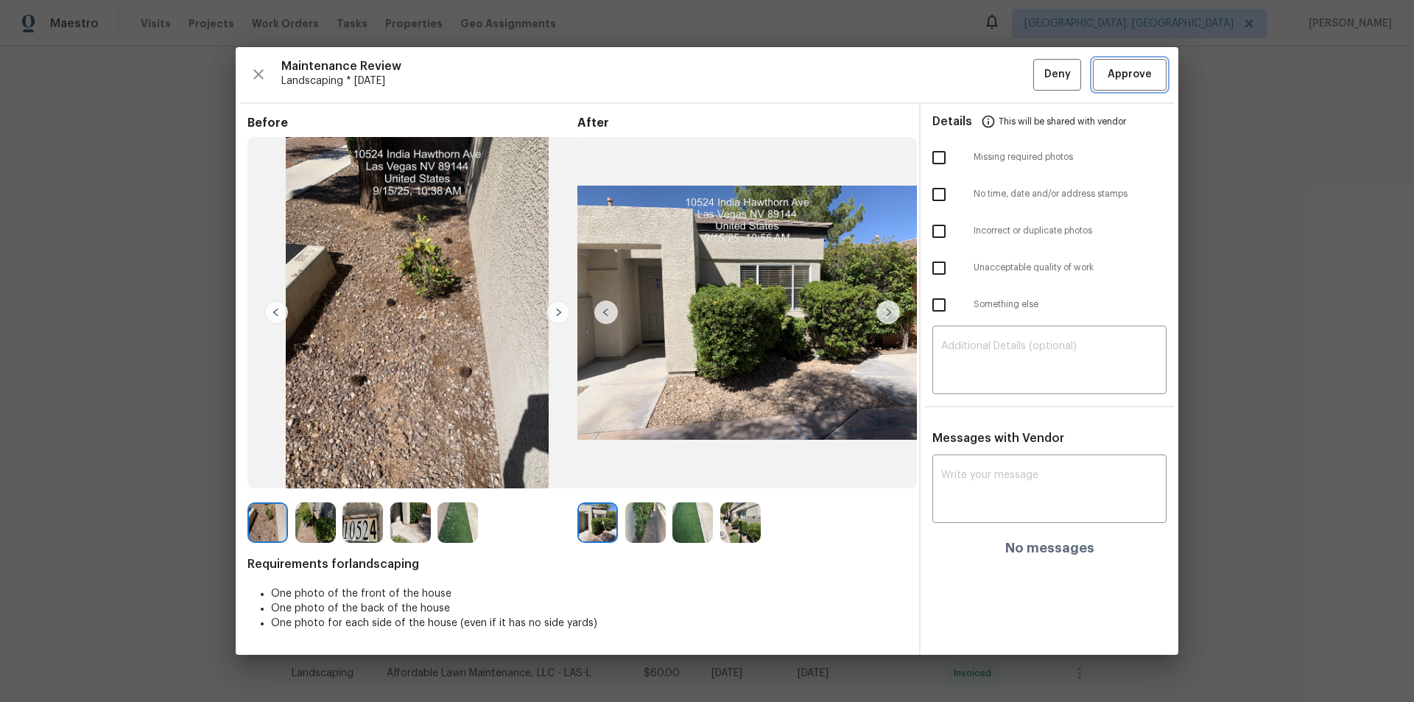
drag, startPoint x: 1122, startPoint y: 82, endPoint x: 1161, endPoint y: 129, distance: 61.2
click at [1005, 82] on span "Approve" at bounding box center [1130, 75] width 44 height 18
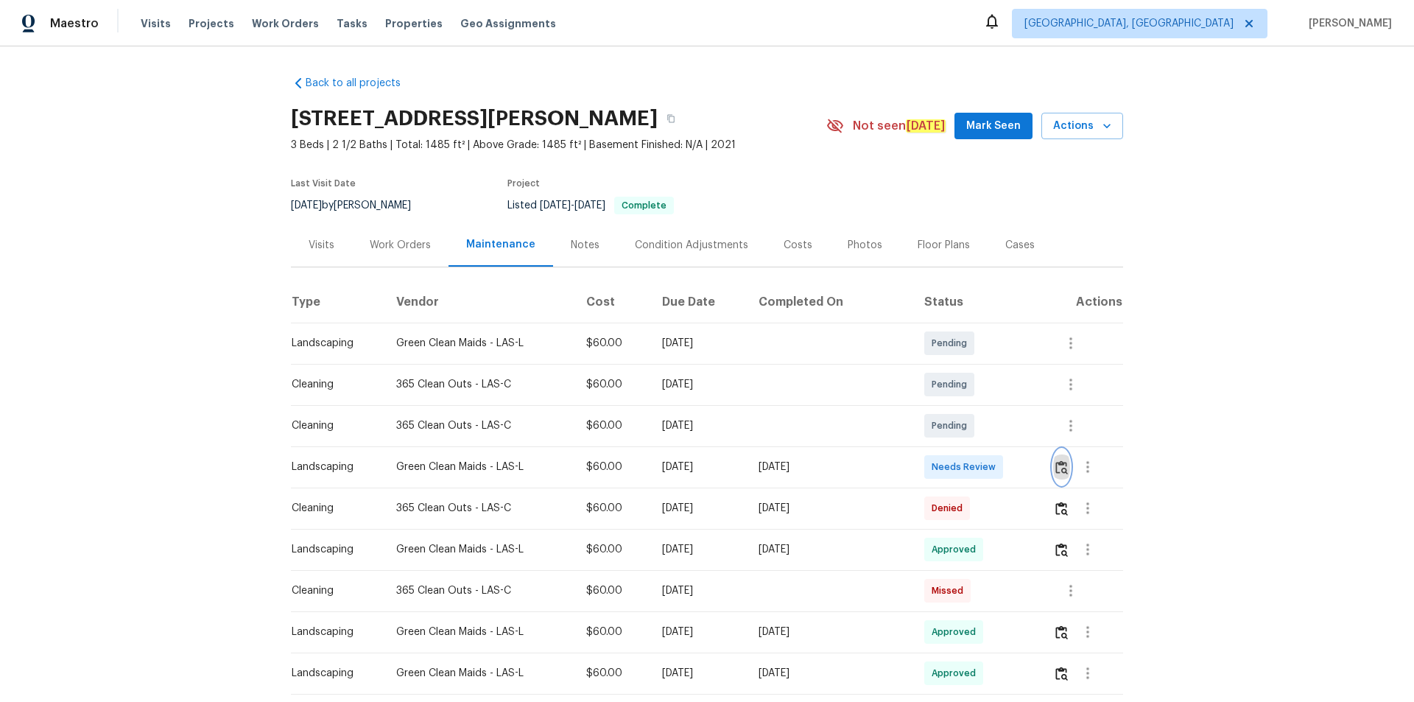
click at [1005, 466] on button "button" at bounding box center [1061, 466] width 17 height 35
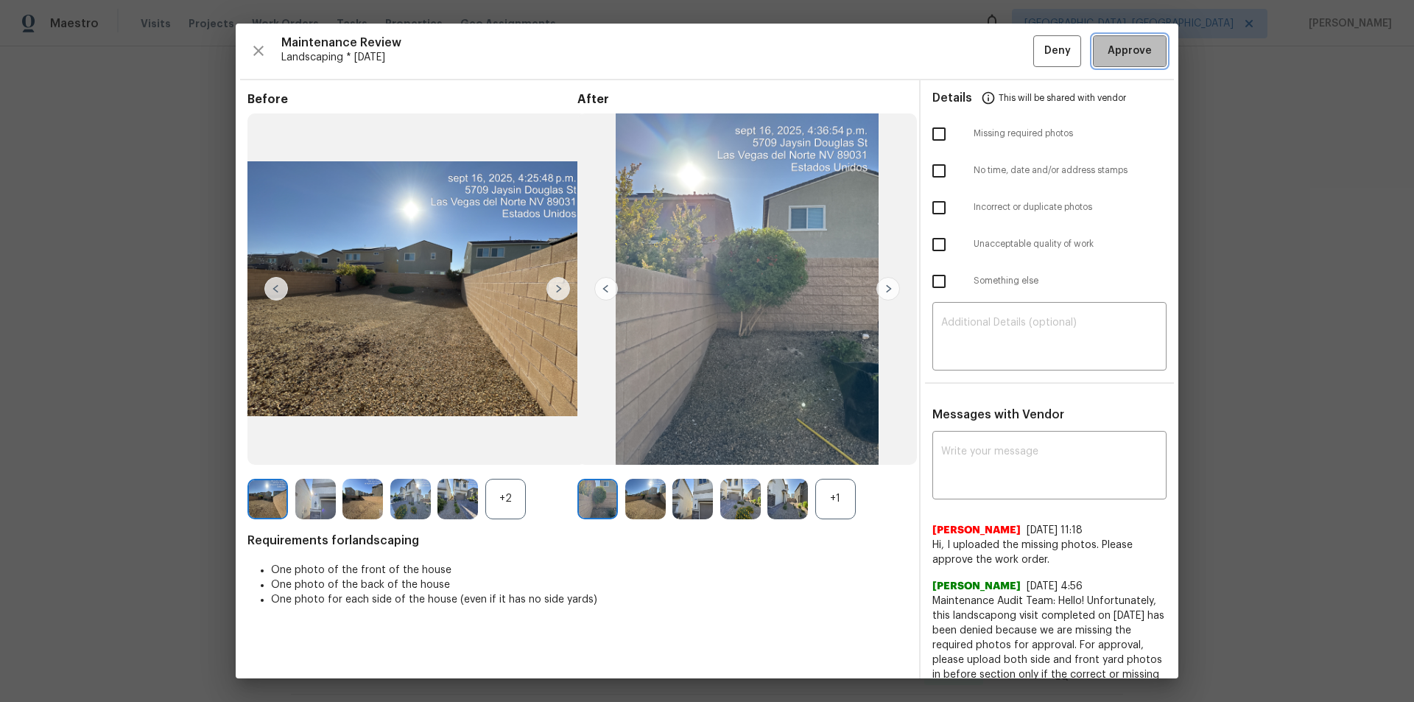
drag, startPoint x: 1117, startPoint y: 46, endPoint x: 1157, endPoint y: 186, distance: 145.7
click at [1005, 47] on span "Approve" at bounding box center [1130, 51] width 44 height 18
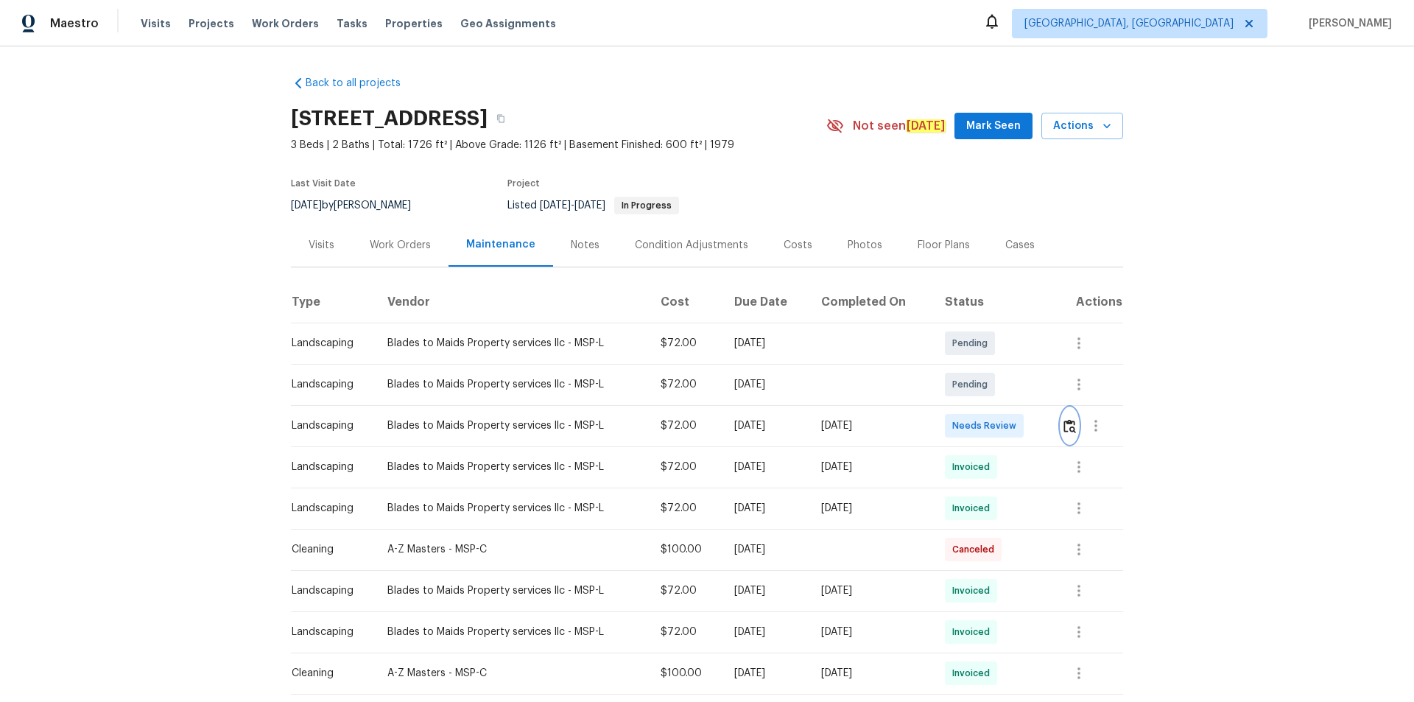
click at [1005, 425] on img "button" at bounding box center [1070, 426] width 13 height 14
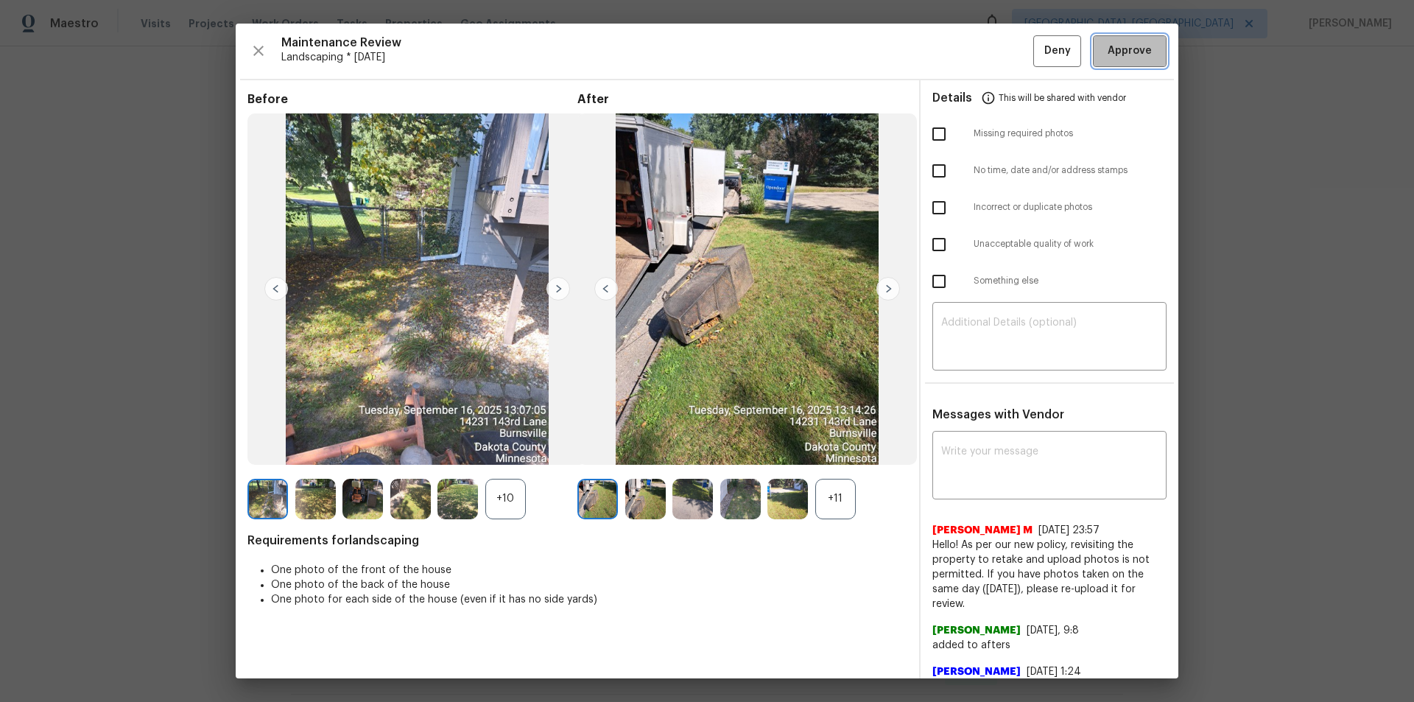
drag, startPoint x: 1125, startPoint y: 57, endPoint x: 1125, endPoint y: 82, distance: 25.1
click at [1005, 60] on span "Approve" at bounding box center [1130, 51] width 44 height 18
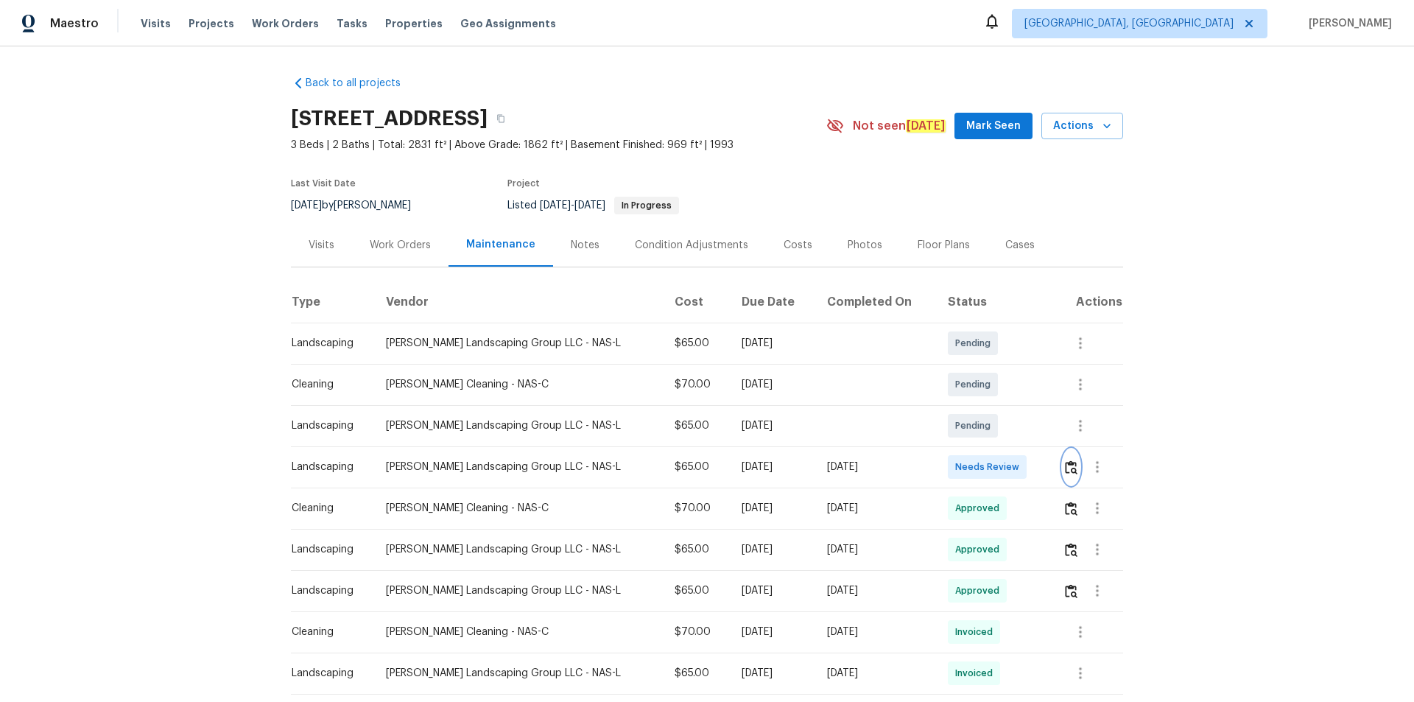
click at [1005, 464] on button "button" at bounding box center [1071, 466] width 17 height 35
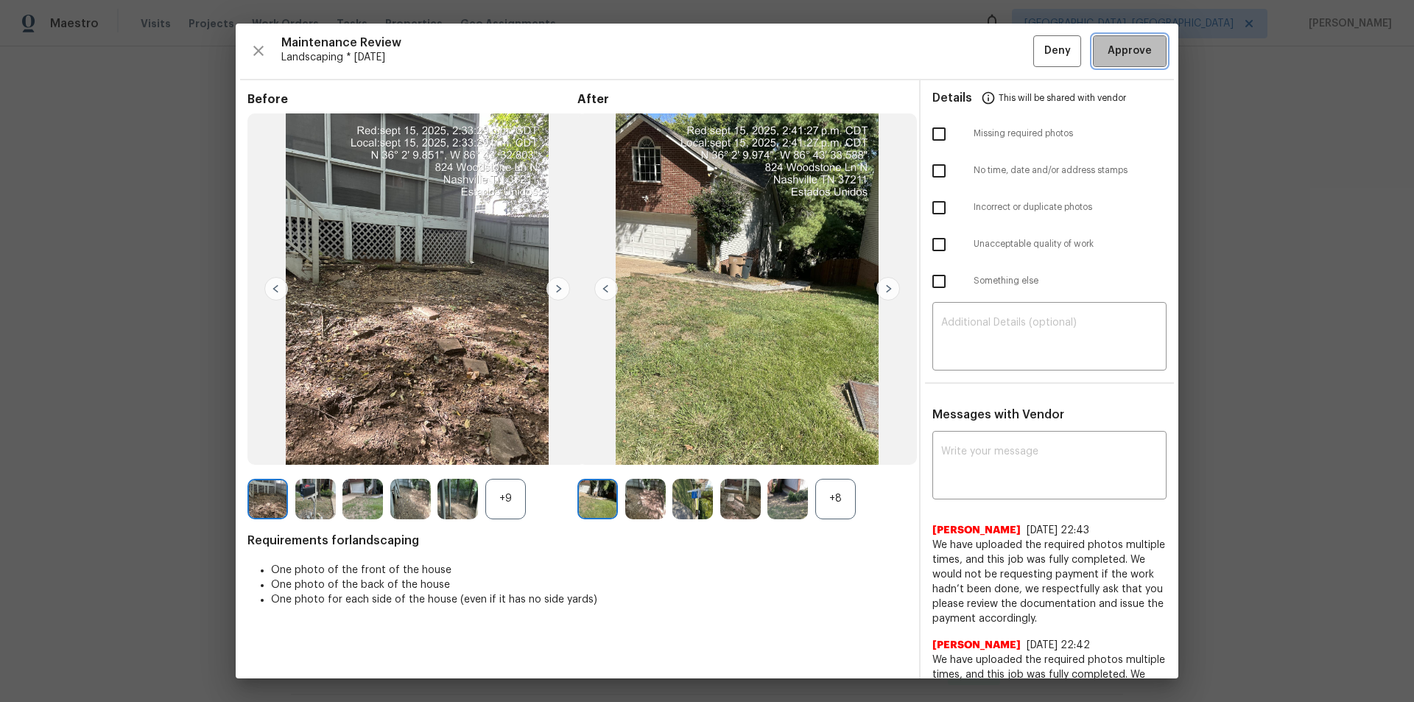
drag, startPoint x: 1134, startPoint y: 51, endPoint x: 1164, endPoint y: 184, distance: 136.5
click at [1005, 52] on span "Approve" at bounding box center [1130, 51] width 44 height 18
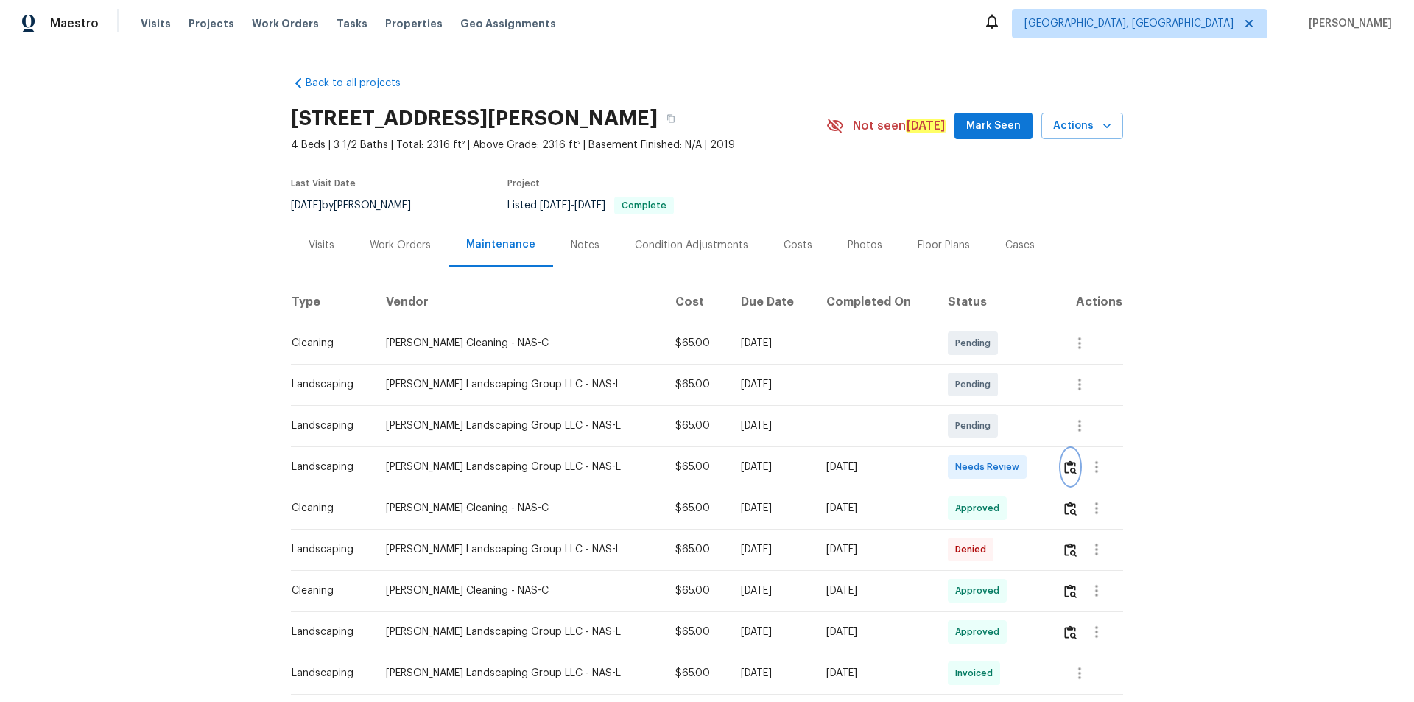
click at [1005, 466] on img "button" at bounding box center [1070, 467] width 13 height 14
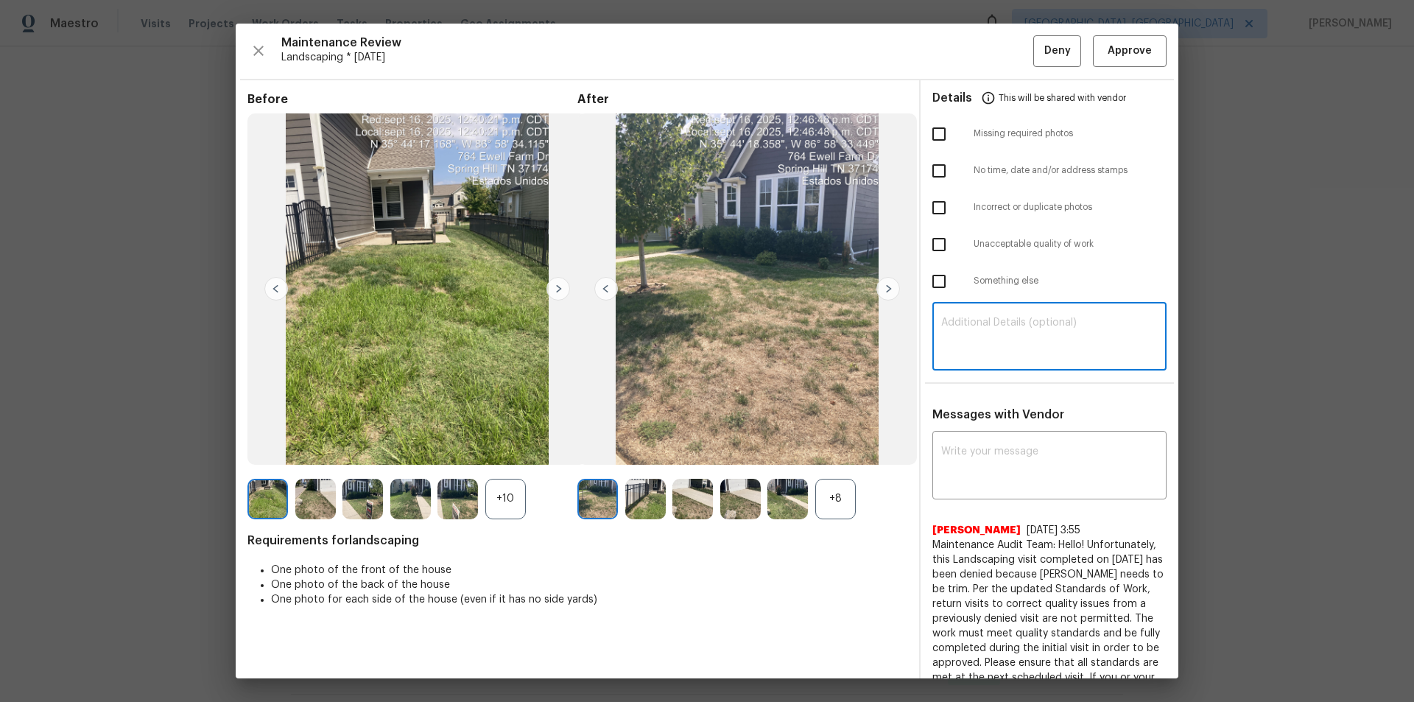
click at [985, 334] on textarea at bounding box center [1049, 337] width 217 height 41
paste textarea "Maintenance Audit Team: Hello! Unfortunately, this landscaping visit completed …"
type textarea "Maintenance Audit Team: Hello! Unfortunately, this landscaping visit completed …"
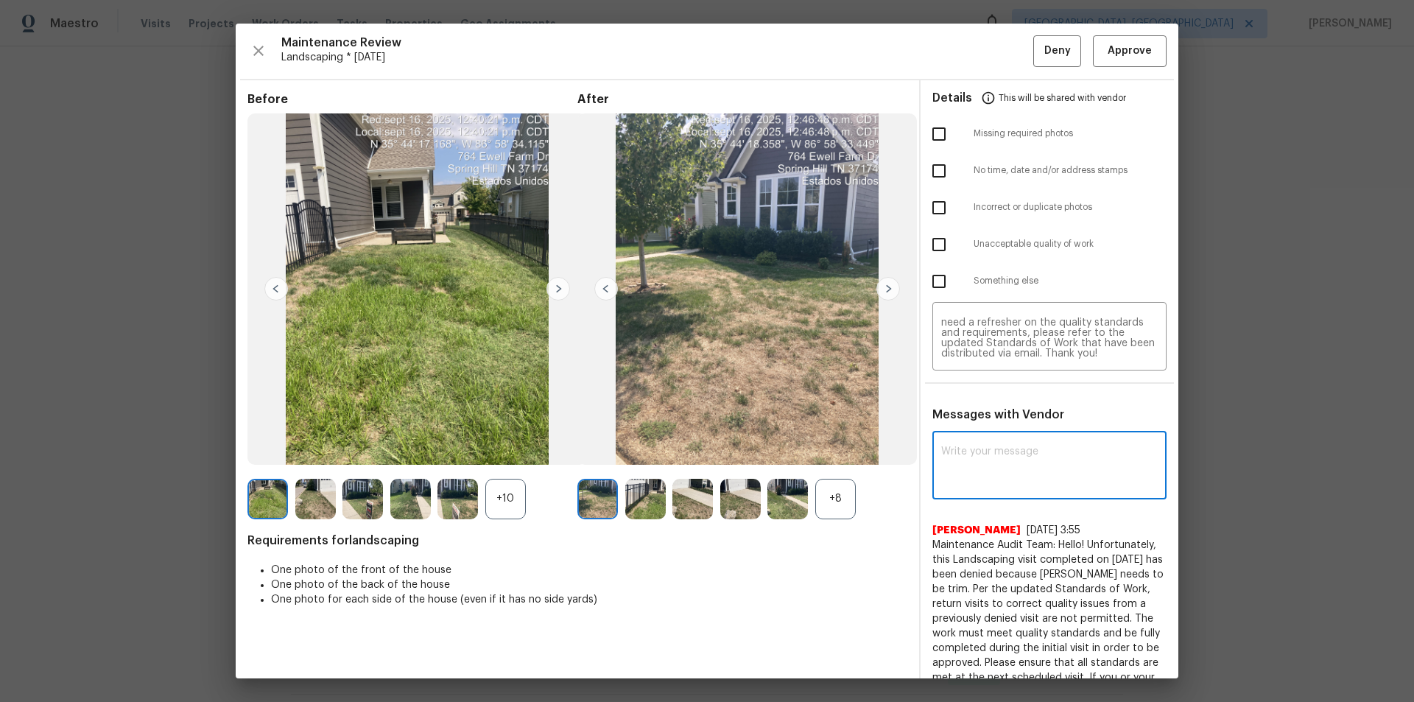
click at [989, 448] on textarea at bounding box center [1049, 466] width 217 height 41
paste textarea "Maintenance Audit Team: Hello! Unfortunately, this landscaping visit completed …"
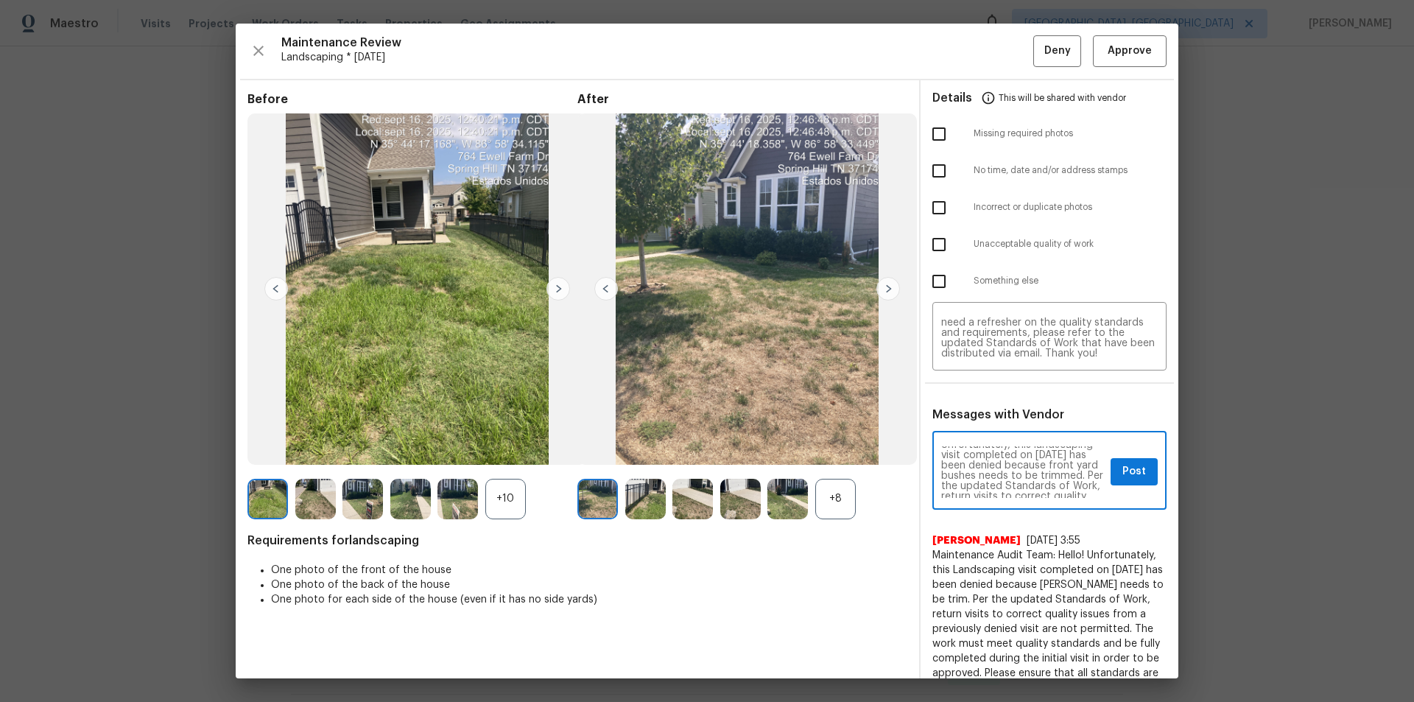
scroll to position [29, 0]
type textarea "Maintenance Audit Team: Hello! Unfortunately, this landscaping visit completed …"
click at [1005, 471] on span "Post" at bounding box center [1135, 472] width 24 height 18
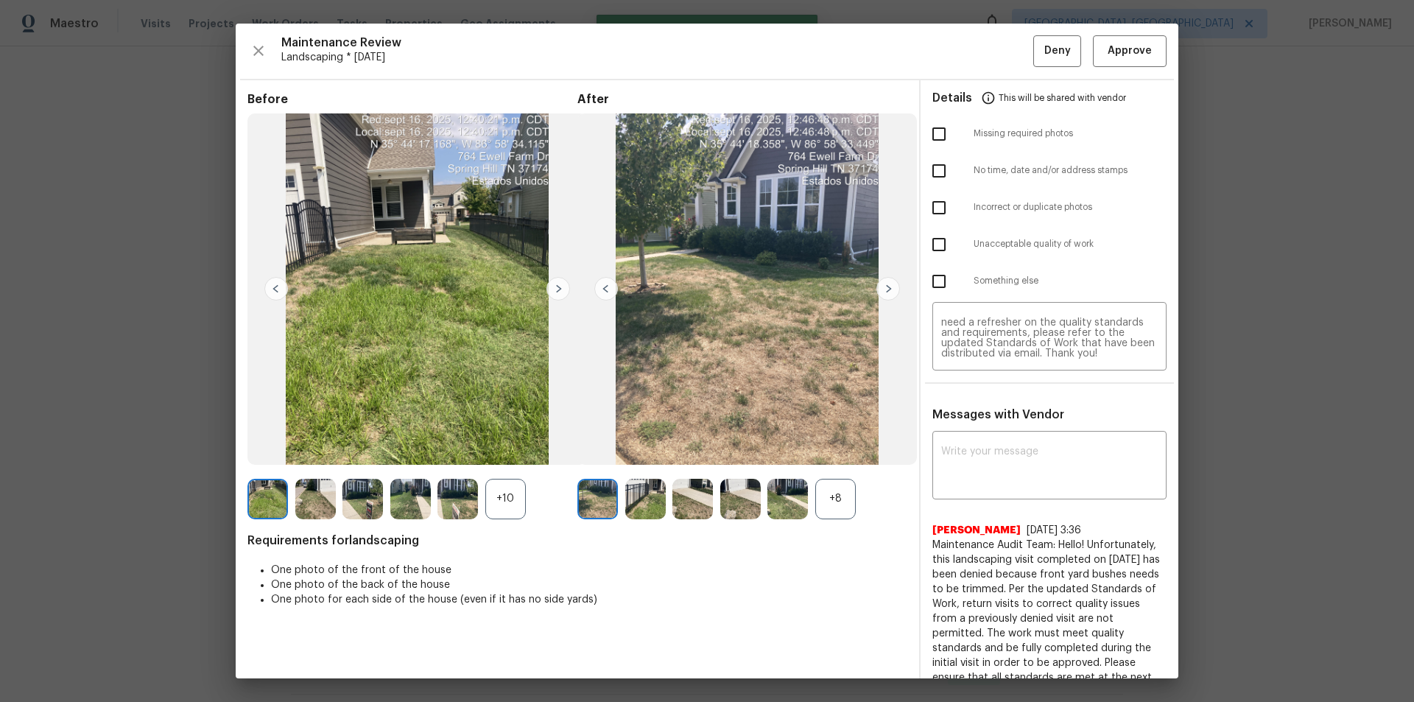
scroll to position [0, 0]
drag, startPoint x: 1028, startPoint y: 53, endPoint x: 1054, endPoint y: 122, distance: 73.9
click at [1005, 53] on button "Deny" at bounding box center [1057, 51] width 48 height 32
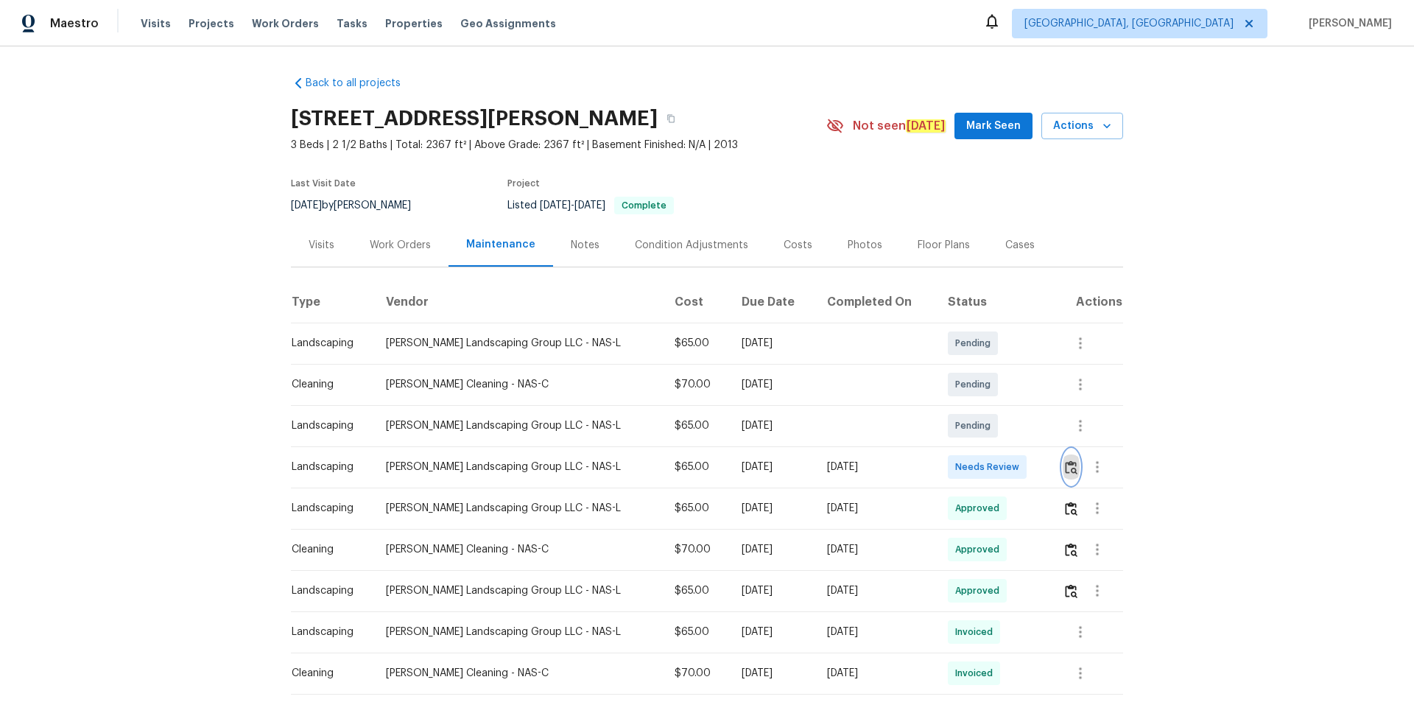
click at [1005, 468] on img "button" at bounding box center [1071, 467] width 13 height 14
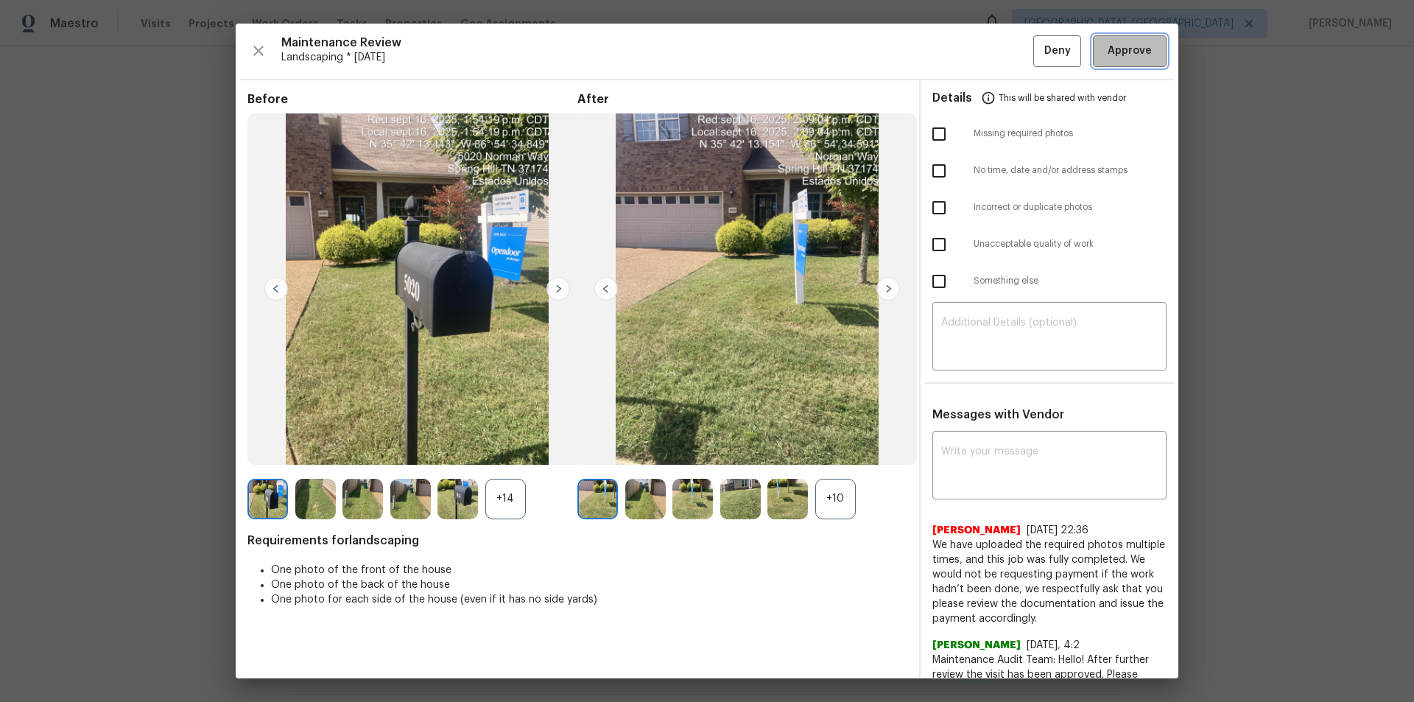
click at [1005, 55] on button "Approve" at bounding box center [1130, 51] width 74 height 32
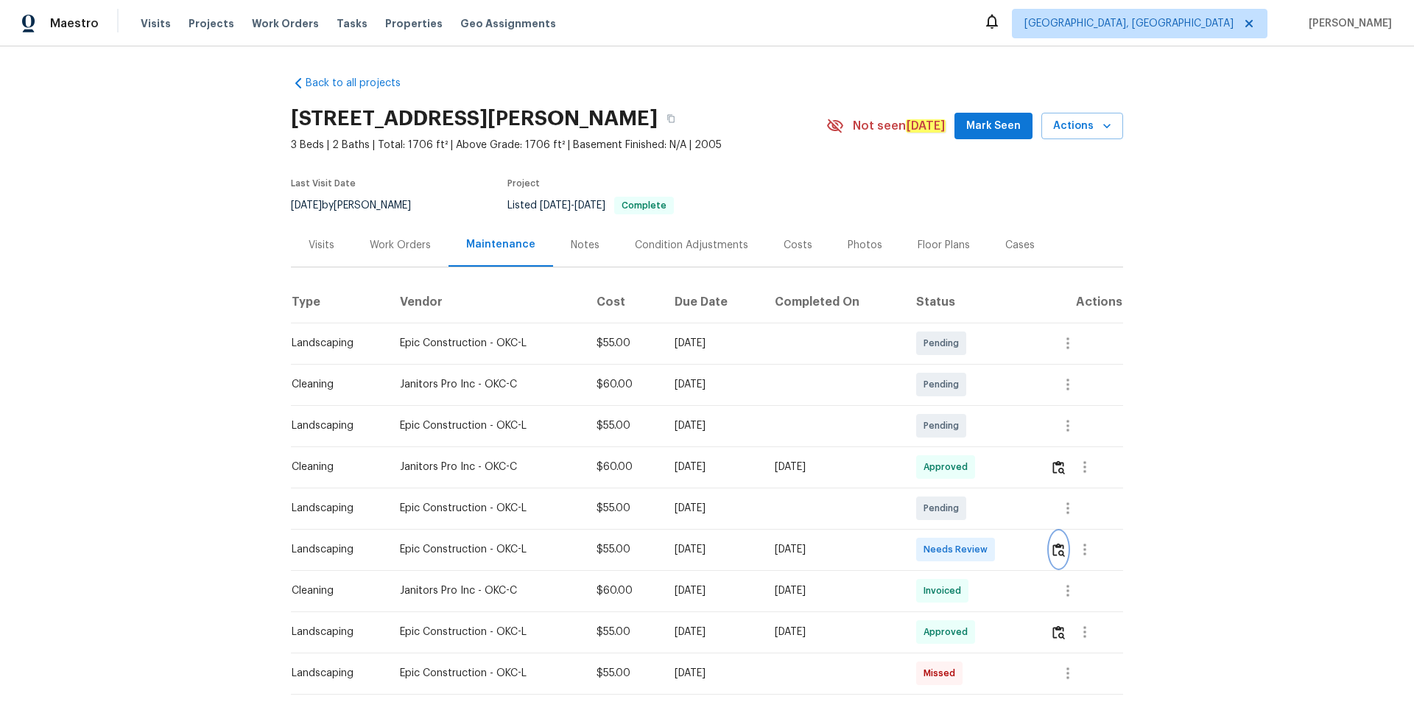
click at [1060, 538] on button "button" at bounding box center [1058, 549] width 17 height 35
click at [1055, 546] on img "button" at bounding box center [1059, 550] width 13 height 14
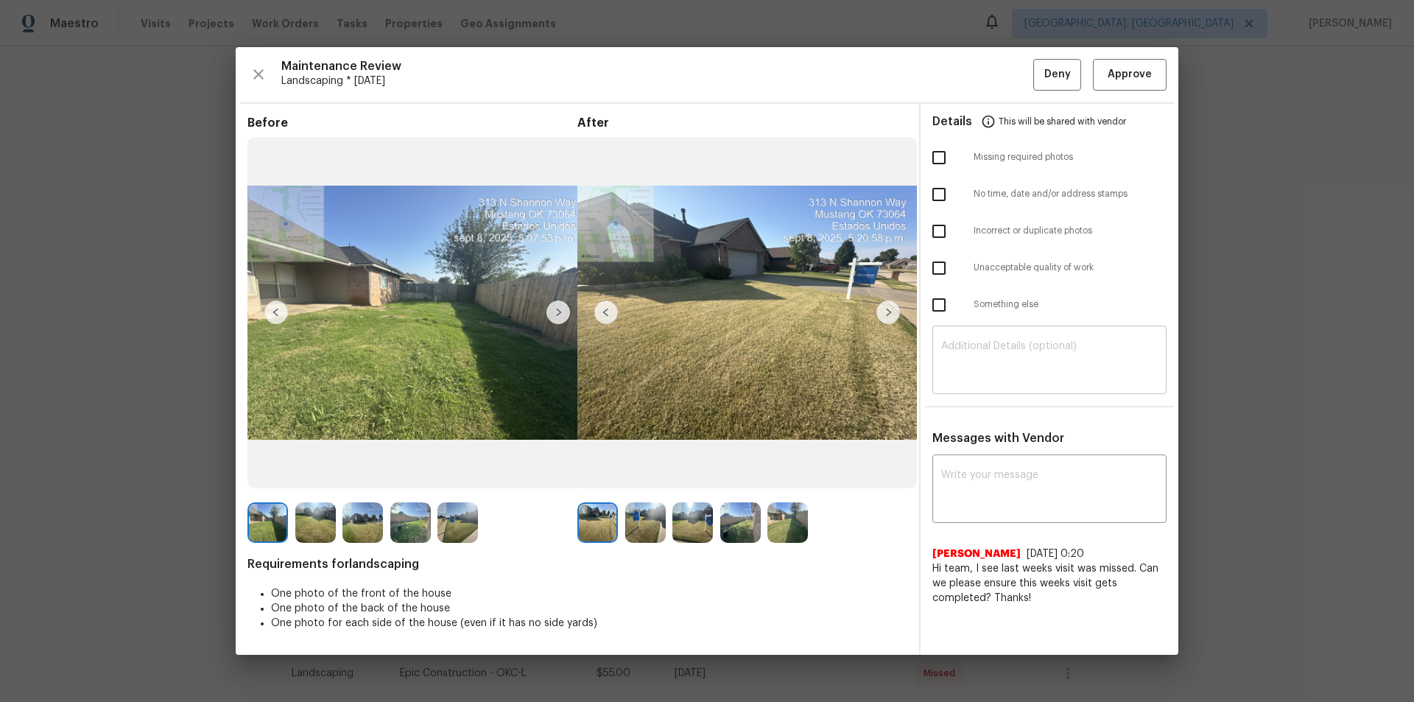
click at [1036, 371] on textarea at bounding box center [1049, 361] width 217 height 41
paste textarea "Maintenance Audit Team: Hello! Unfortunately, this landscaping visit completed …"
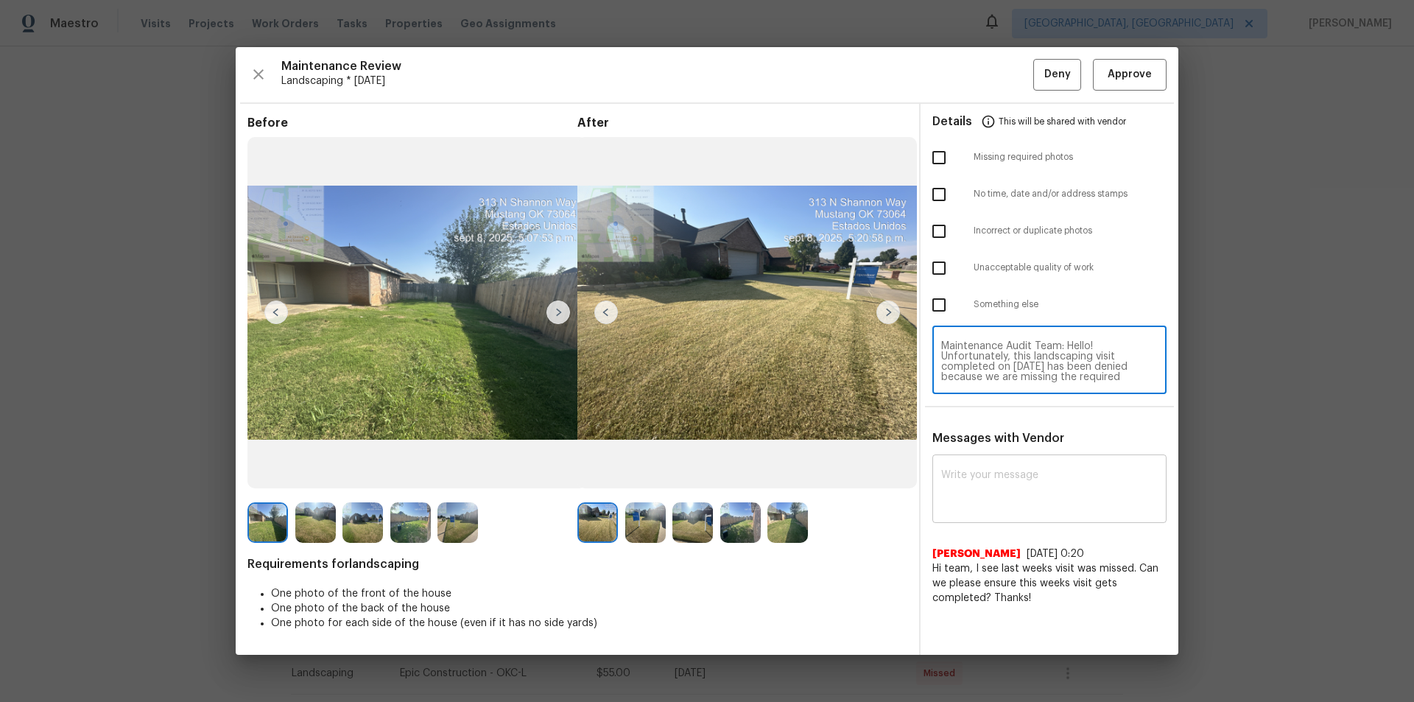
scroll to position [155, 0]
type textarea "Maintenance Audit Team: Hello! Unfortunately, this landscaping visit completed …"
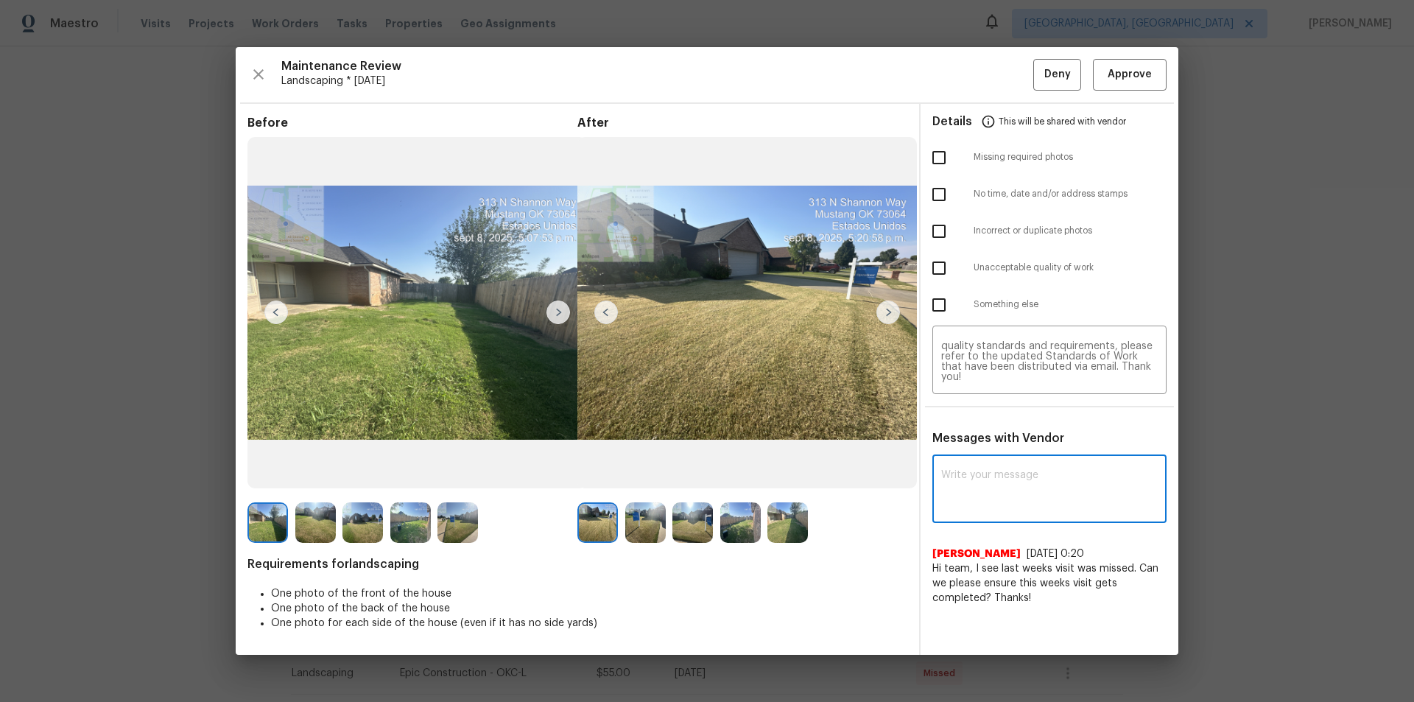
paste textarea "Maintenance Audit Team: Hello! Unfortunately, this landscaping visit completed …"
drag, startPoint x: 1017, startPoint y: 498, endPoint x: 1014, endPoint y: 491, distance: 7.9
click at [1016, 498] on textarea at bounding box center [1049, 490] width 217 height 41
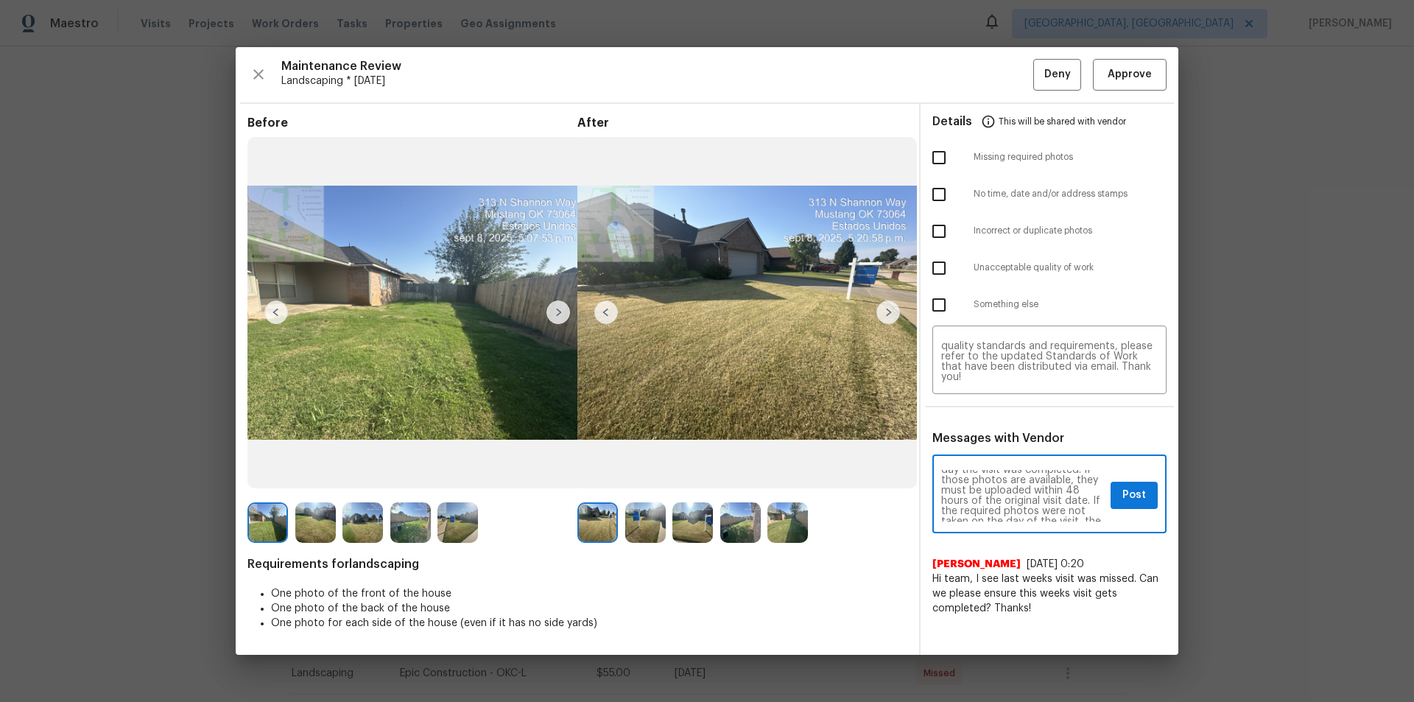
scroll to position [0, 0]
type textarea "Maintenance Audit Team: Hello! Unfortunately, this landscaping visit completed …"
click at [942, 151] on input "checkbox" at bounding box center [939, 157] width 31 height 31
checkbox input "true"
click at [1135, 513] on div "Maintenance Audit Team: Hello! Unfortunately, this landscaping visit completed …" at bounding box center [1049, 495] width 234 height 75
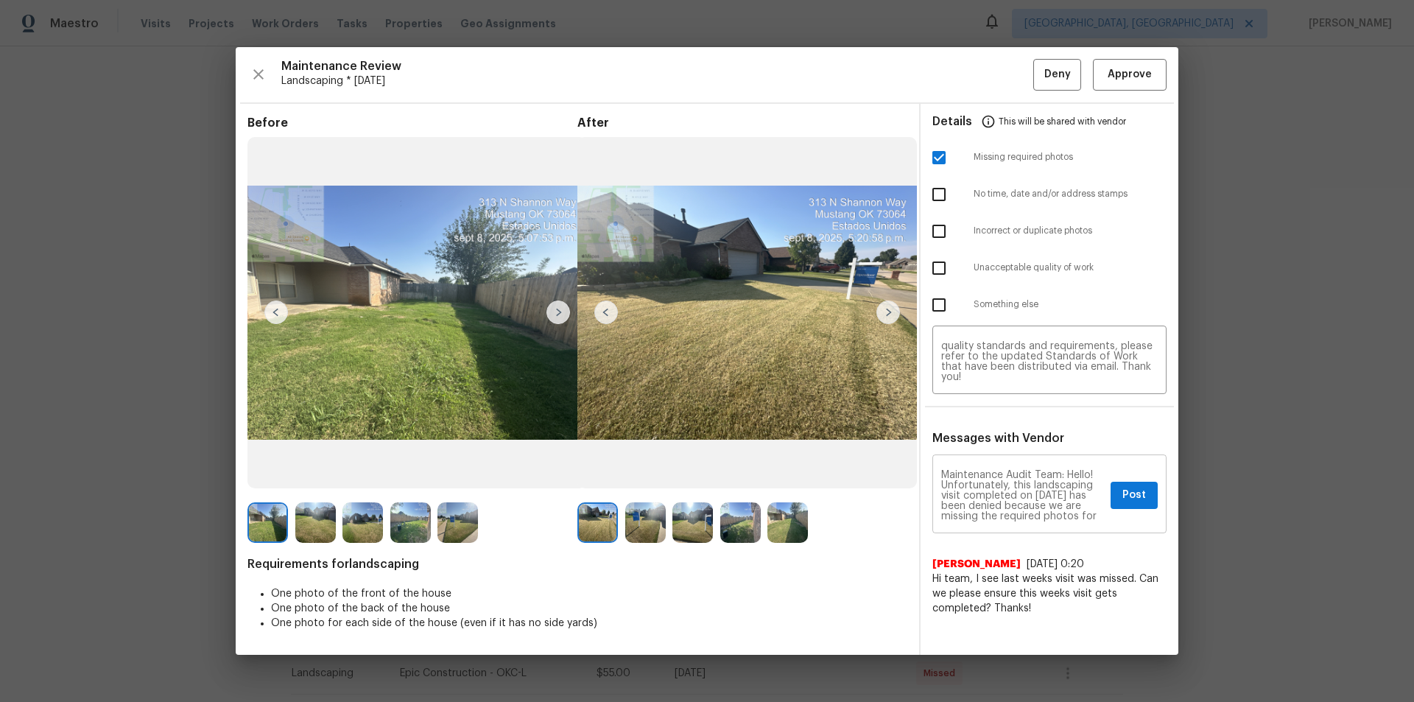
scroll to position [227, 0]
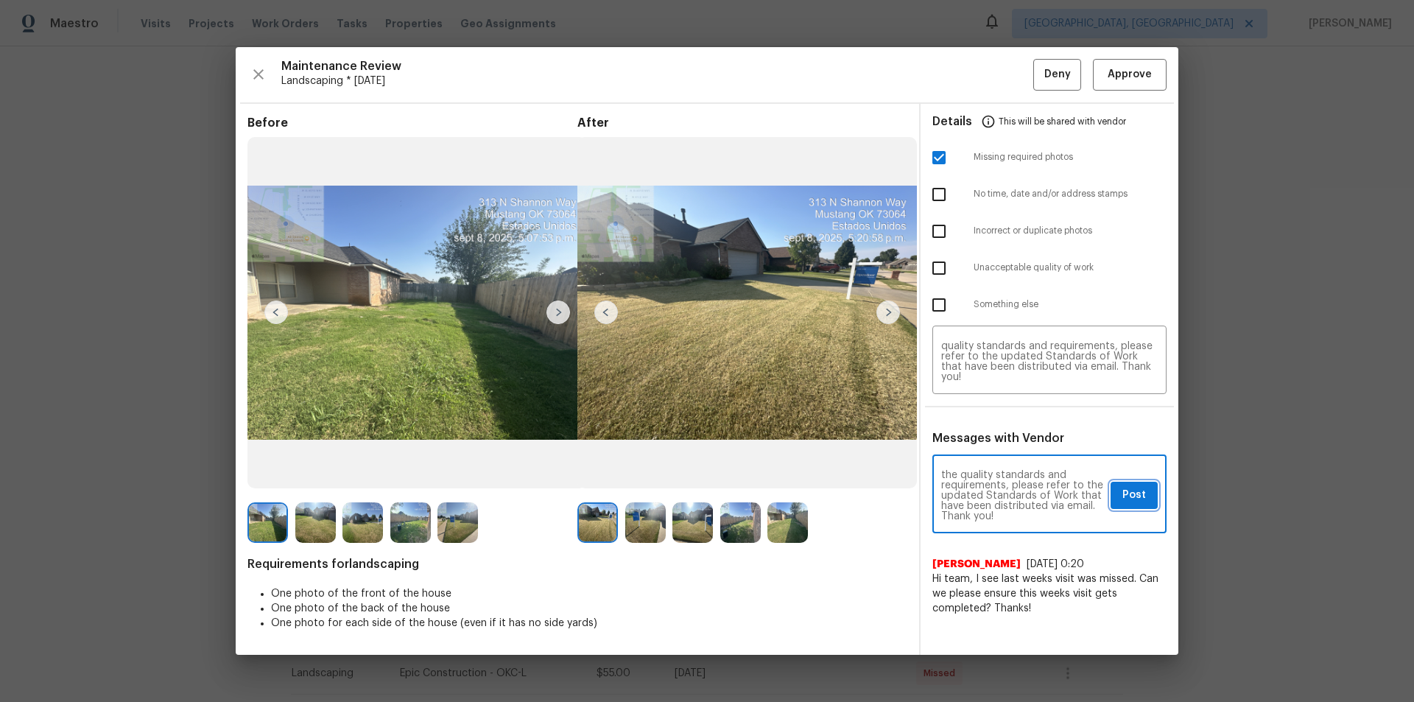
click at [1135, 493] on span "Post" at bounding box center [1135, 495] width 24 height 18
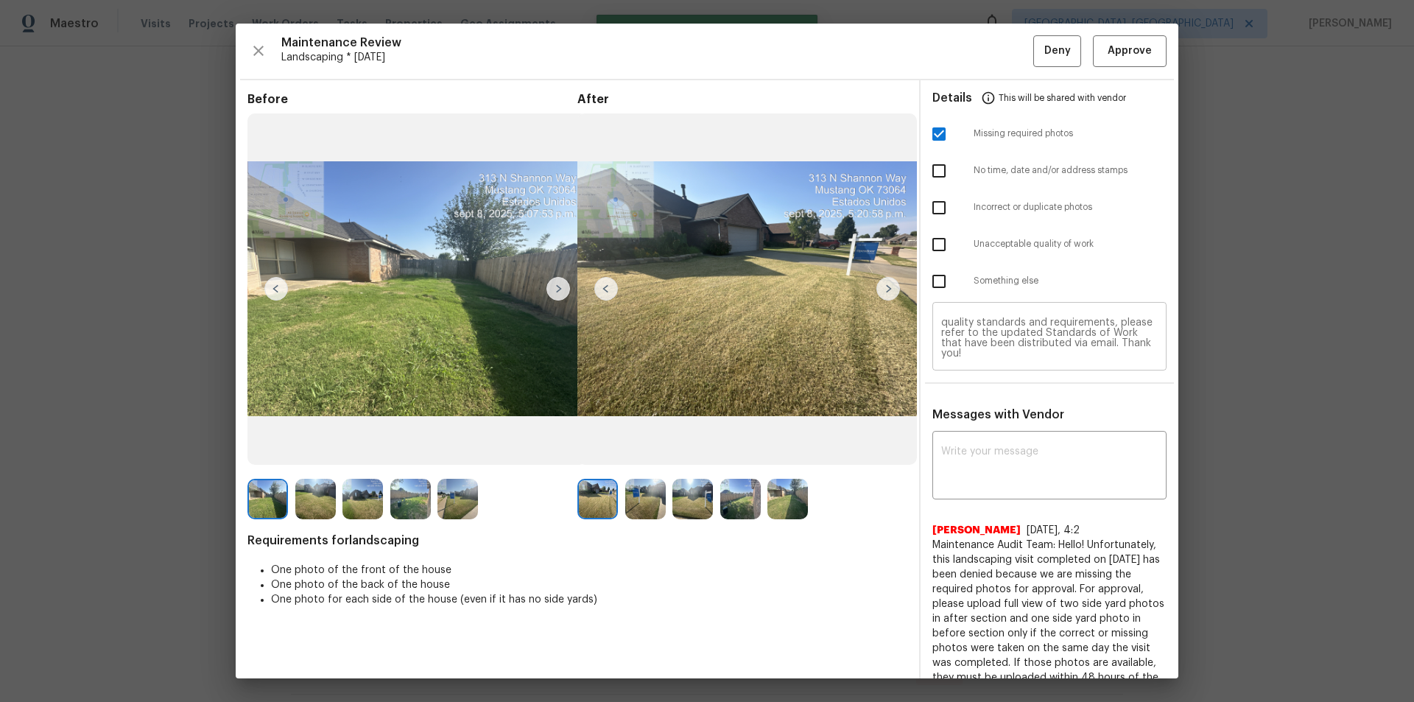
scroll to position [0, 0]
drag, startPoint x: 1050, startPoint y: 50, endPoint x: 1059, endPoint y: 281, distance: 231.4
click at [1051, 51] on span "Deny" at bounding box center [1057, 51] width 27 height 18
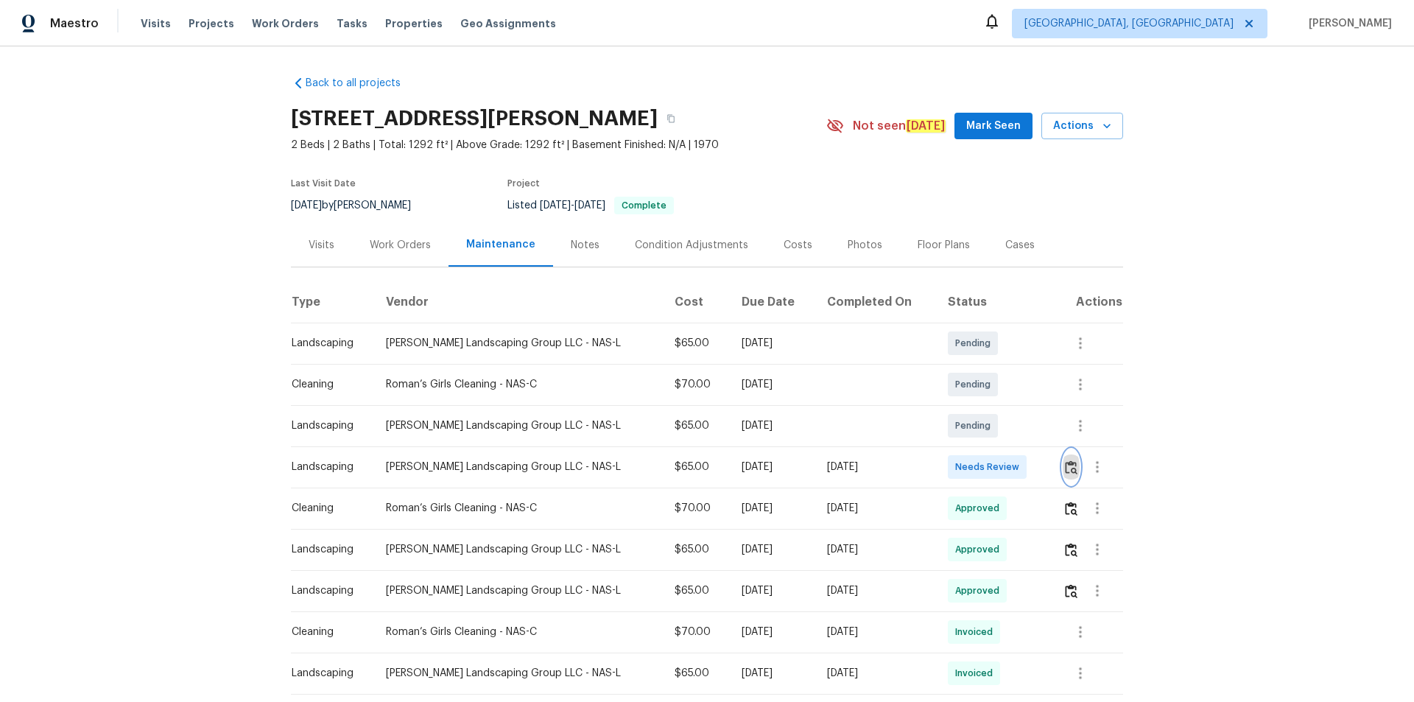
click at [1005, 466] on img "button" at bounding box center [1071, 467] width 13 height 14
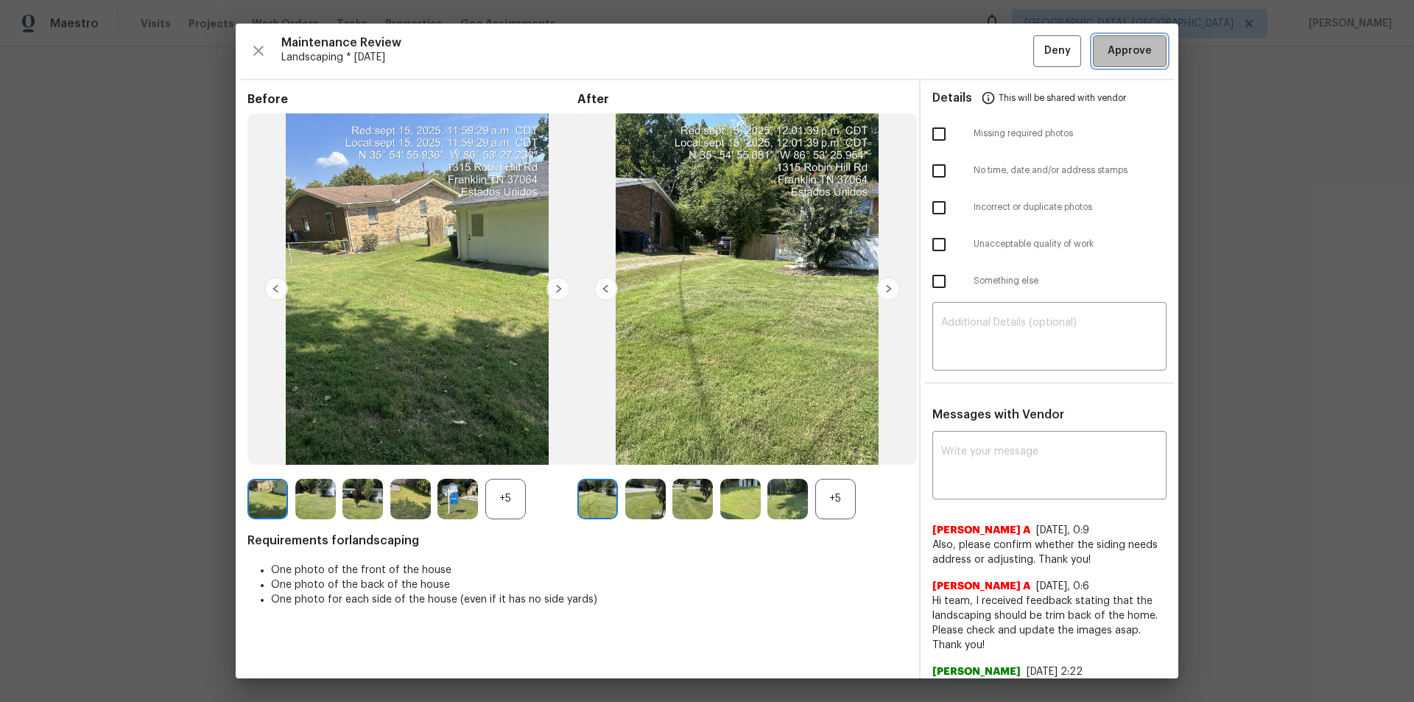
drag, startPoint x: 1137, startPoint y: 43, endPoint x: 1167, endPoint y: 138, distance: 99.7
click at [1005, 42] on span "Approve" at bounding box center [1130, 51] width 44 height 18
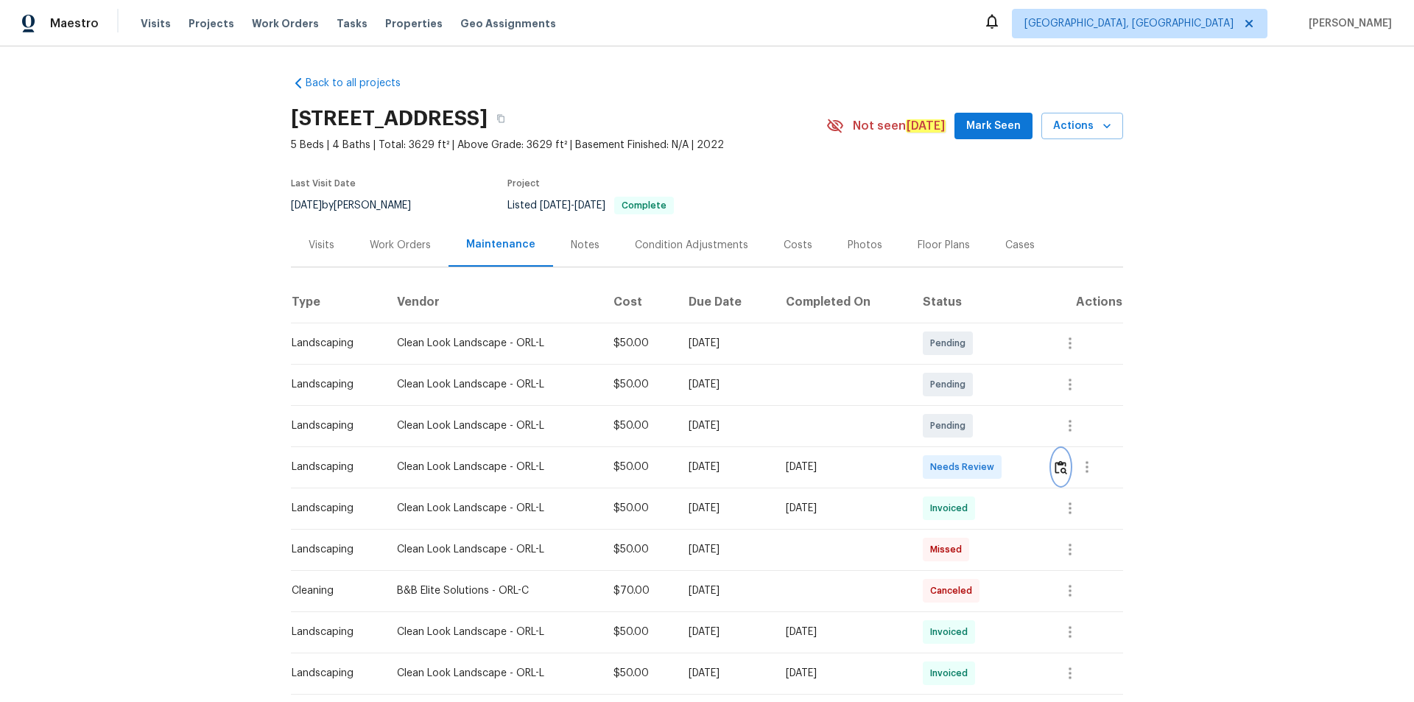
click at [1053, 466] on button "button" at bounding box center [1061, 466] width 17 height 35
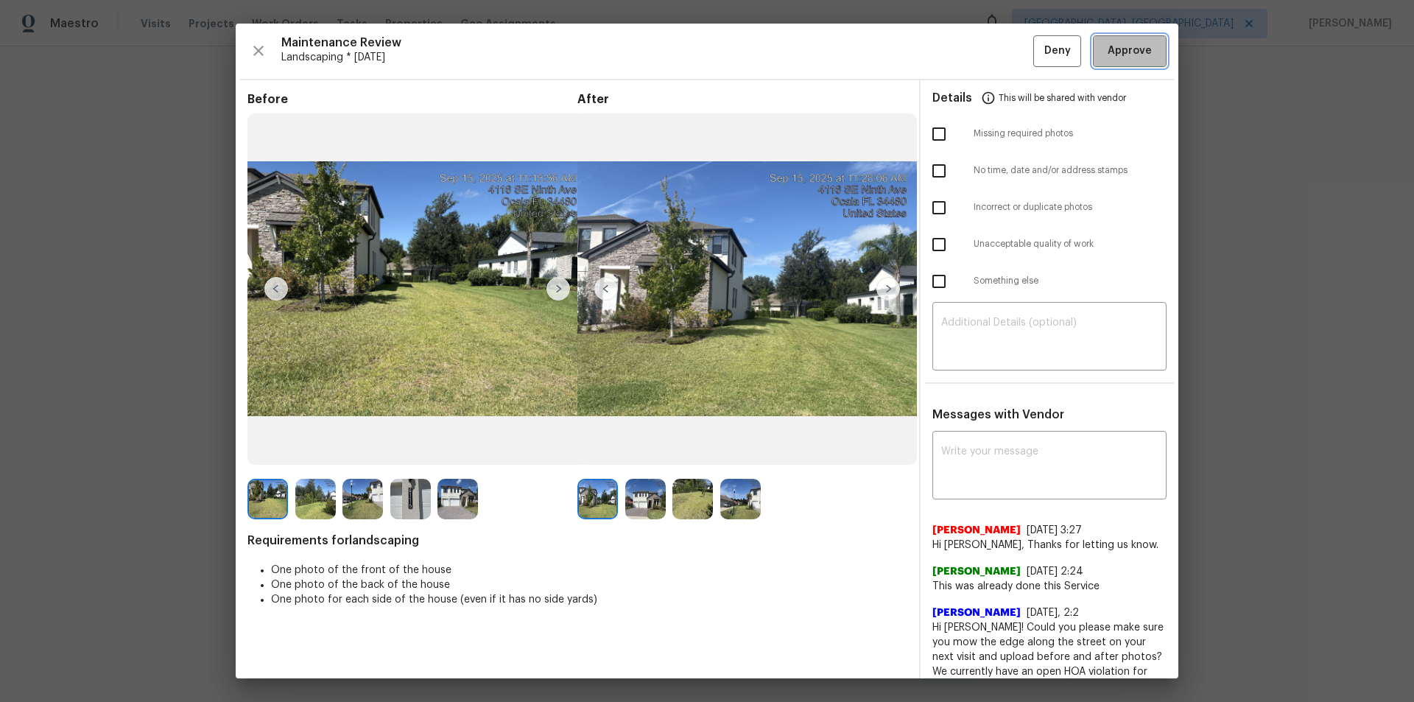
drag, startPoint x: 1117, startPoint y: 46, endPoint x: 1343, endPoint y: 325, distance: 359.1
click at [1120, 47] on span "Approve" at bounding box center [1130, 51] width 44 height 18
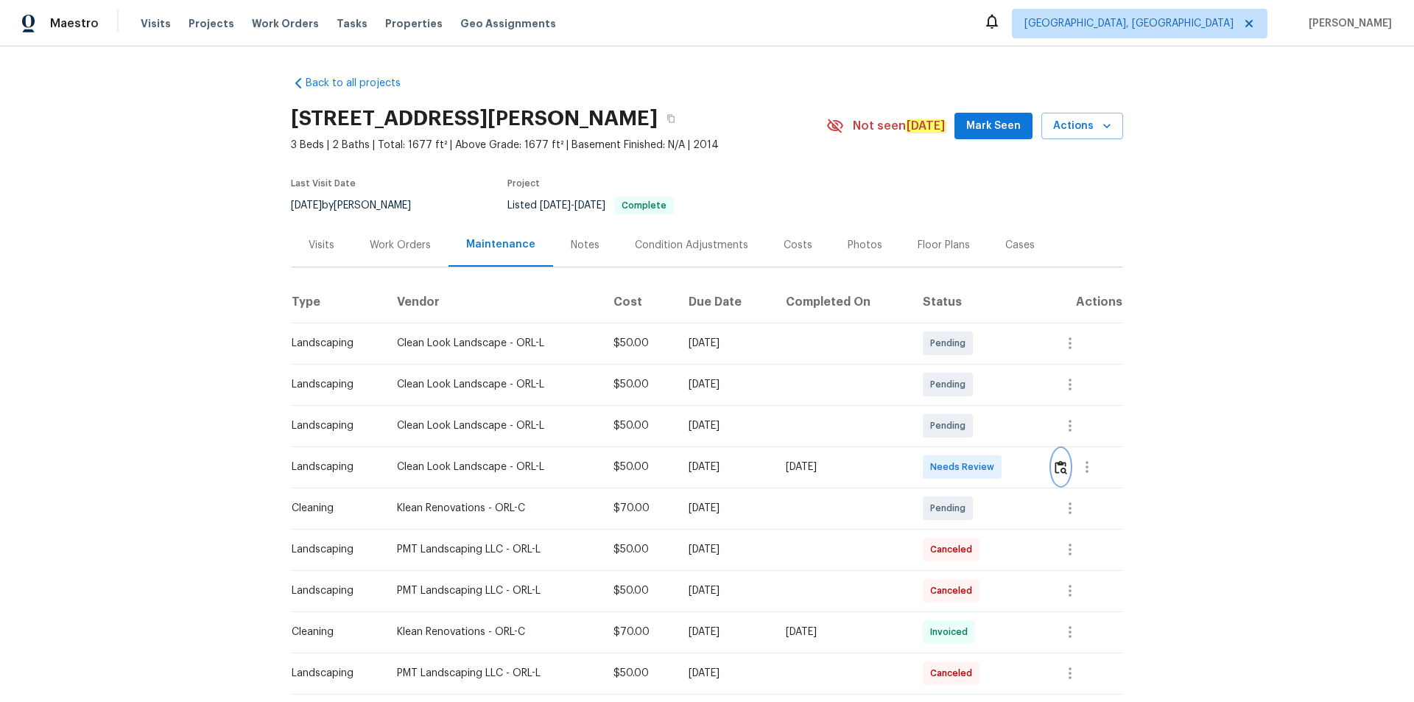
click at [1005, 468] on img "button" at bounding box center [1061, 467] width 13 height 14
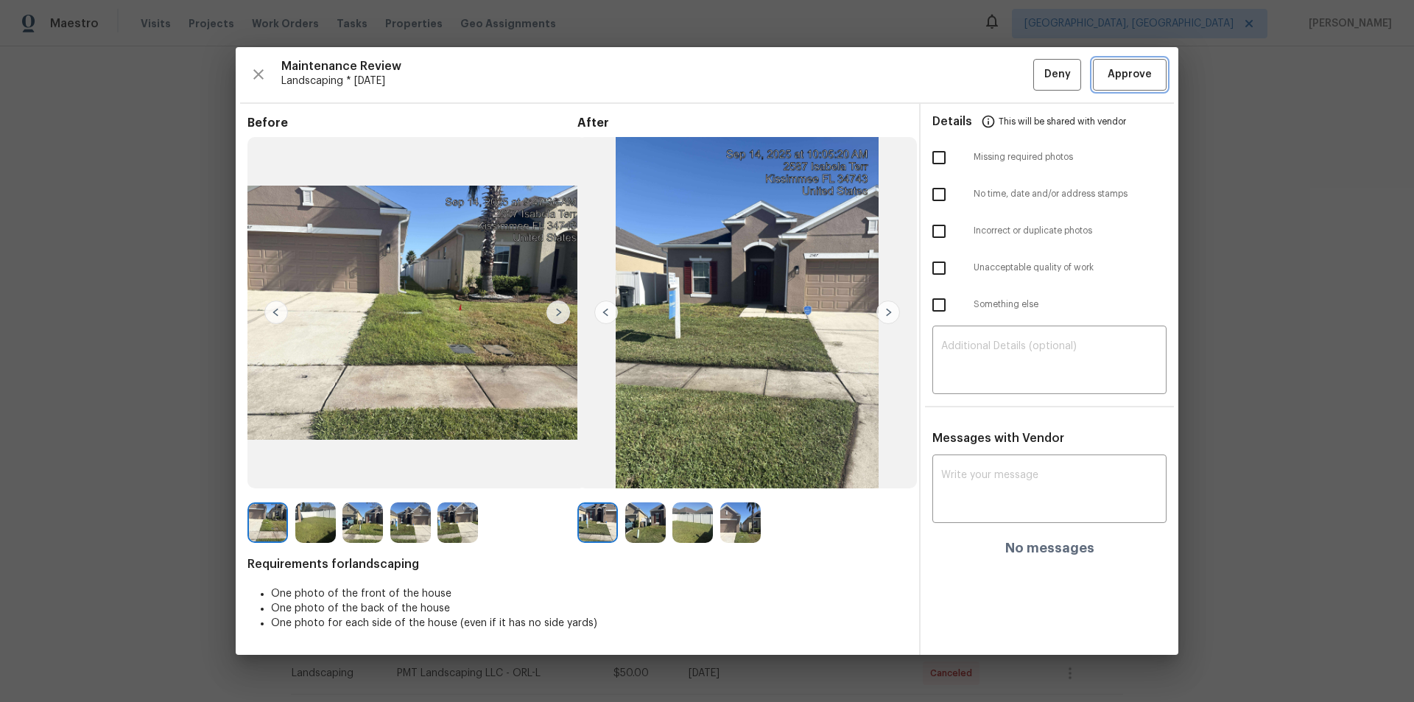
click at [1005, 85] on button "Approve" at bounding box center [1130, 75] width 74 height 32
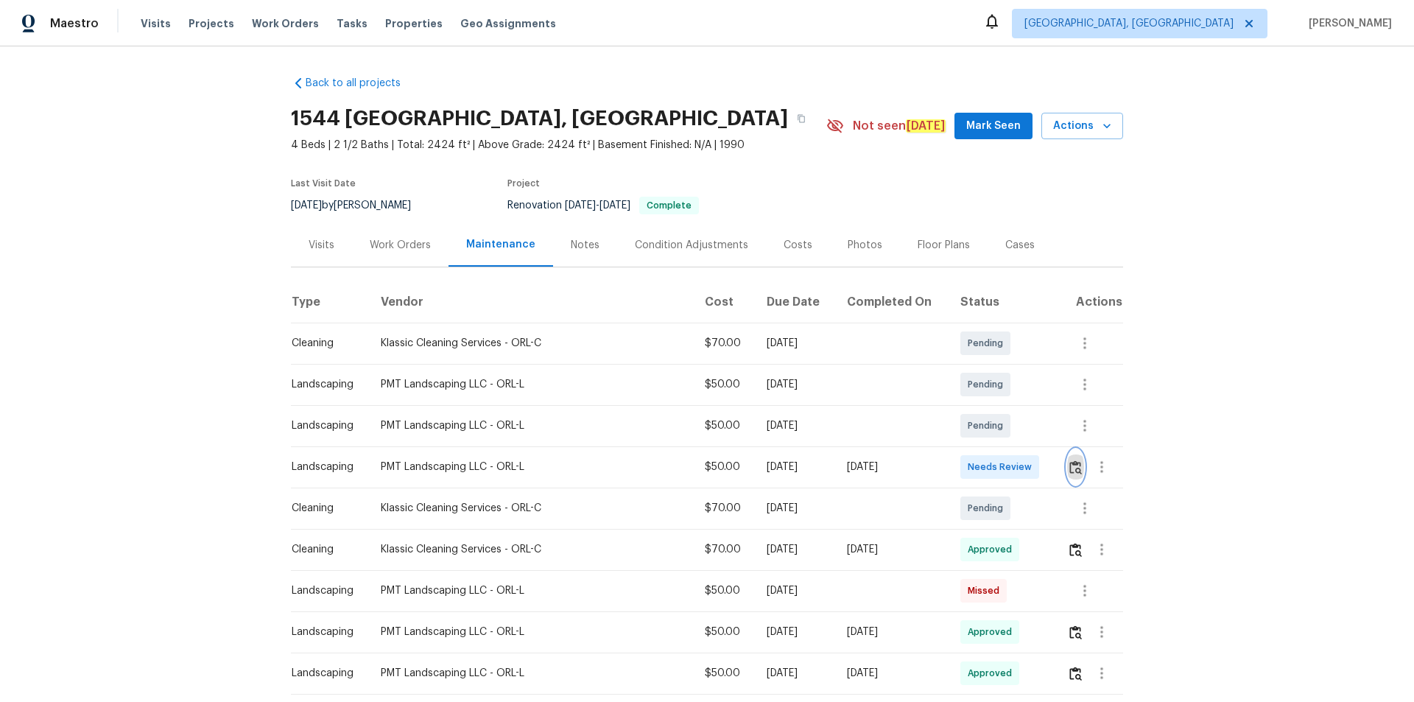
click at [1005, 471] on img "button" at bounding box center [1075, 467] width 13 height 14
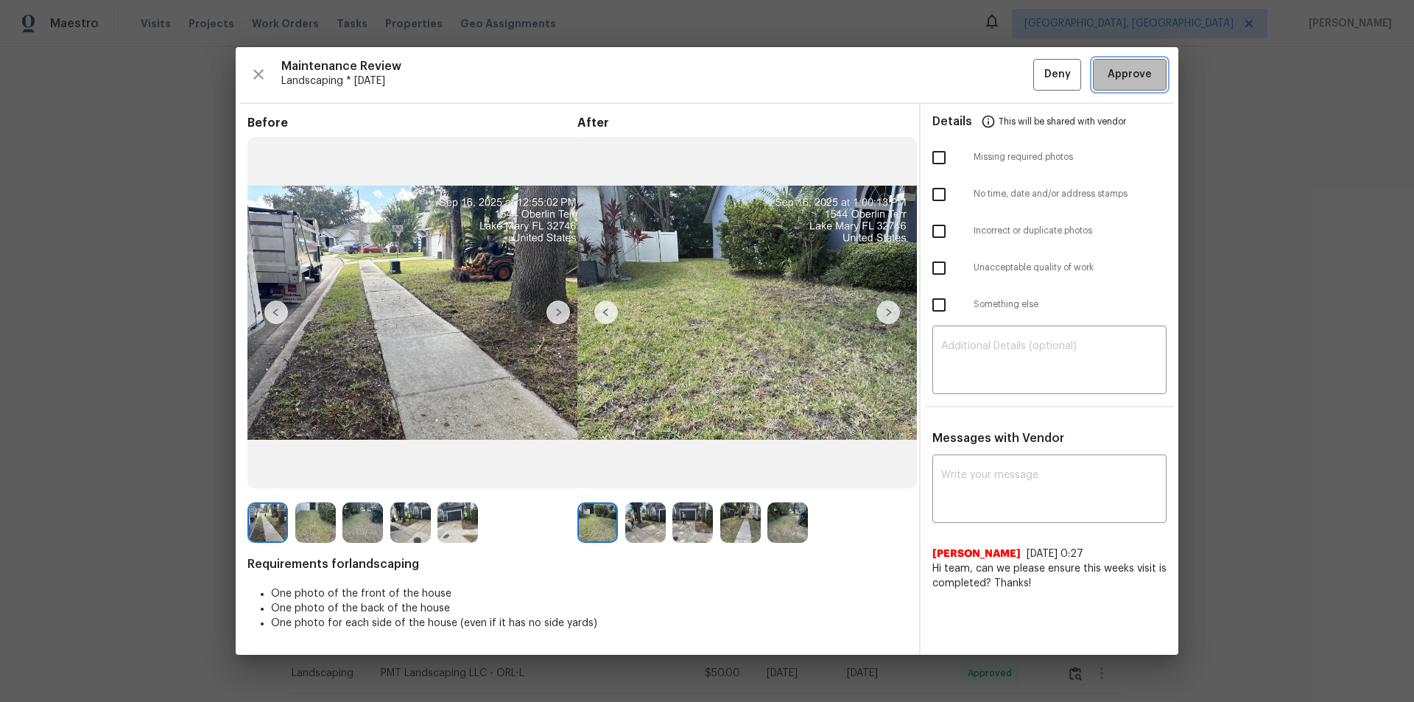
click at [1005, 85] on button "Approve" at bounding box center [1130, 75] width 74 height 32
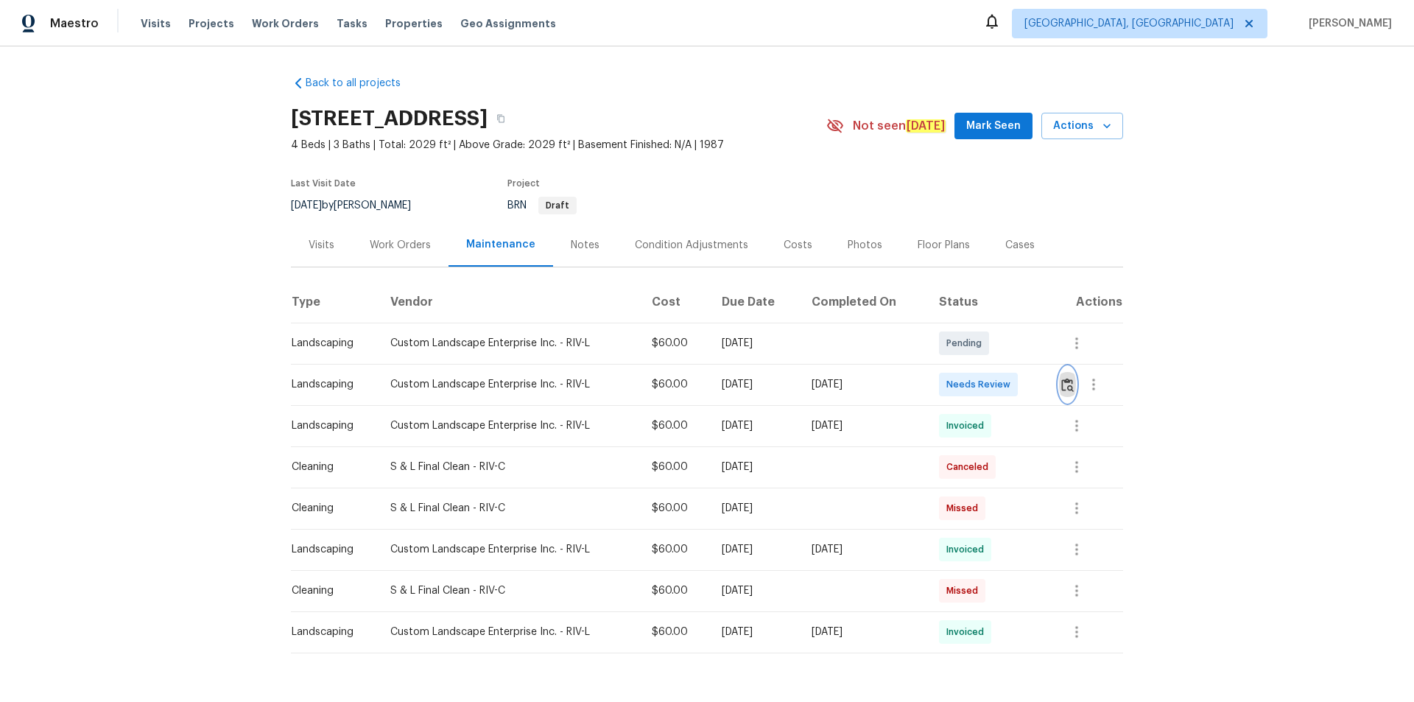
click at [1005, 382] on img "button" at bounding box center [1067, 385] width 13 height 14
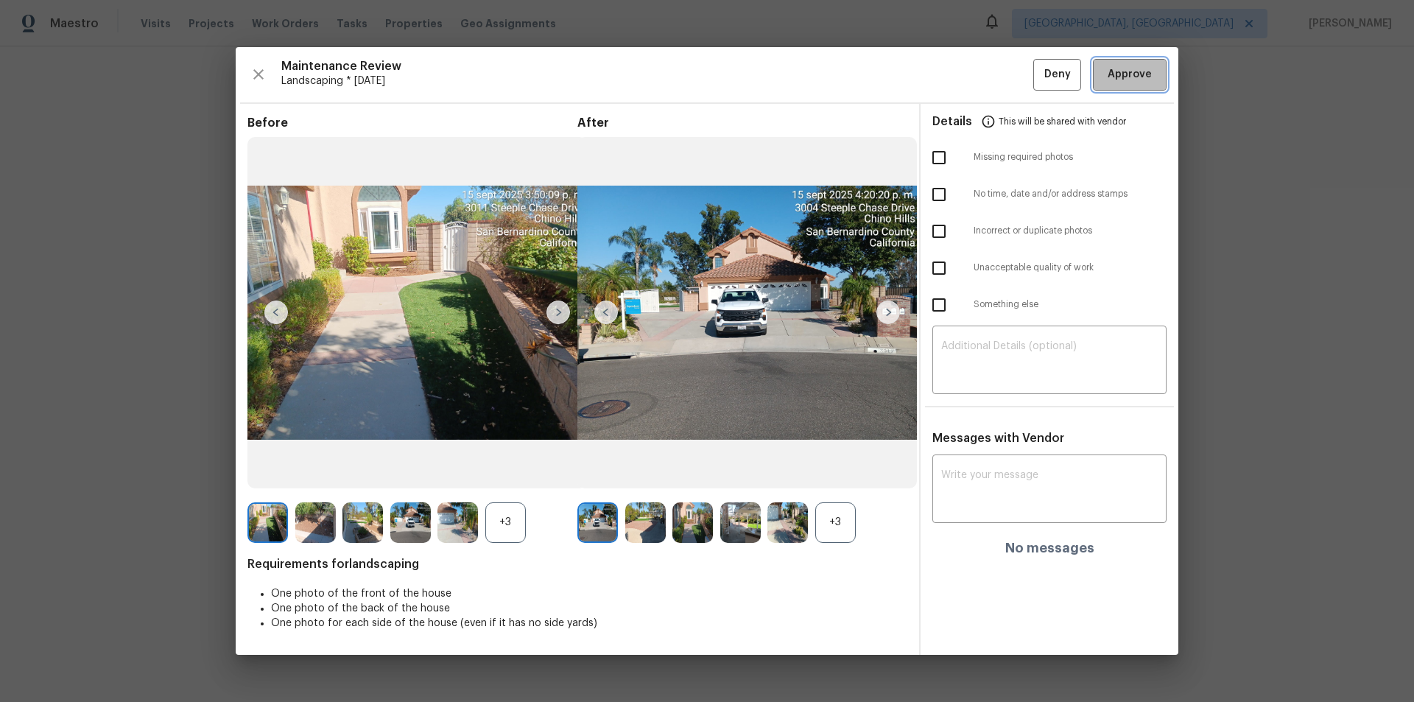
drag, startPoint x: 1137, startPoint y: 82, endPoint x: 1139, endPoint y: 90, distance: 7.9
click at [1005, 82] on span "Approve" at bounding box center [1130, 75] width 44 height 18
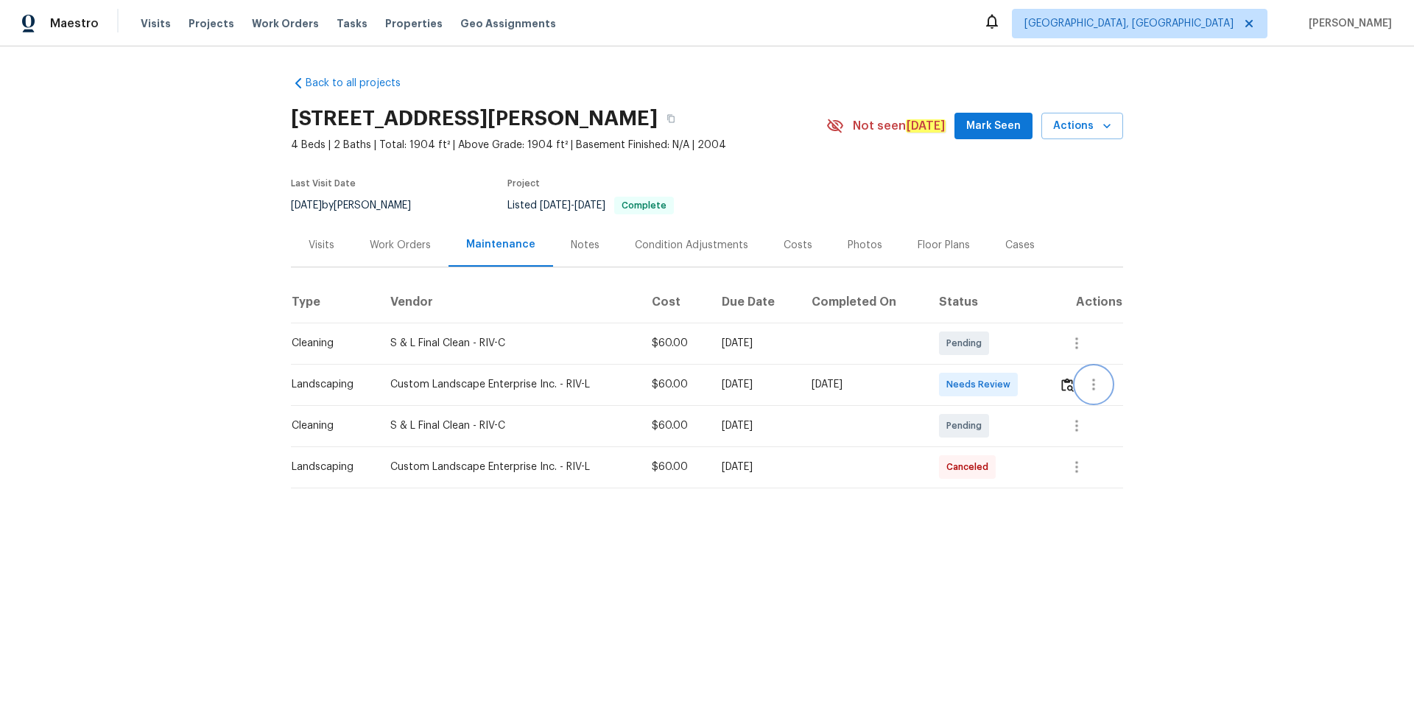
click at [1076, 385] on button "button" at bounding box center [1093, 384] width 35 height 35
click at [1049, 381] on div at bounding box center [707, 351] width 1414 height 702
click at [1062, 378] on img "button" at bounding box center [1067, 385] width 13 height 14
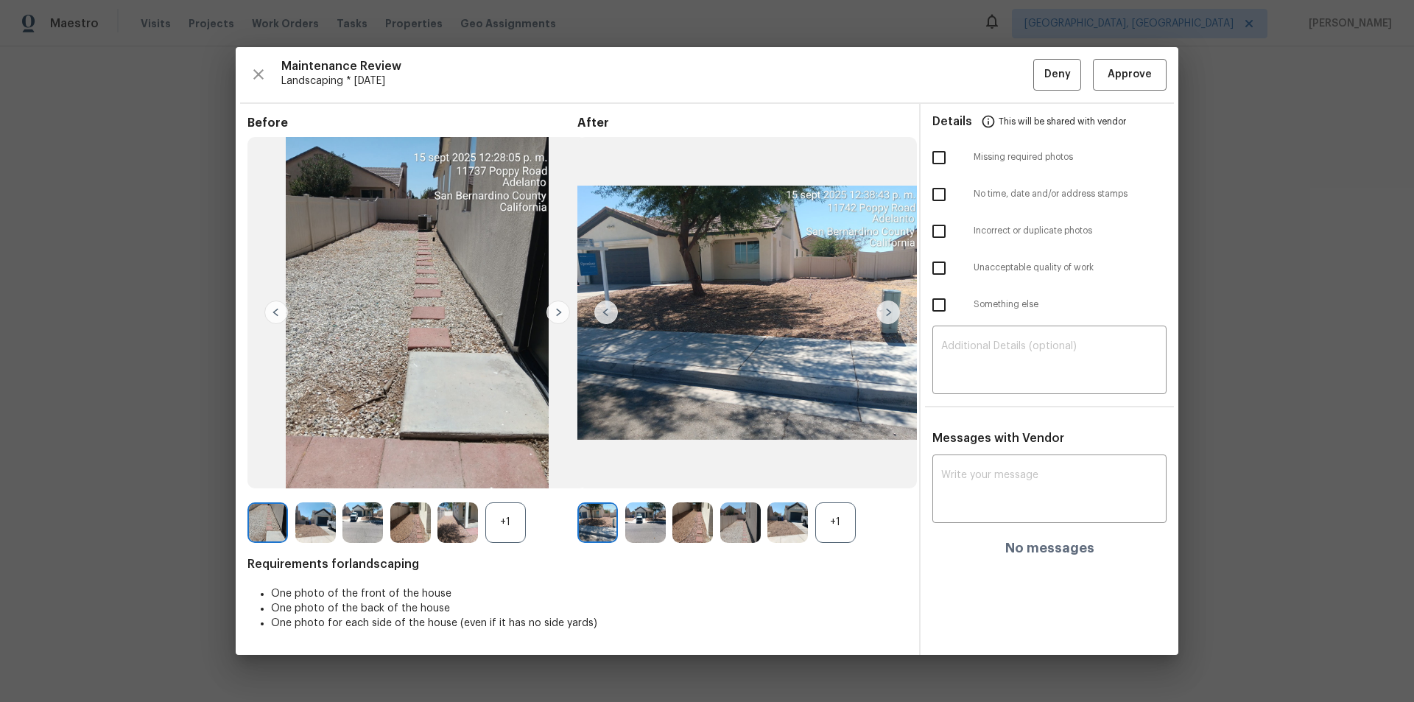
click at [575, 318] on img at bounding box center [417, 312] width 340 height 351
click at [566, 312] on img at bounding box center [559, 313] width 24 height 24
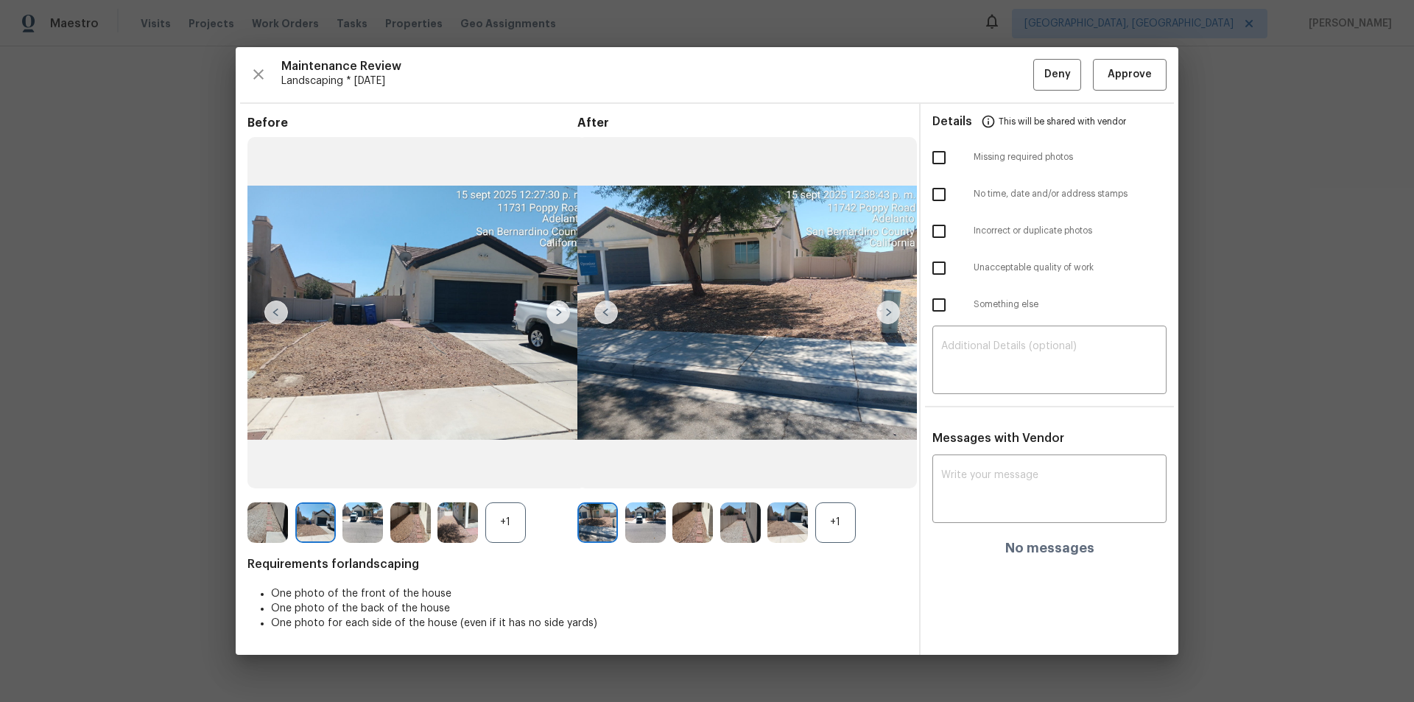
click at [565, 312] on img at bounding box center [559, 313] width 24 height 24
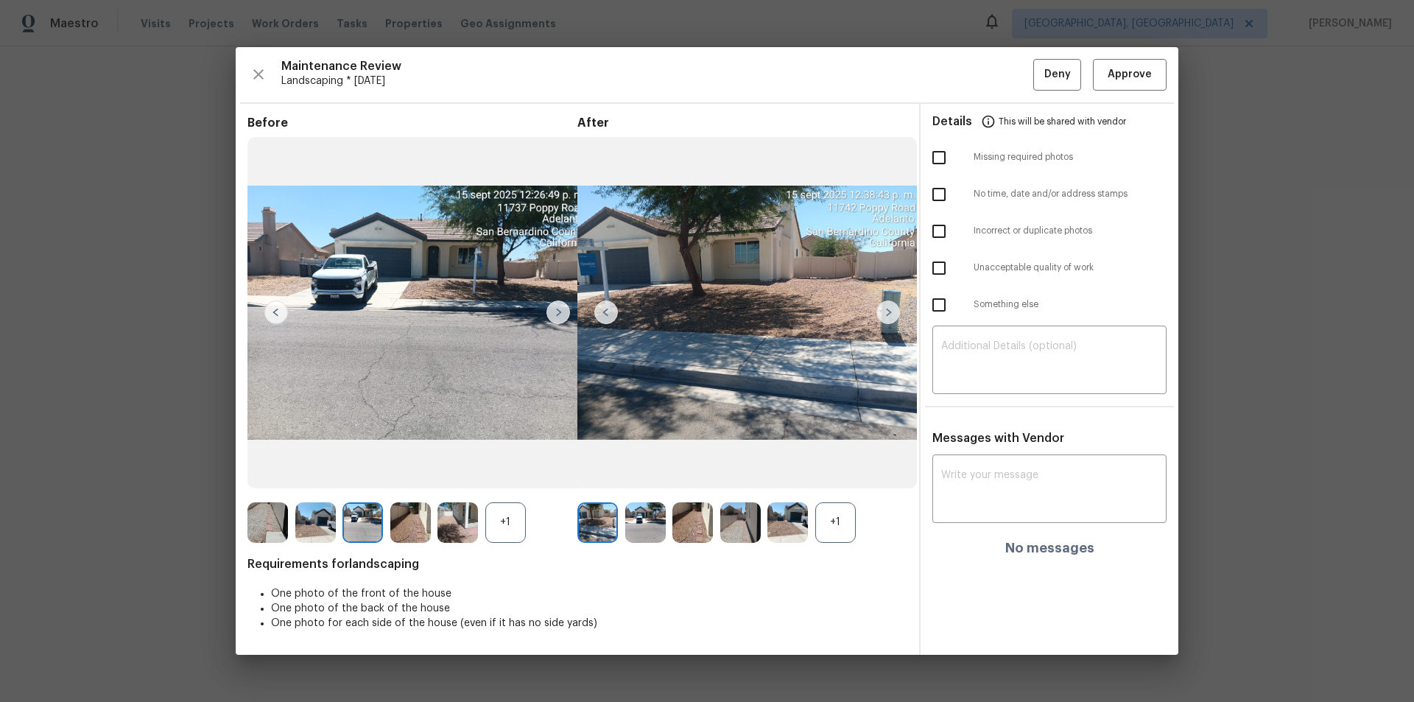
click at [564, 312] on img at bounding box center [559, 313] width 24 height 24
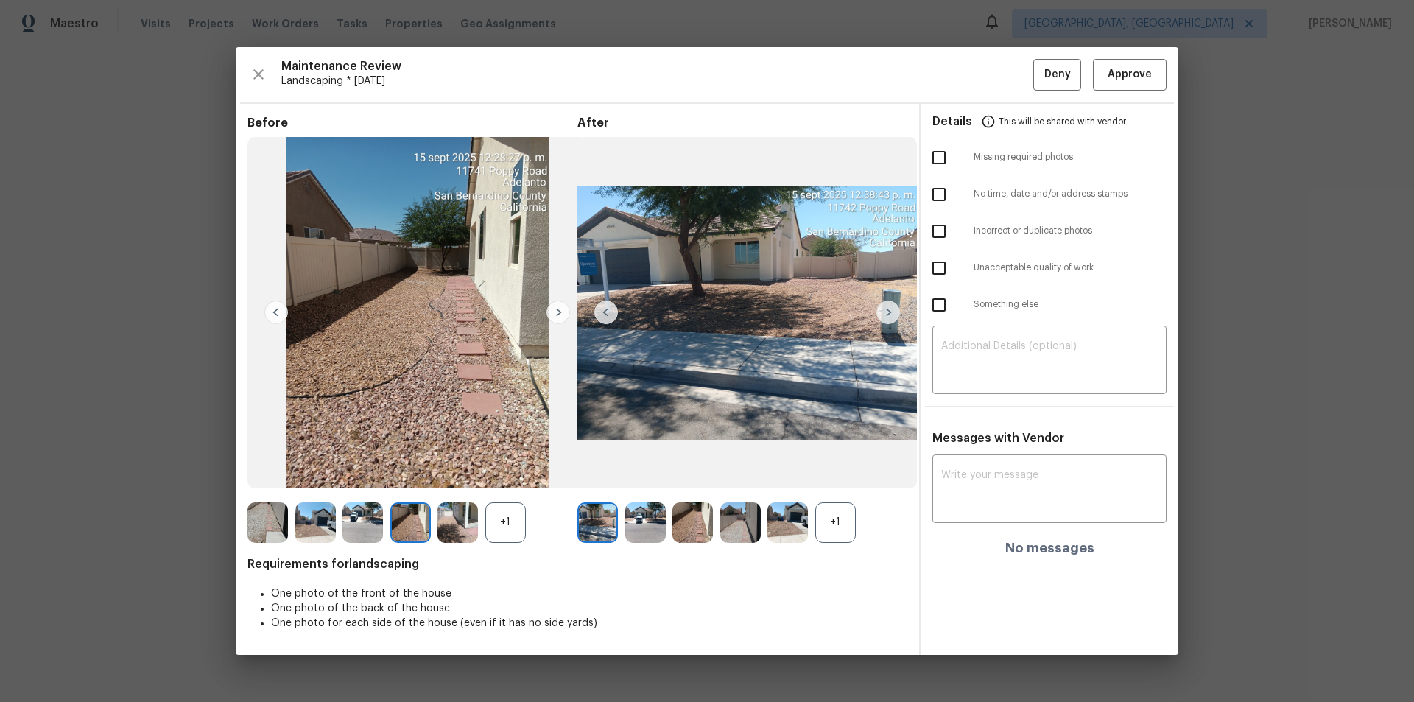
click at [564, 312] on img at bounding box center [559, 313] width 24 height 24
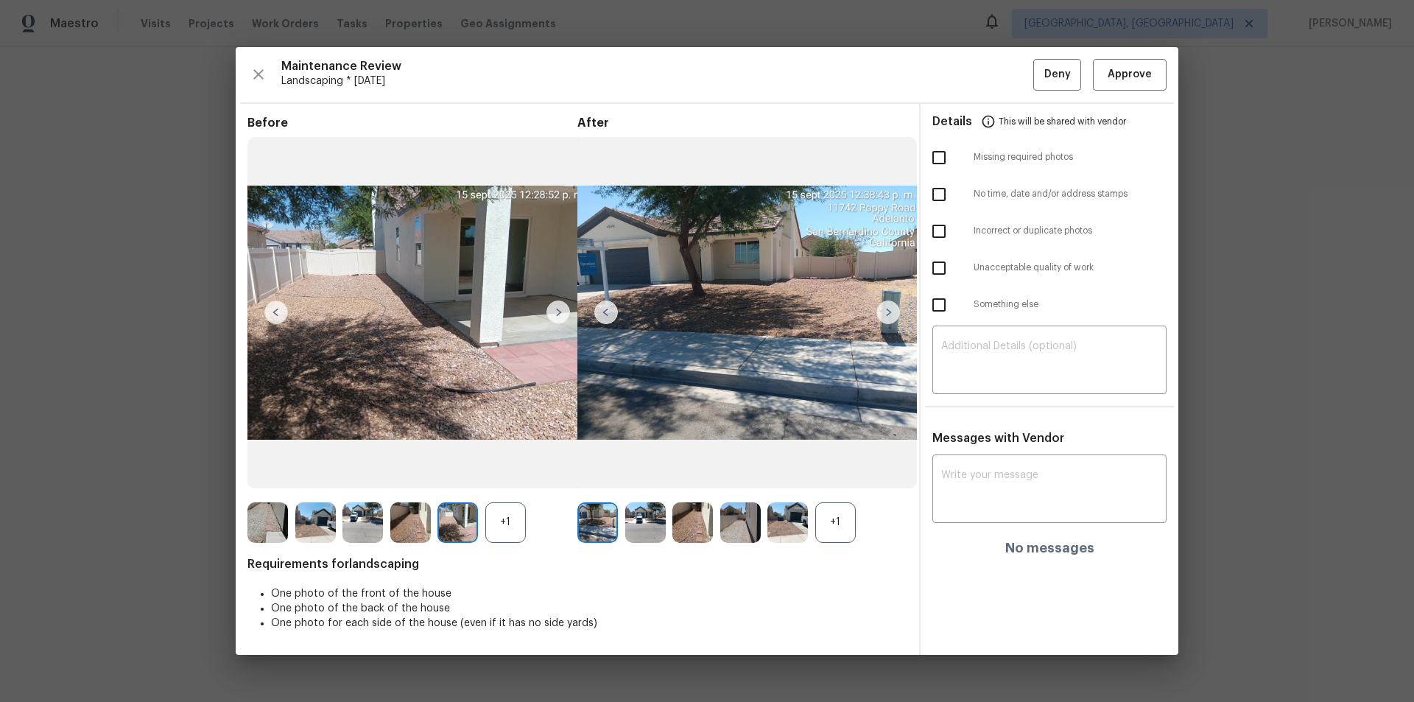
click at [564, 312] on img at bounding box center [559, 313] width 24 height 24
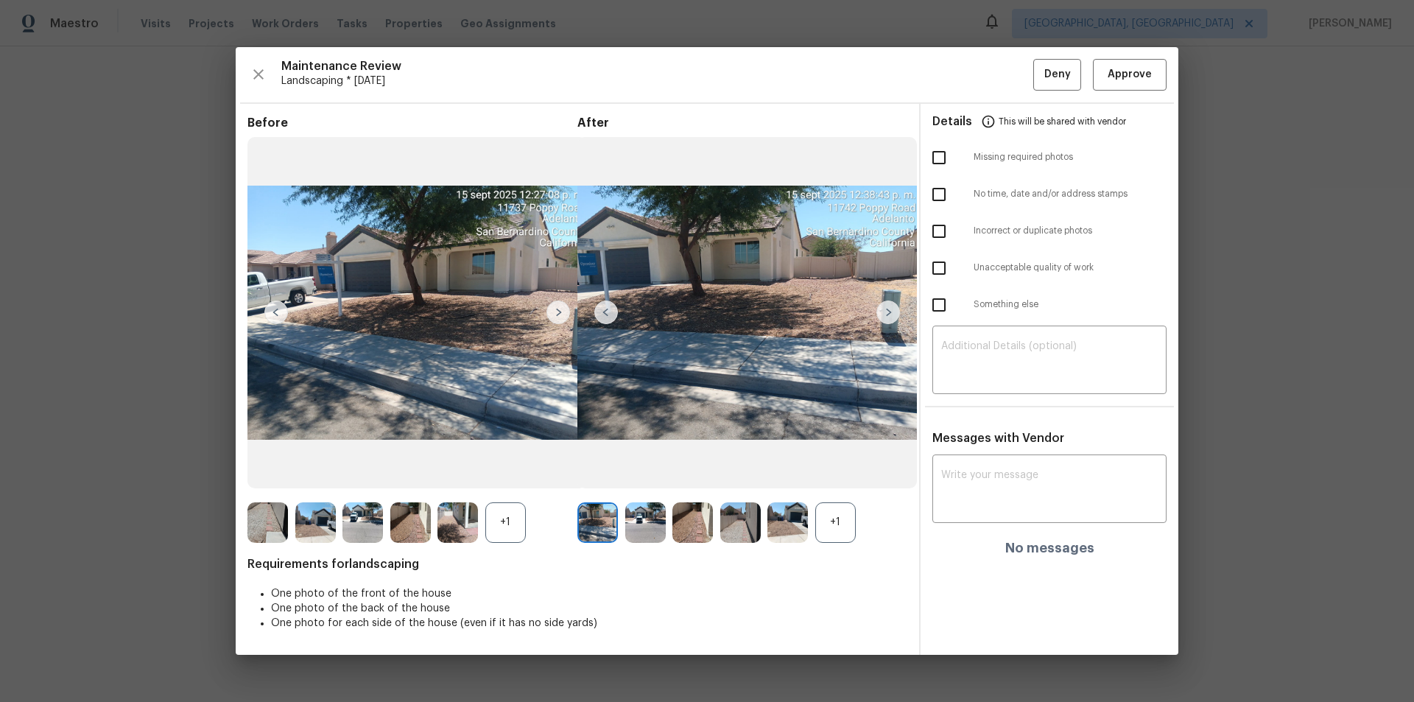
click at [564, 312] on img at bounding box center [559, 313] width 24 height 24
click at [563, 312] on img at bounding box center [559, 313] width 24 height 24
click at [1123, 91] on div "Maintenance Review Landscaping * Mon, Sep 15 Deny Approve Before +1 After +1 Re…" at bounding box center [707, 351] width 943 height 608
click at [1135, 77] on span "Approve" at bounding box center [1130, 75] width 44 height 18
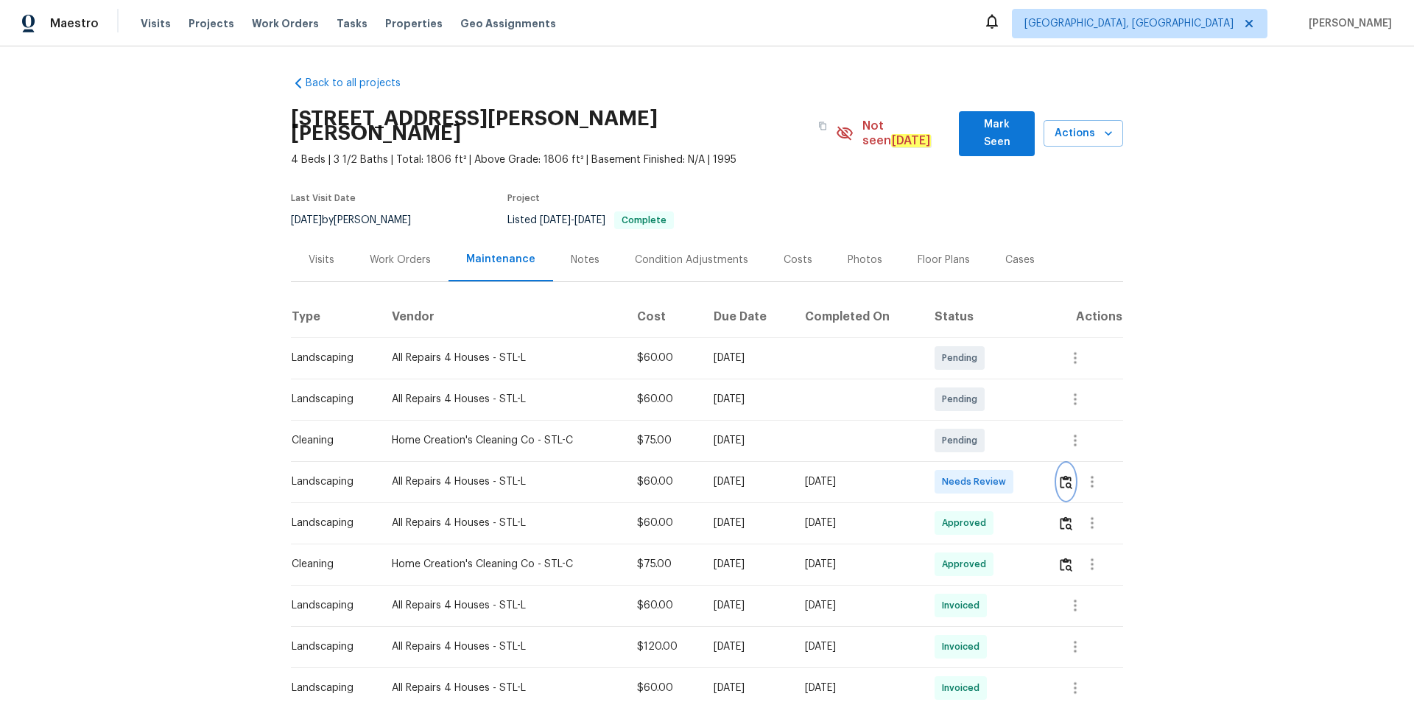
click at [1005, 471] on img "button" at bounding box center [1066, 482] width 13 height 14
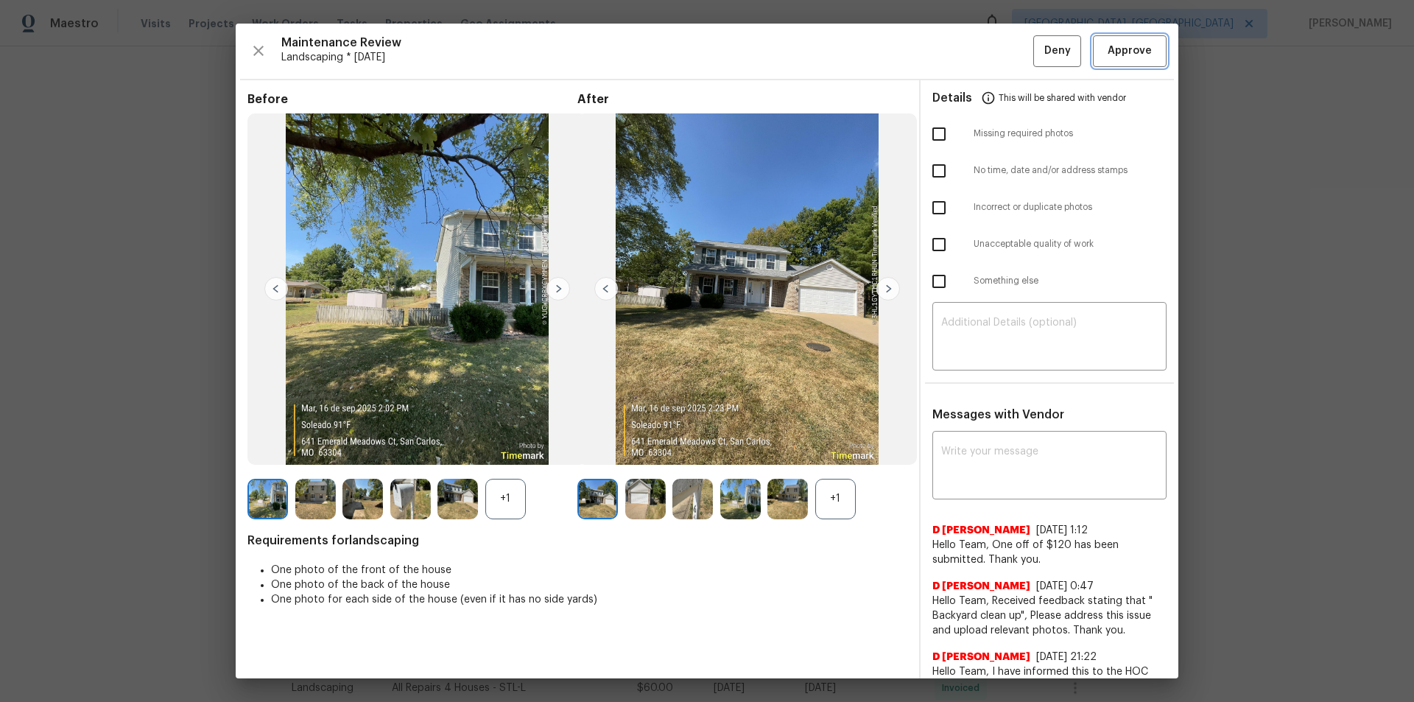
click at [1005, 52] on span "Approve" at bounding box center [1130, 51] width 44 height 18
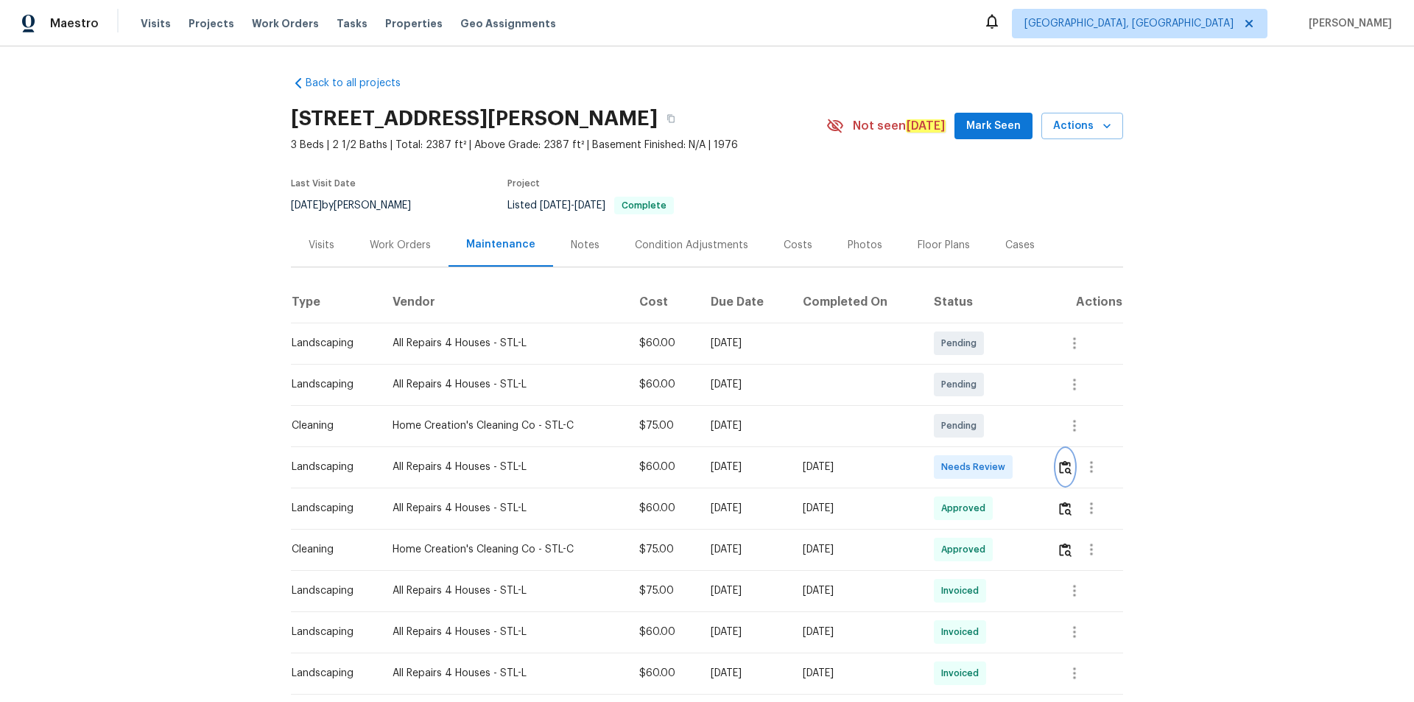
click at [1005, 468] on img "button" at bounding box center [1065, 467] width 13 height 14
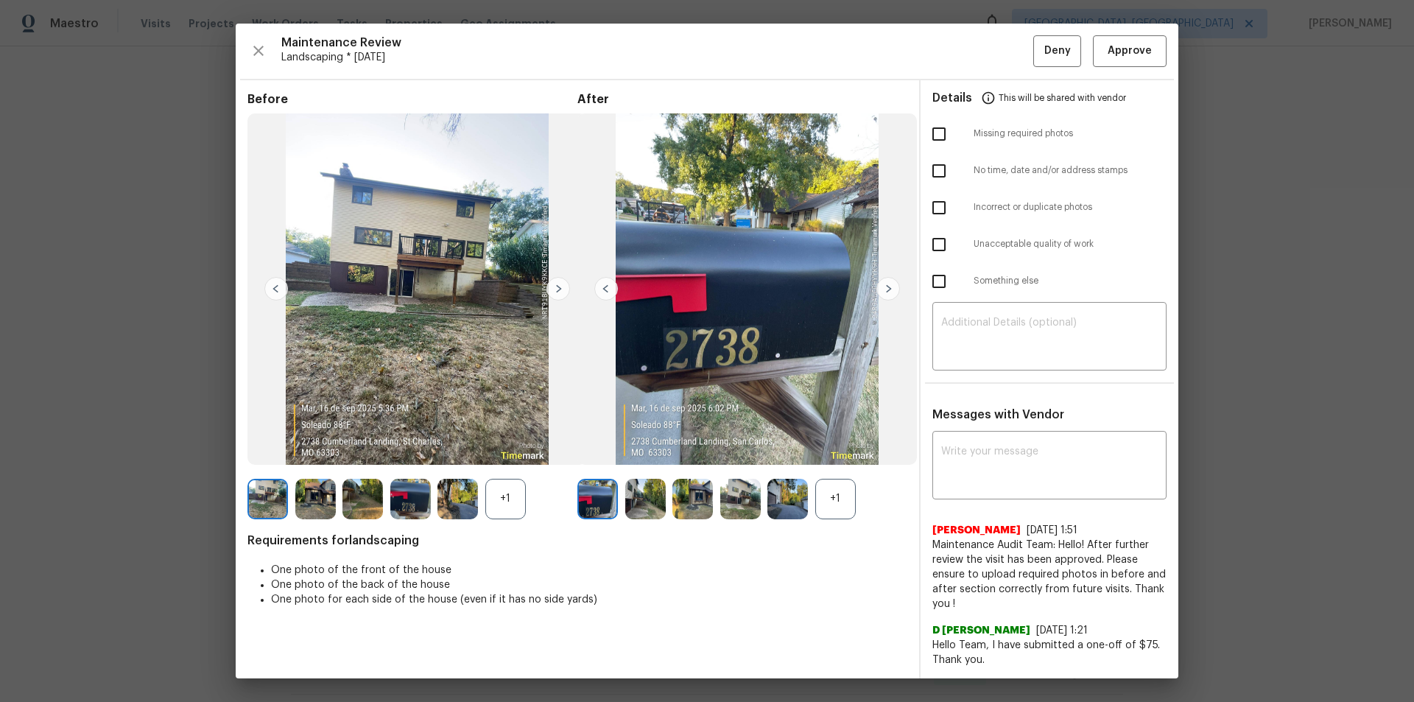
click at [1005, 74] on div "Maintenance Review Landscaping * Mon, Sep 15 Deny Approve Before +1 After +1 Re…" at bounding box center [707, 351] width 943 height 655
drag, startPoint x: 1142, startPoint y: 53, endPoint x: 1139, endPoint y: 157, distance: 103.9
click at [1005, 55] on span "Approve" at bounding box center [1130, 51] width 50 height 18
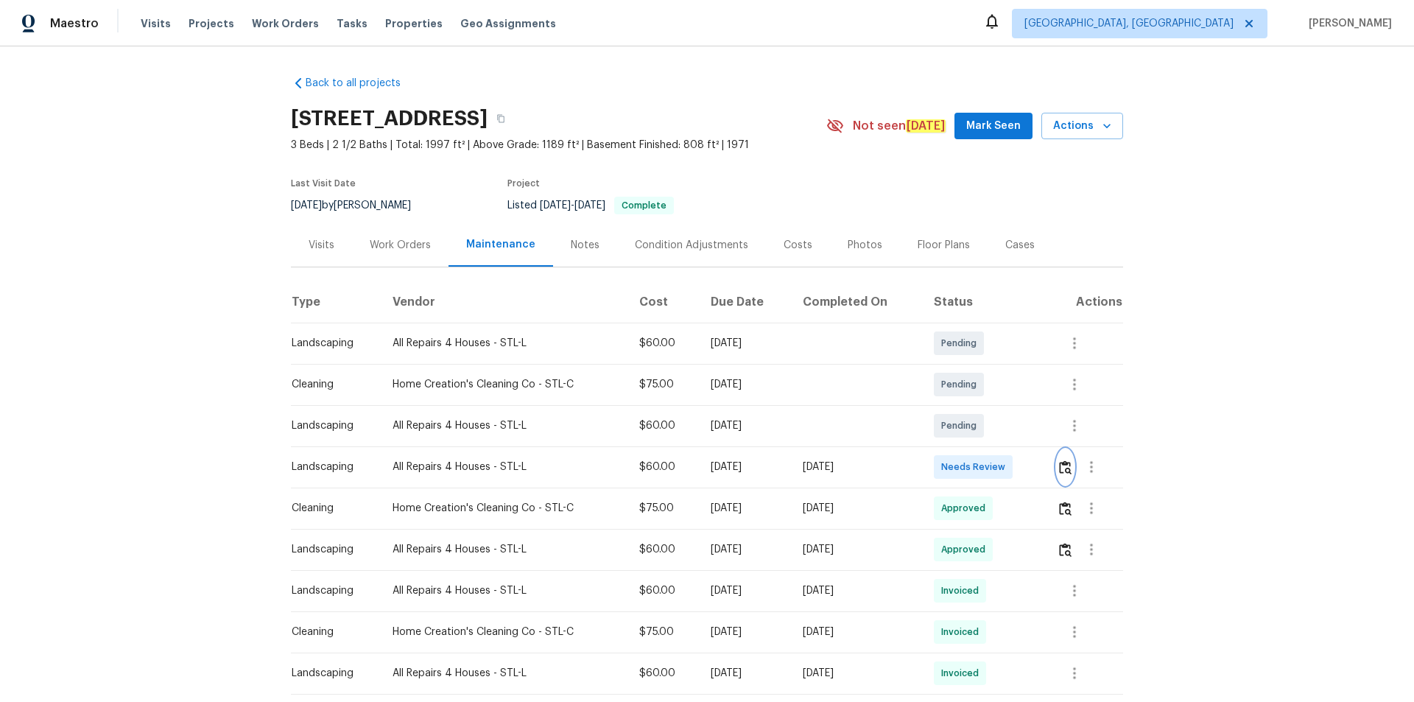
click at [1005, 467] on img "button" at bounding box center [1065, 467] width 13 height 14
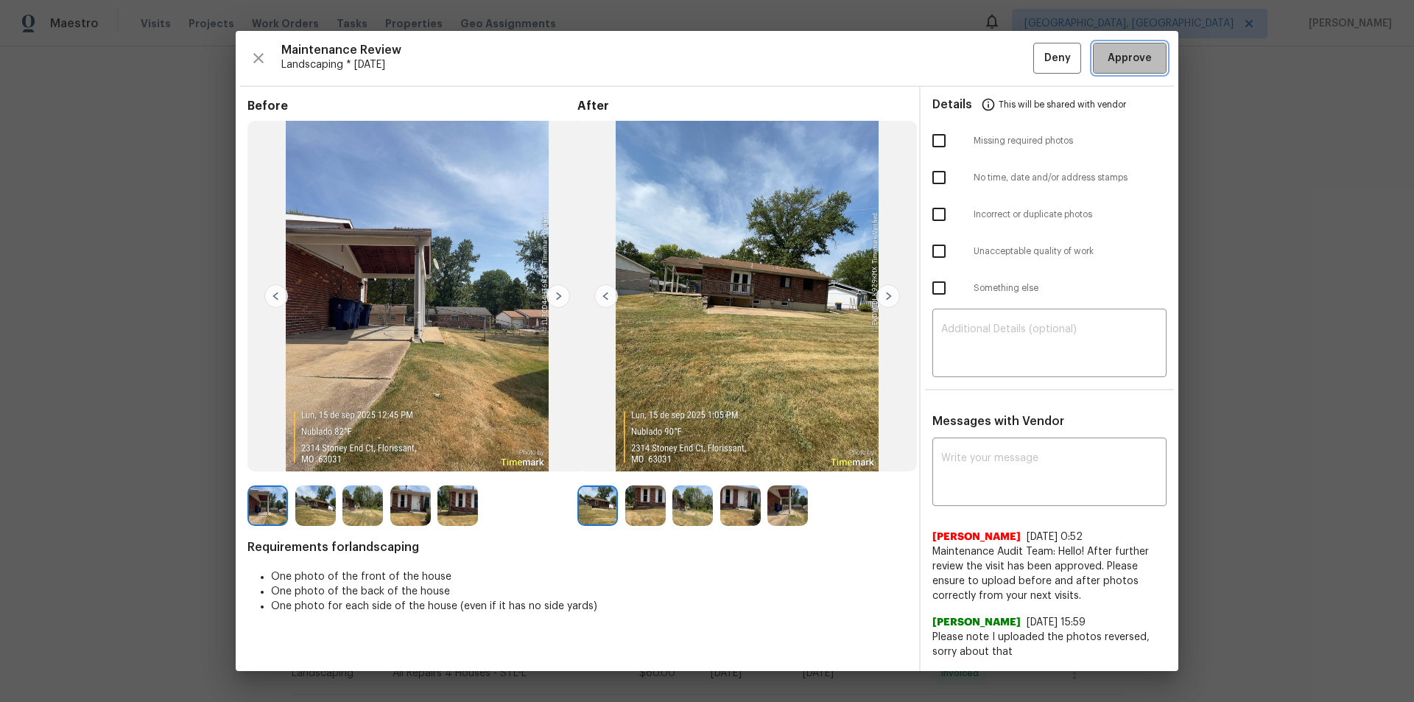
drag, startPoint x: 1131, startPoint y: 71, endPoint x: 1172, endPoint y: 174, distance: 110.4
click at [1005, 73] on button "Approve" at bounding box center [1130, 59] width 74 height 32
